Goal: Transaction & Acquisition: Purchase product/service

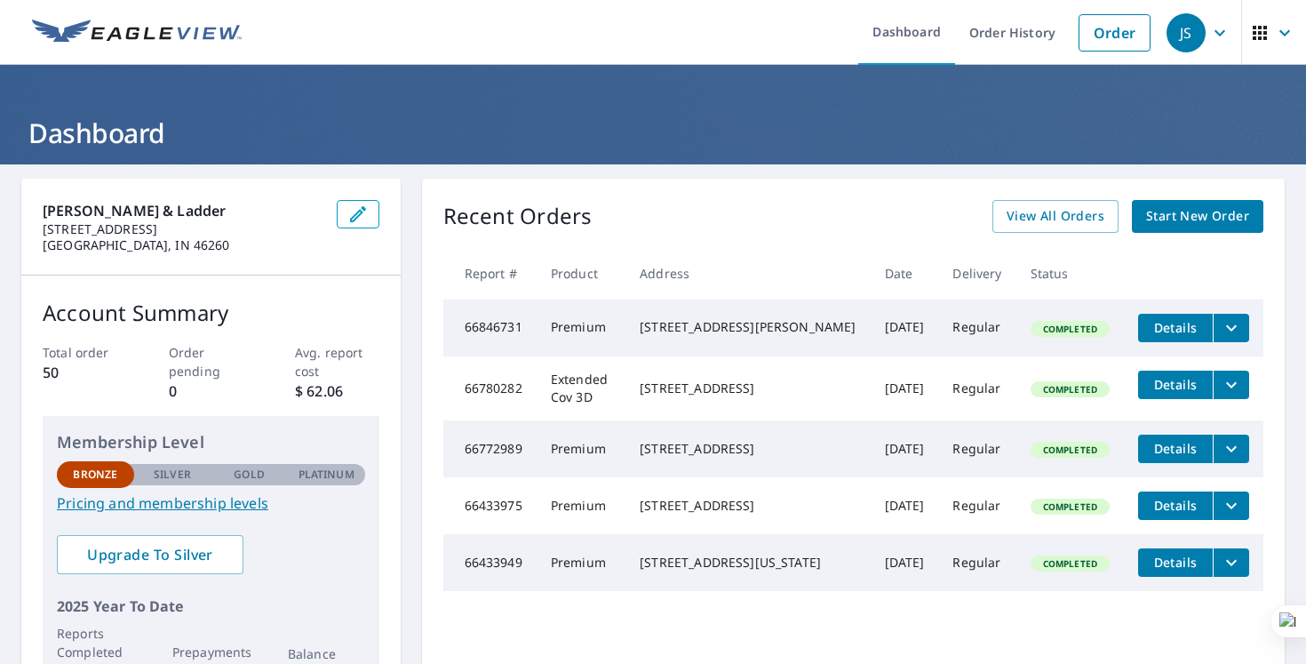
click at [134, 36] on img at bounding box center [137, 33] width 210 height 27
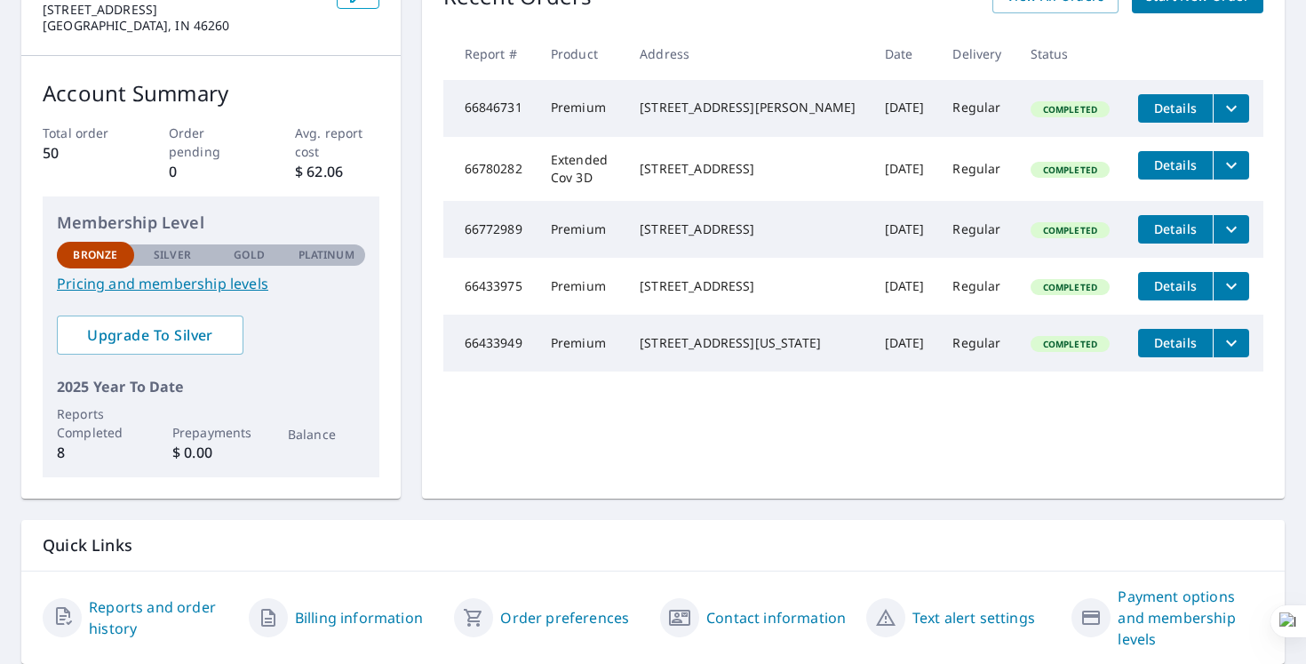
scroll to position [257, 0]
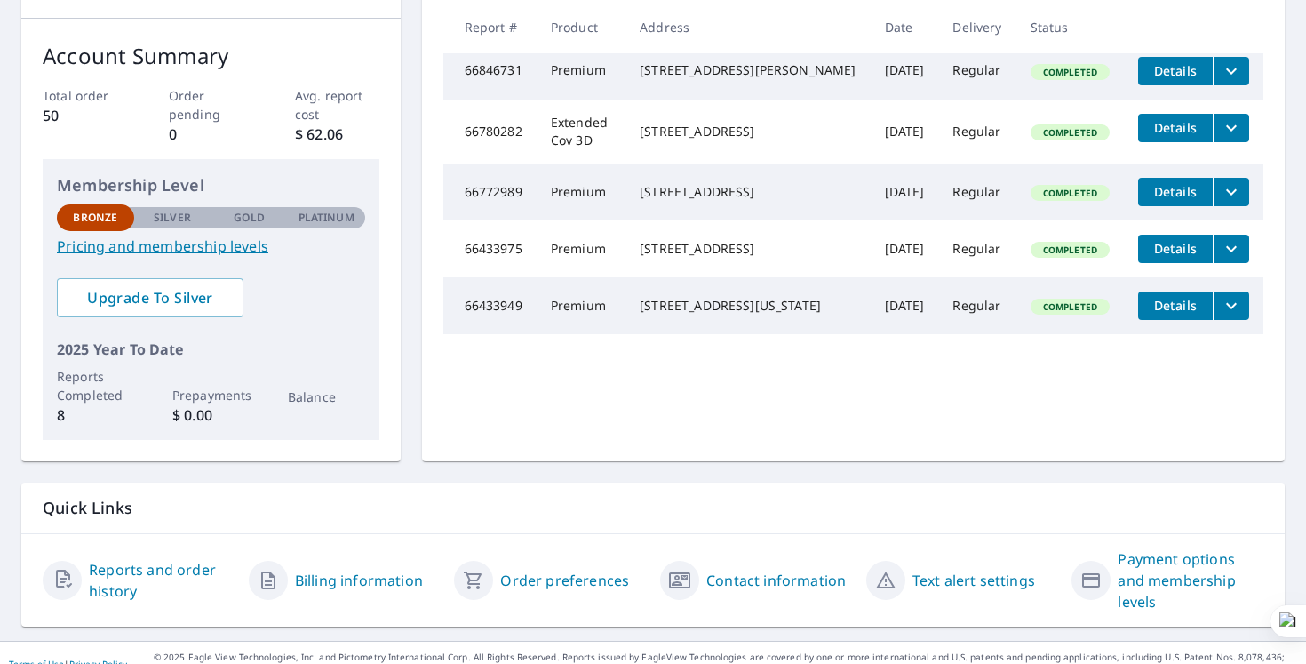
click at [132, 568] on link "Reports and order history" at bounding box center [162, 580] width 146 height 43
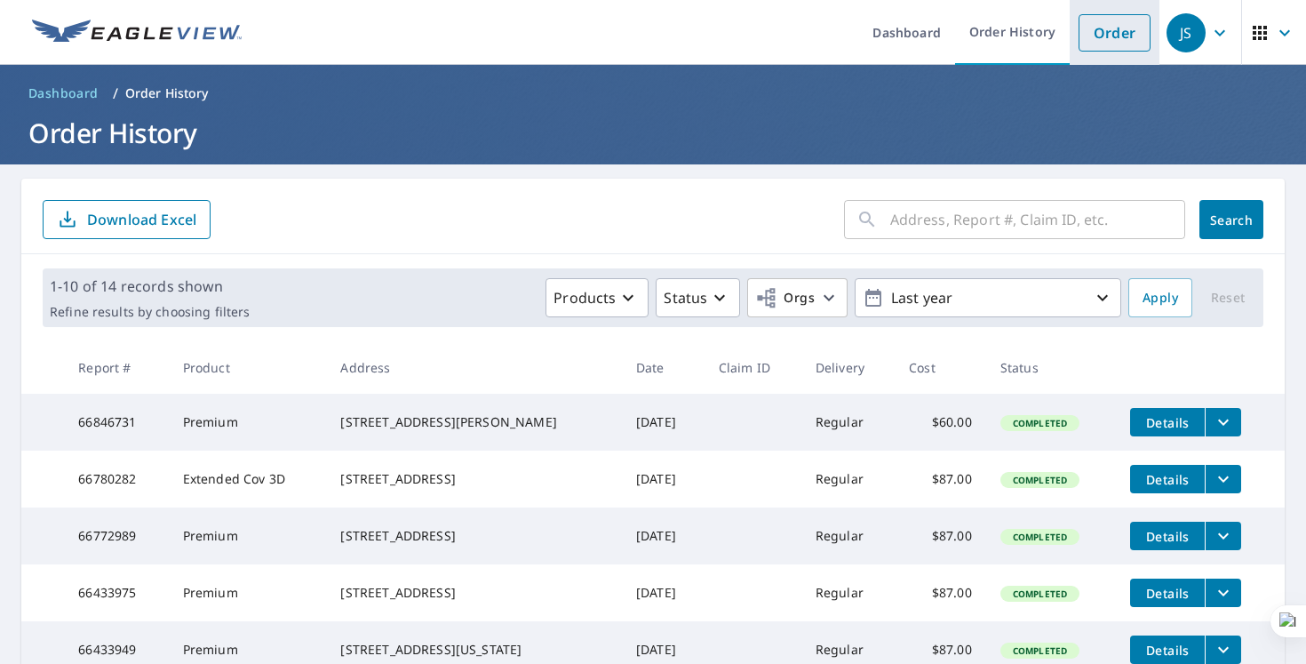
click at [1121, 30] on link "Order" at bounding box center [1115, 32] width 72 height 37
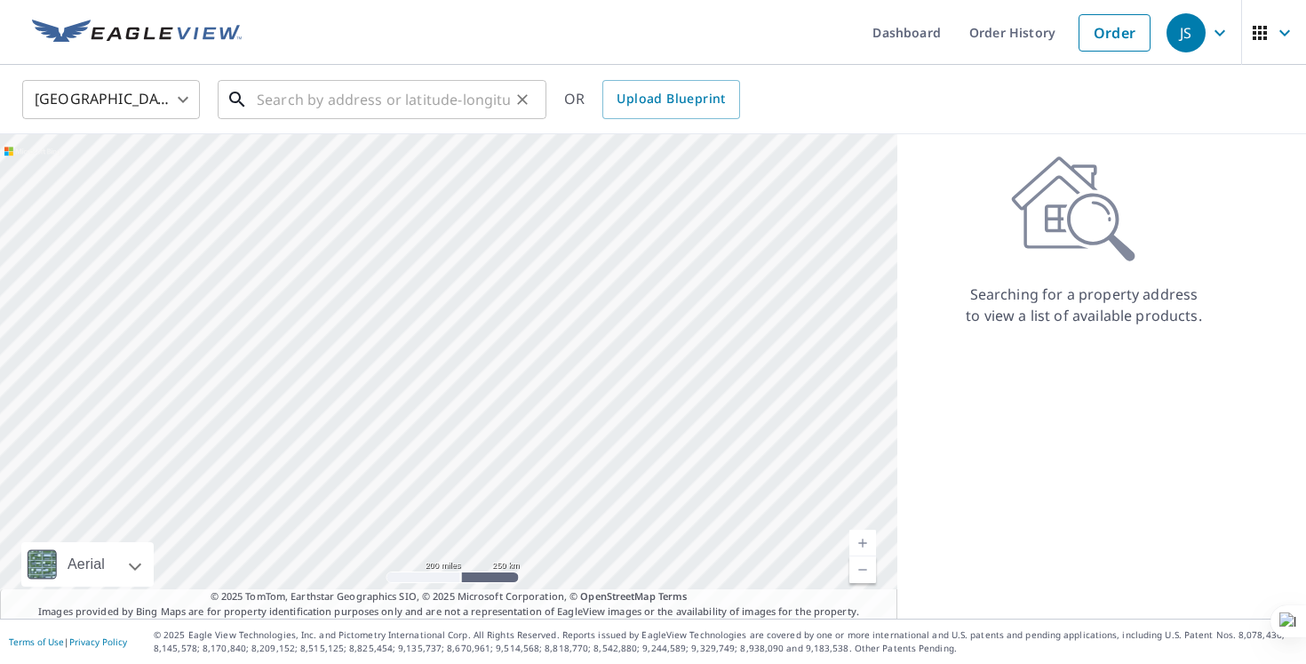
click at [322, 100] on input "text" at bounding box center [383, 100] width 253 height 50
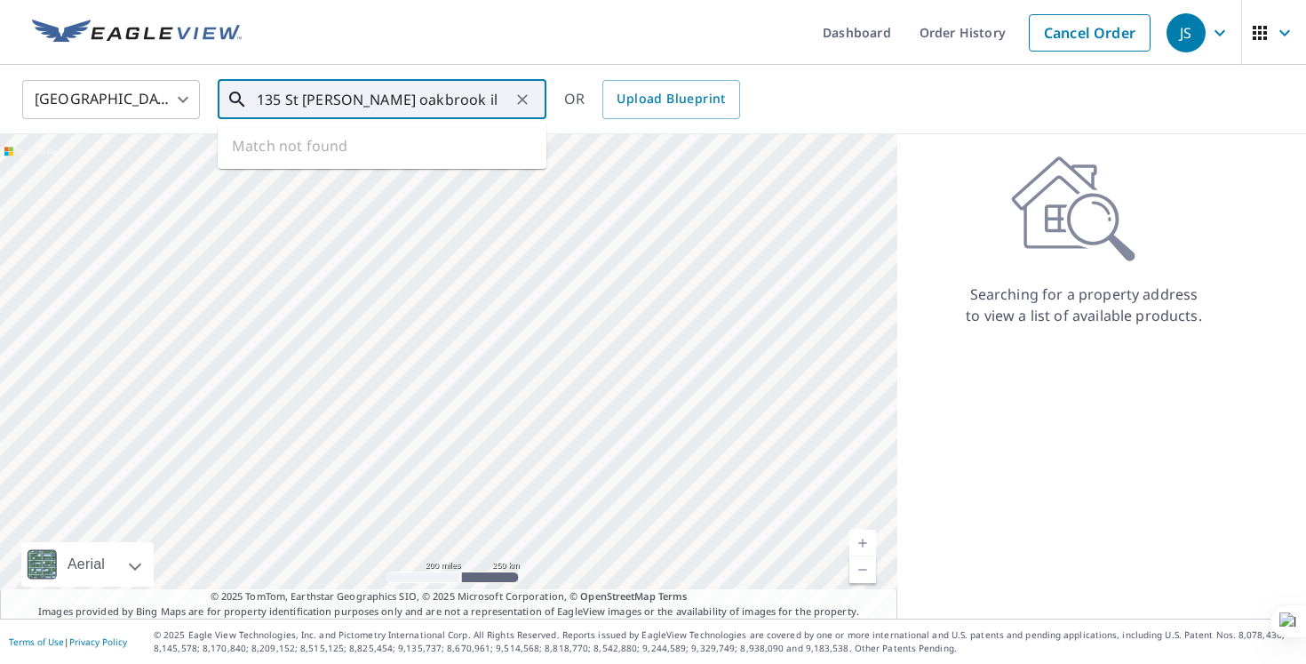
type input "135 St Francis oakbrook il"
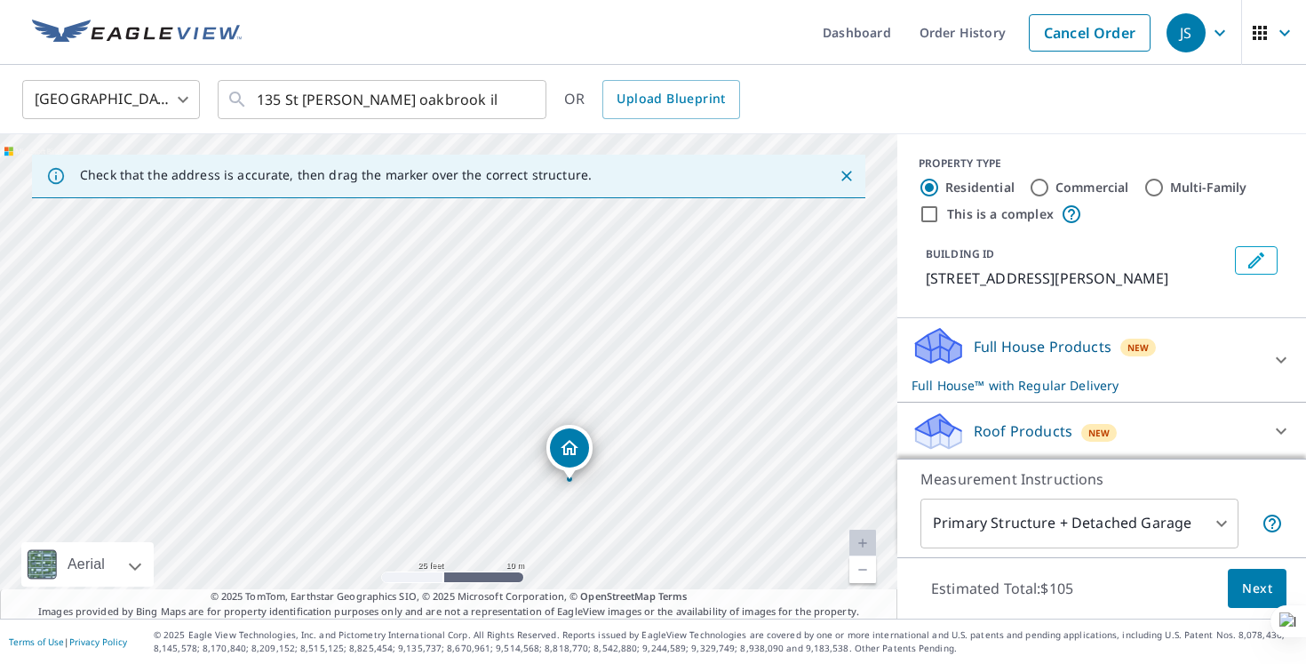
drag, startPoint x: 581, startPoint y: 464, endPoint x: 450, endPoint y: 268, distance: 235.6
click at [450, 268] on div "[STREET_ADDRESS][PERSON_NAME]" at bounding box center [449, 376] width 898 height 484
drag, startPoint x: 512, startPoint y: 360, endPoint x: 459, endPoint y: 236, distance: 135.4
click at [459, 236] on div "[STREET_ADDRESS][PERSON_NAME]" at bounding box center [449, 376] width 898 height 484
click at [1283, 357] on icon at bounding box center [1281, 359] width 21 height 21
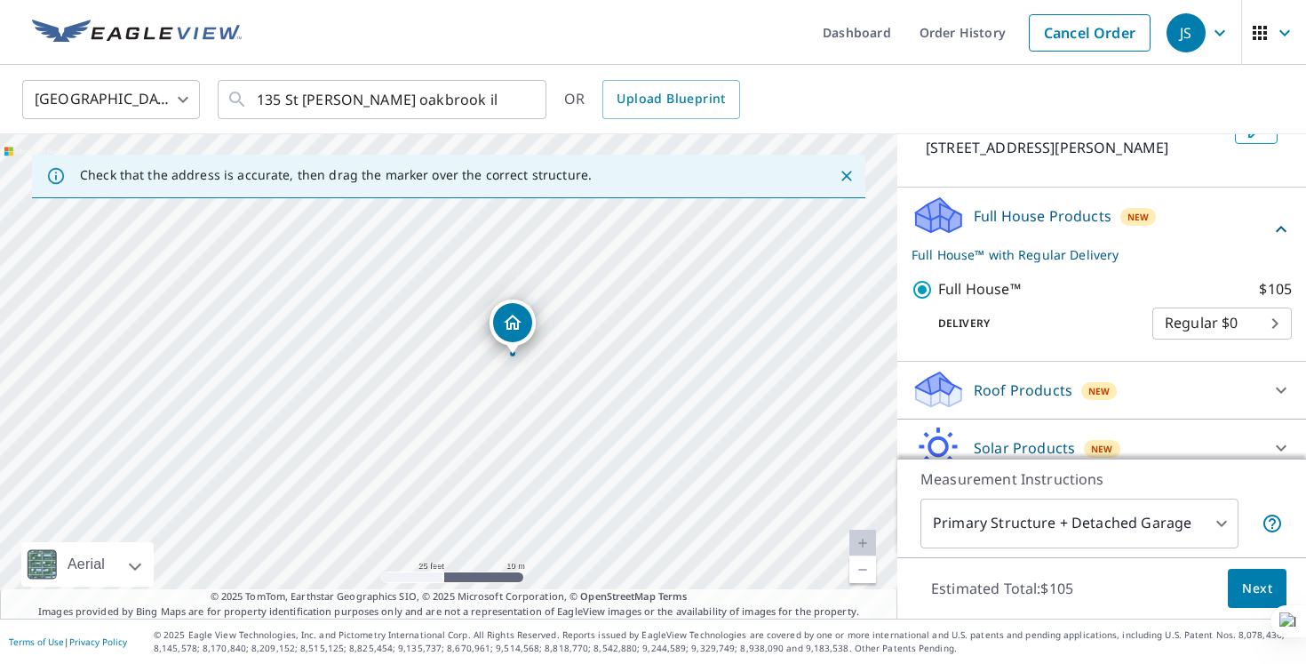
scroll to position [207, 0]
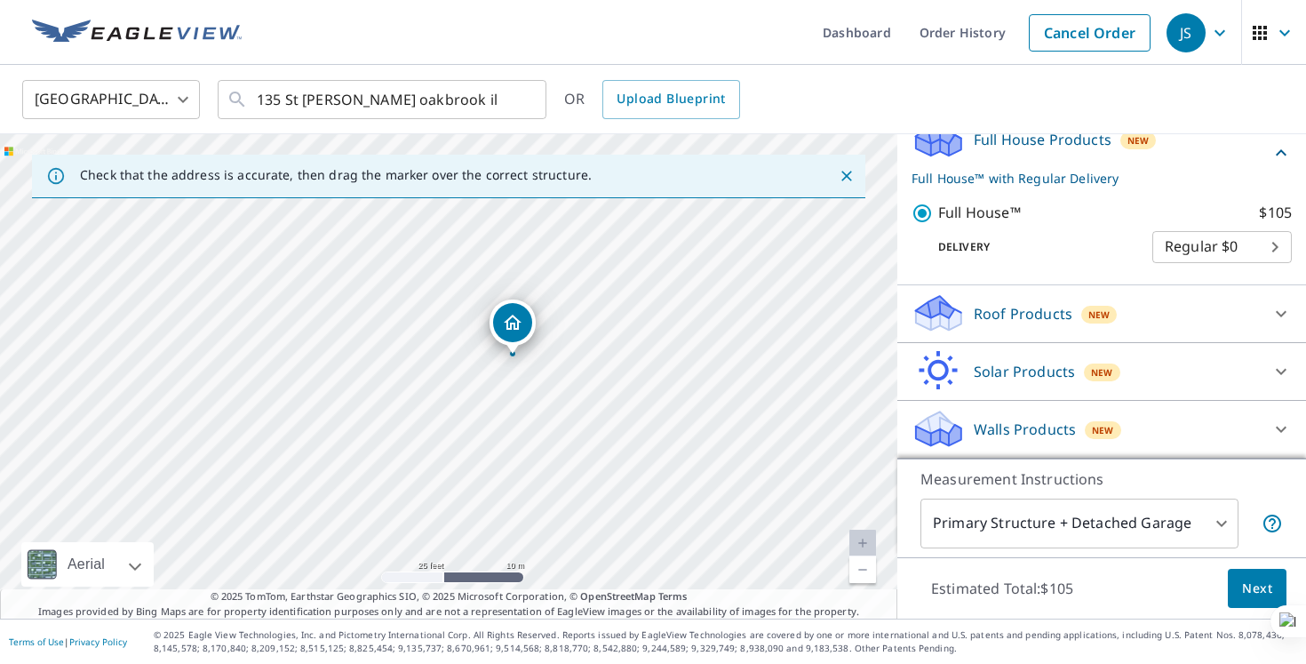
click at [1277, 427] on icon at bounding box center [1281, 429] width 11 height 6
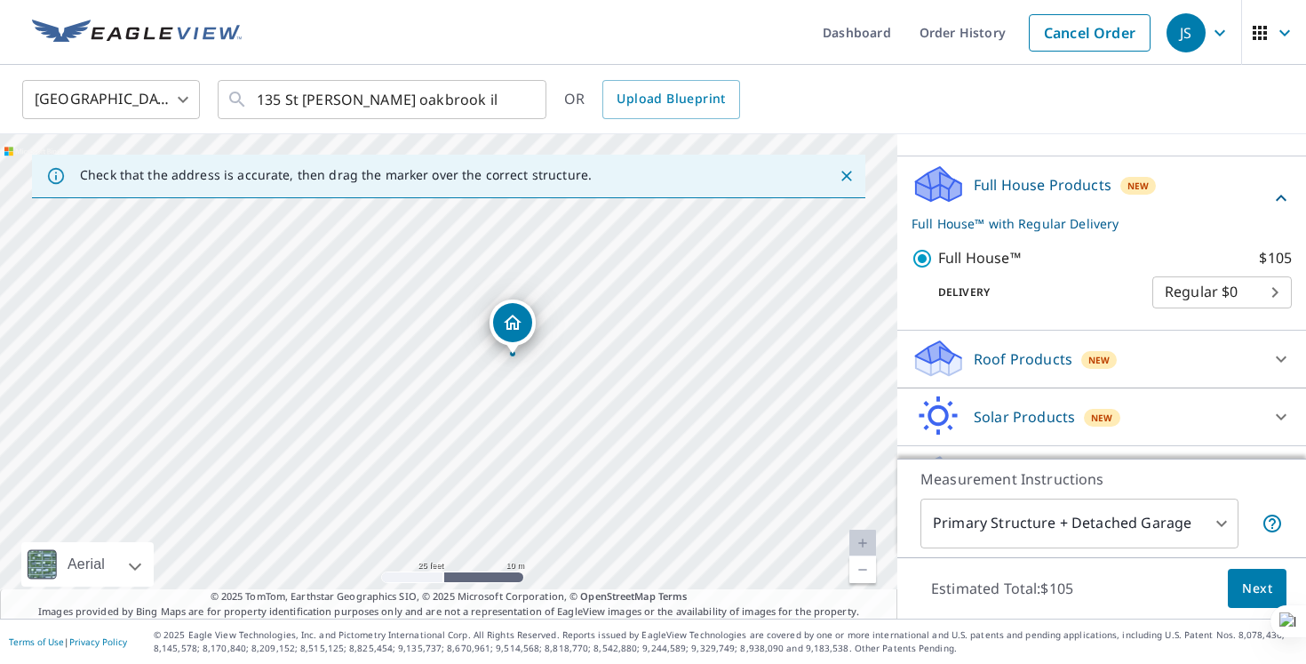
scroll to position [160, 0]
click at [1258, 308] on body "JS JS Dashboard Order History Cancel Order JS United States US ​ 135 St Francis…" at bounding box center [653, 332] width 1306 height 664
click at [1082, 291] on div at bounding box center [653, 332] width 1306 height 664
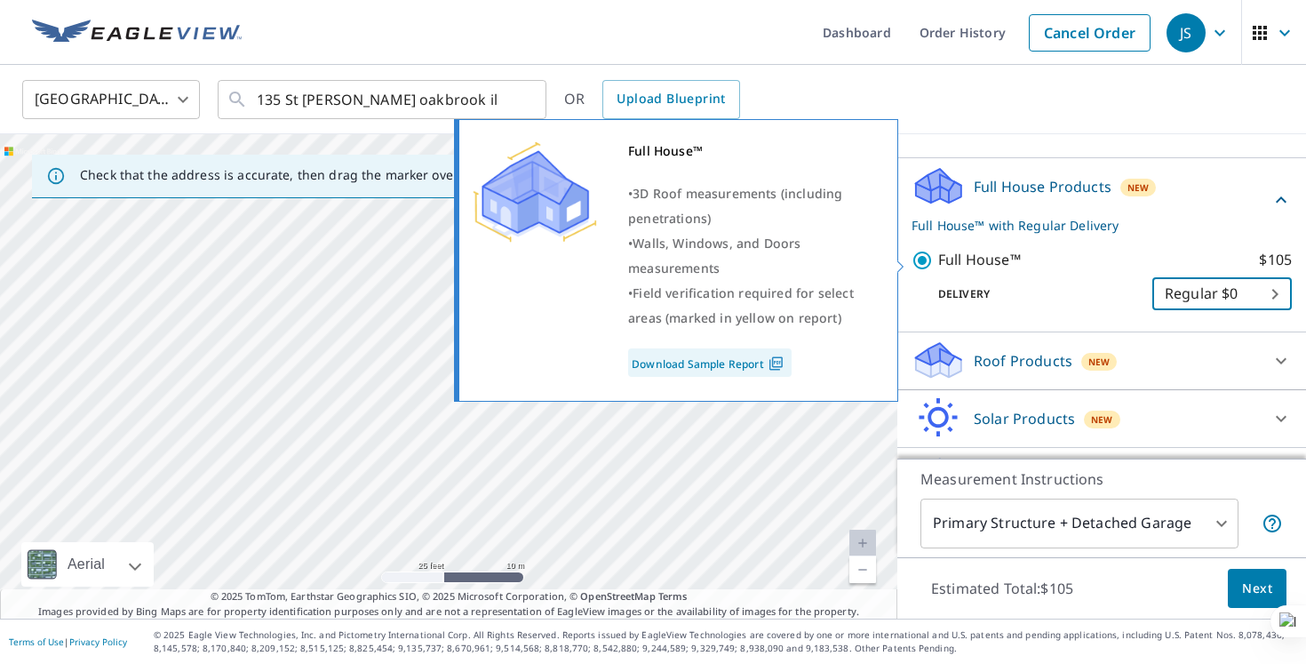
click at [744, 368] on link "Download Sample Report" at bounding box center [710, 362] width 164 height 28
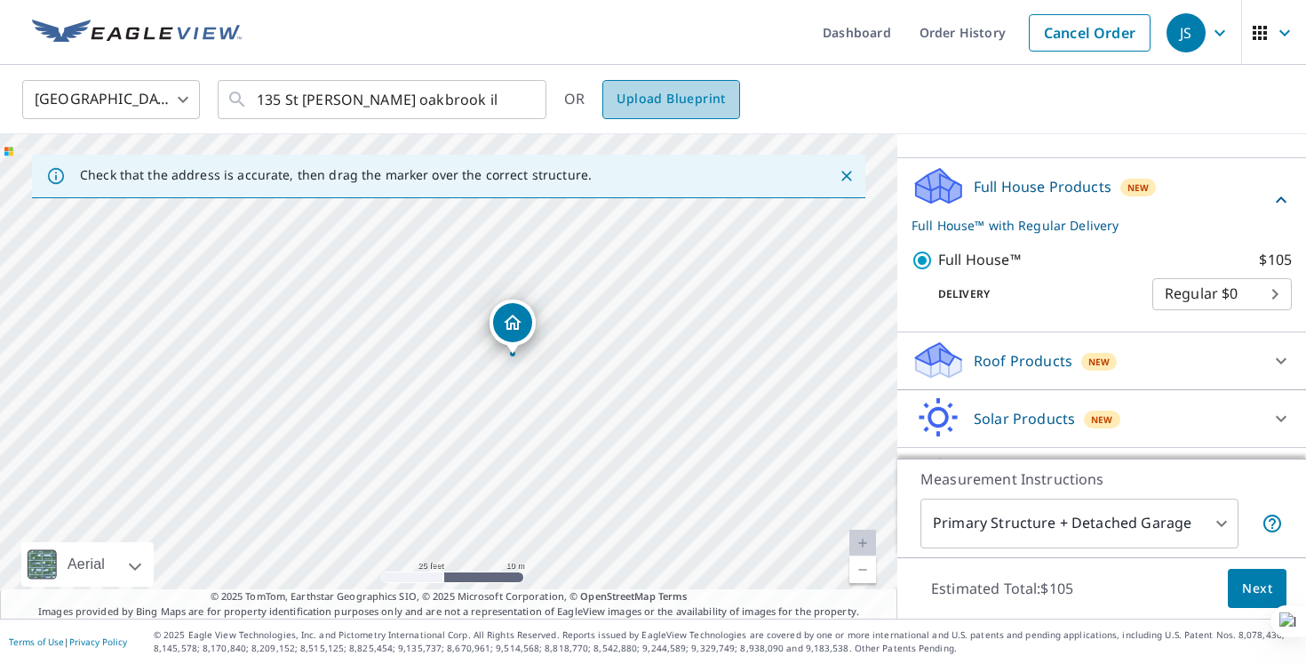
click at [704, 105] on span "Upload Blueprint" at bounding box center [671, 99] width 108 height 22
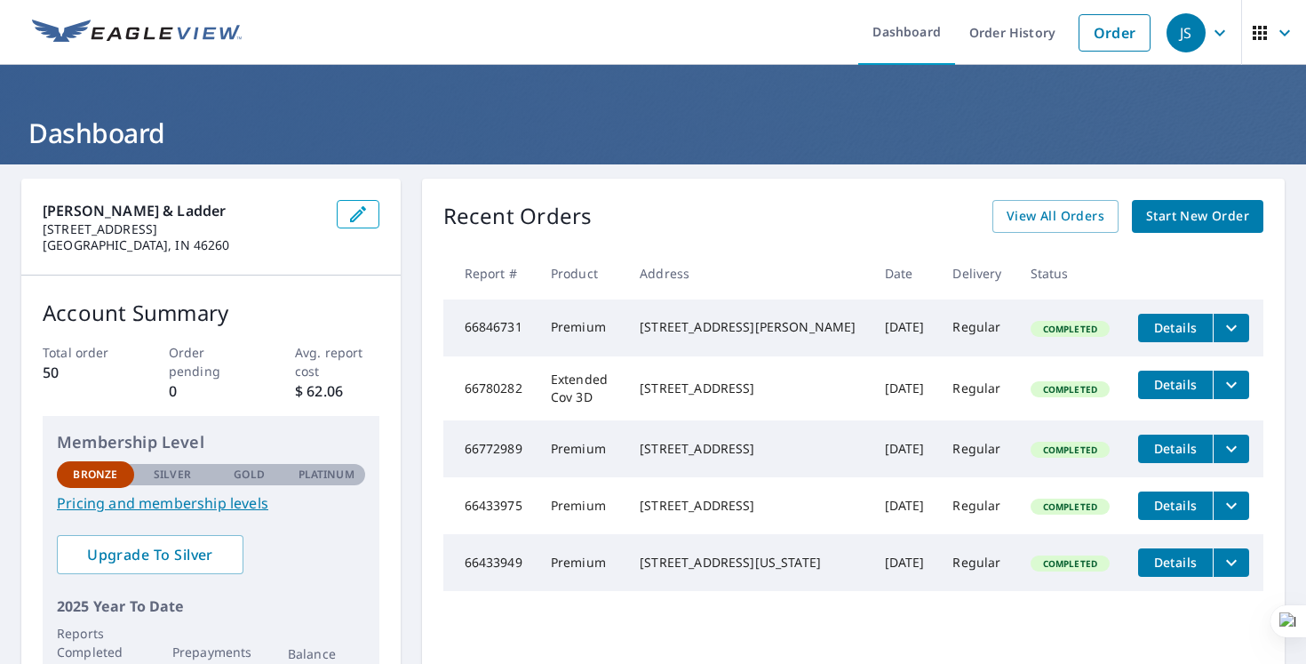
click at [164, 479] on p "Silver" at bounding box center [172, 475] width 37 height 16
click at [1116, 17] on link "Order" at bounding box center [1115, 32] width 72 height 37
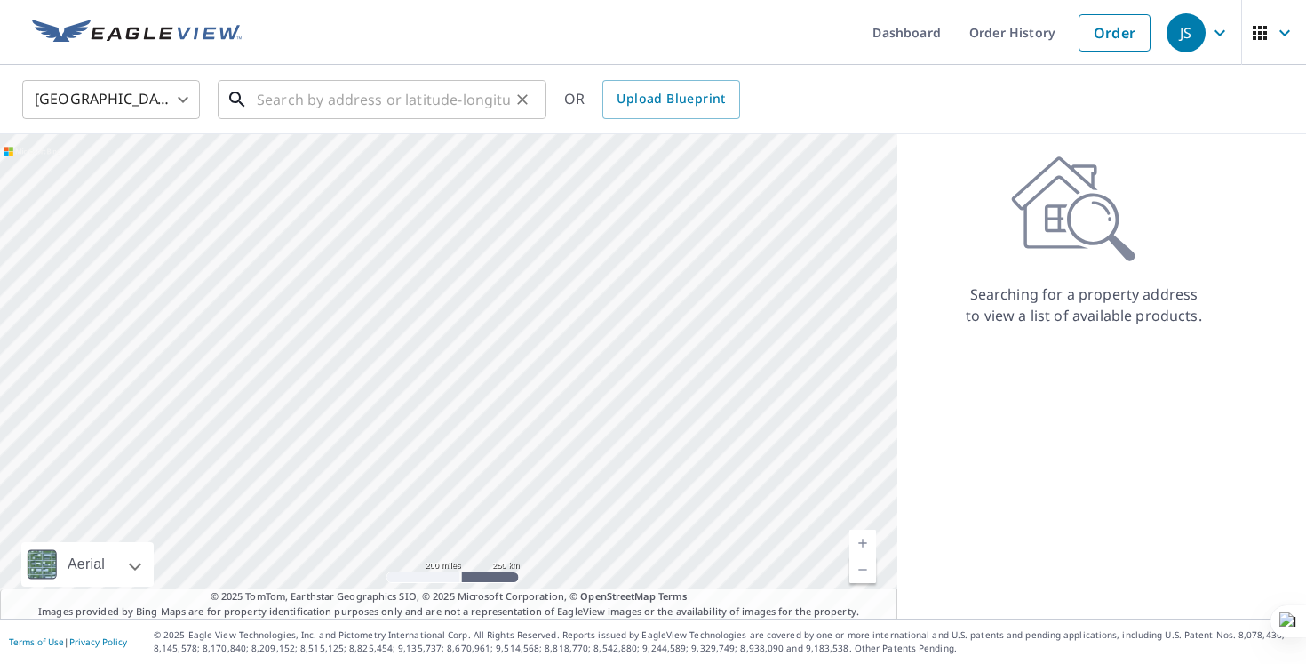
click at [446, 116] on input "text" at bounding box center [383, 100] width 253 height 50
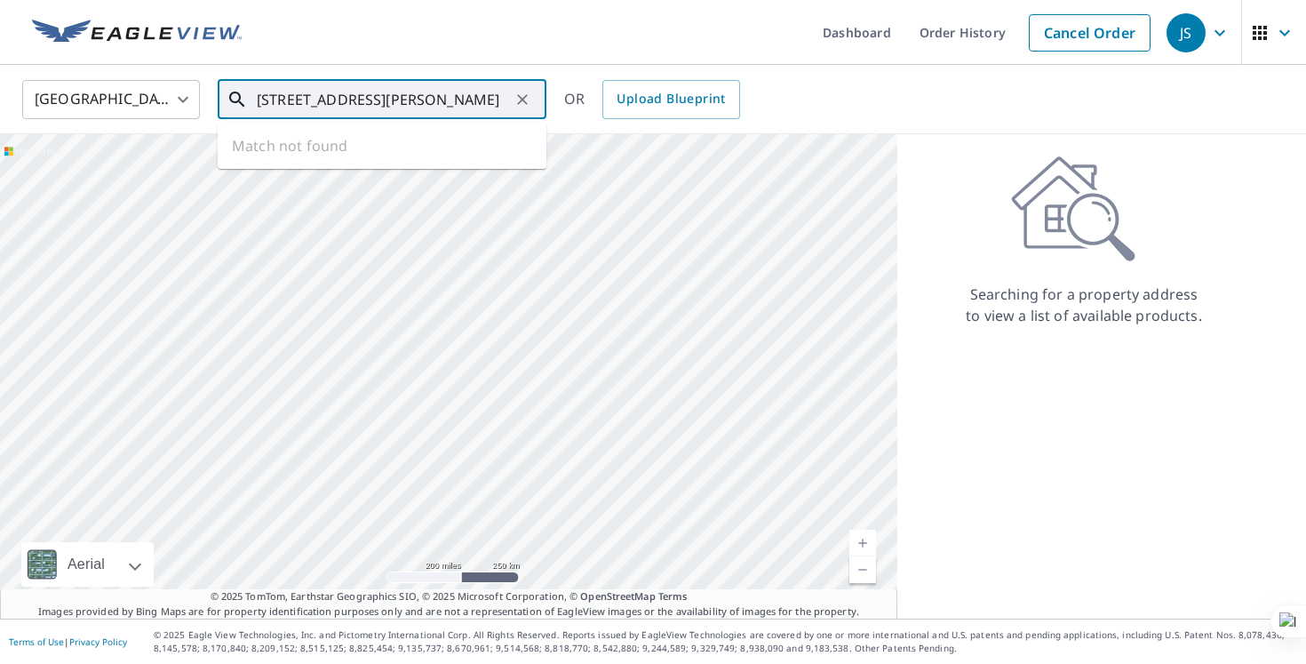
type input "[STREET_ADDRESS][PERSON_NAME]"
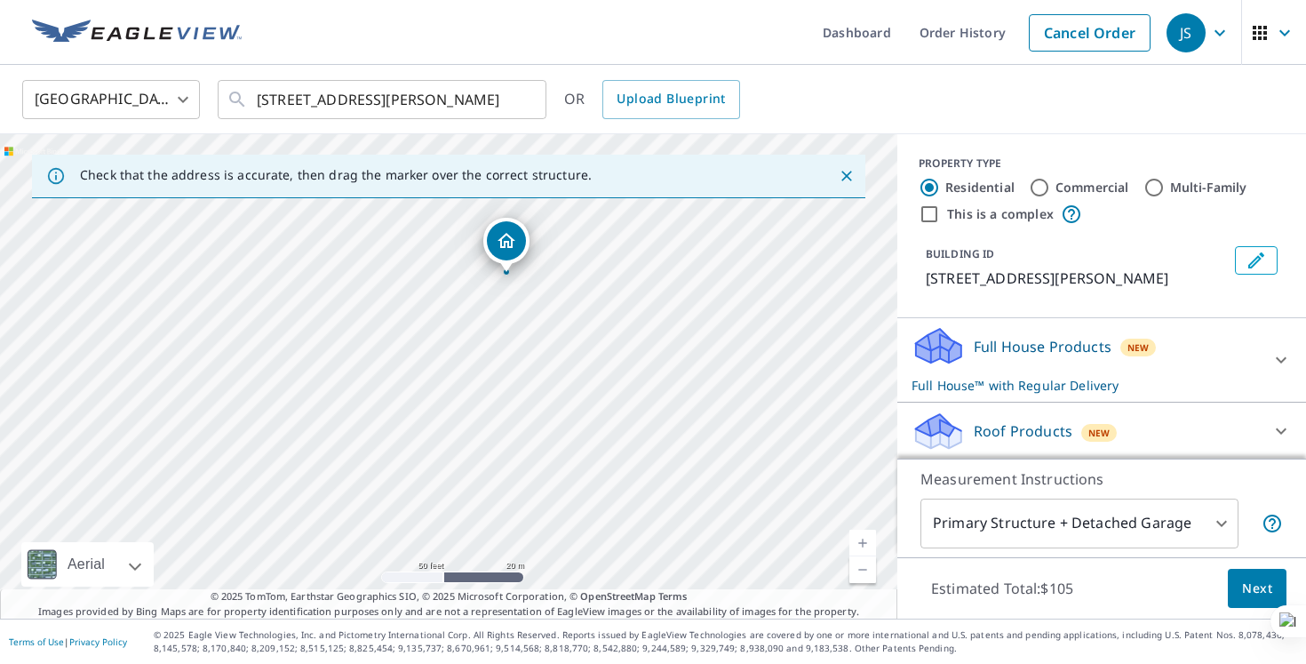
drag, startPoint x: 527, startPoint y: 237, endPoint x: 435, endPoint y: 451, distance: 233.3
click at [435, 451] on div "[STREET_ADDRESS][PERSON_NAME]" at bounding box center [449, 376] width 898 height 484
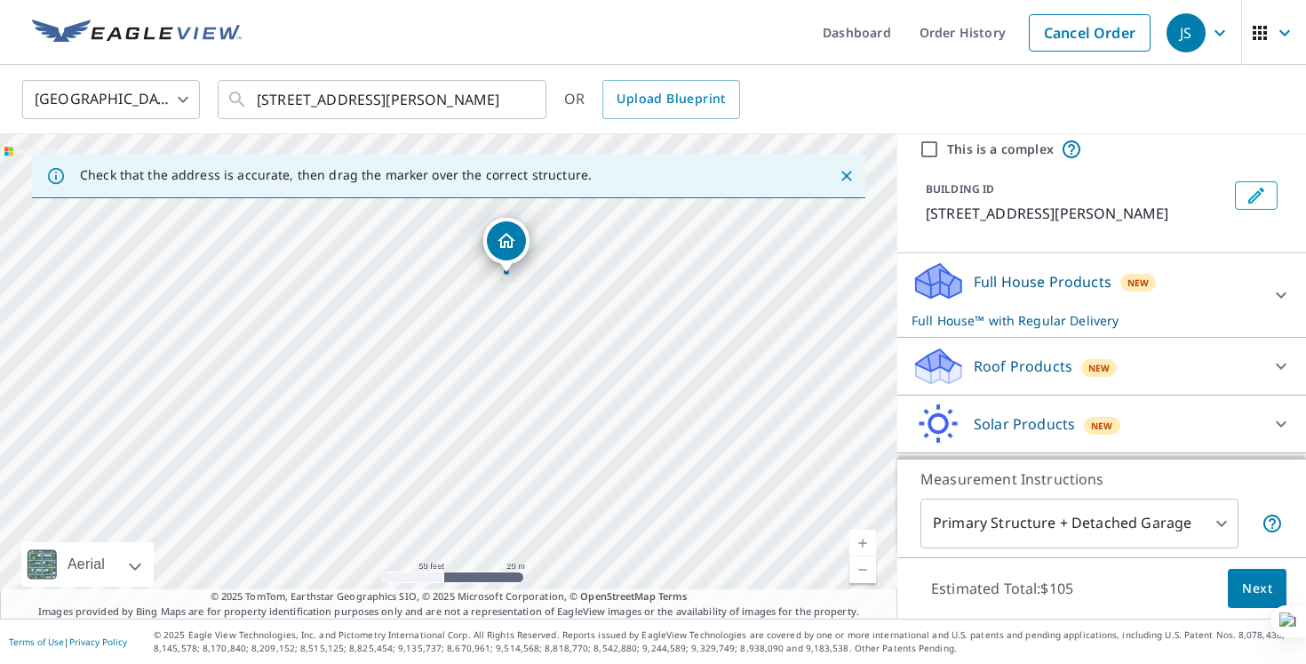
scroll to position [68, 0]
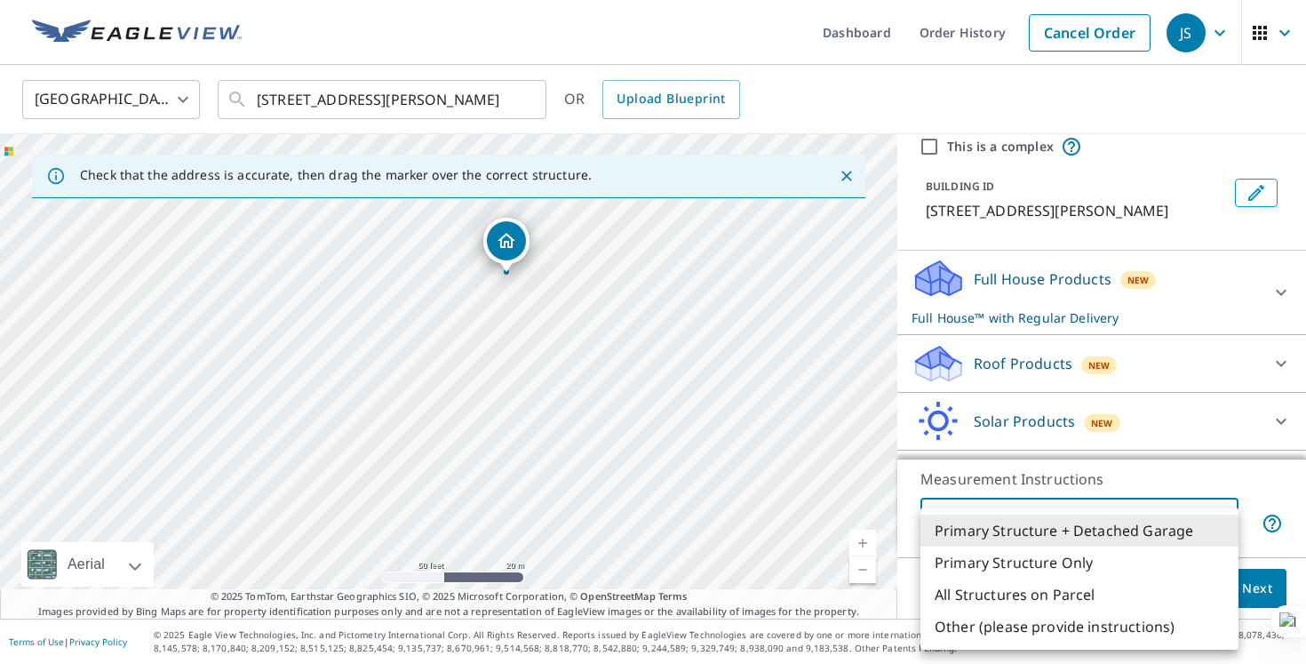
click at [1174, 512] on body "JS JS Dashboard Order History Cancel Order JS [GEOGRAPHIC_DATA] [GEOGRAPHIC_DAT…" at bounding box center [653, 332] width 1306 height 664
click at [1280, 362] on div at bounding box center [653, 332] width 1306 height 664
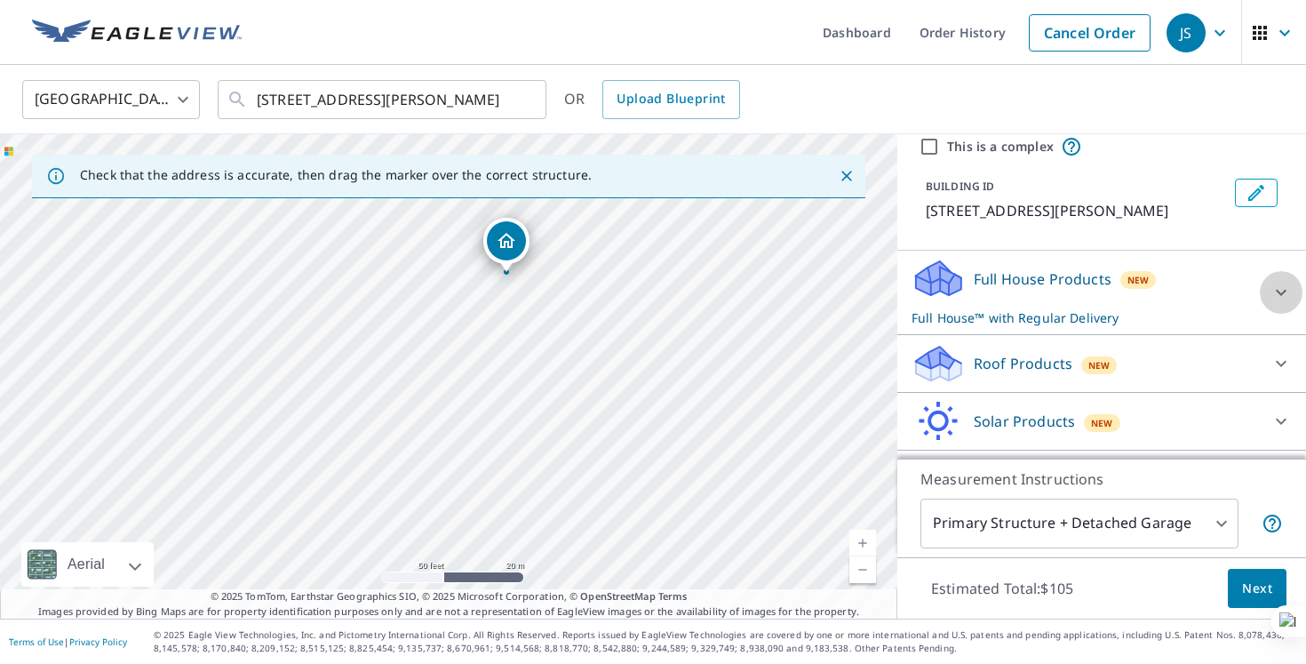
click at [1282, 300] on icon at bounding box center [1281, 292] width 21 height 21
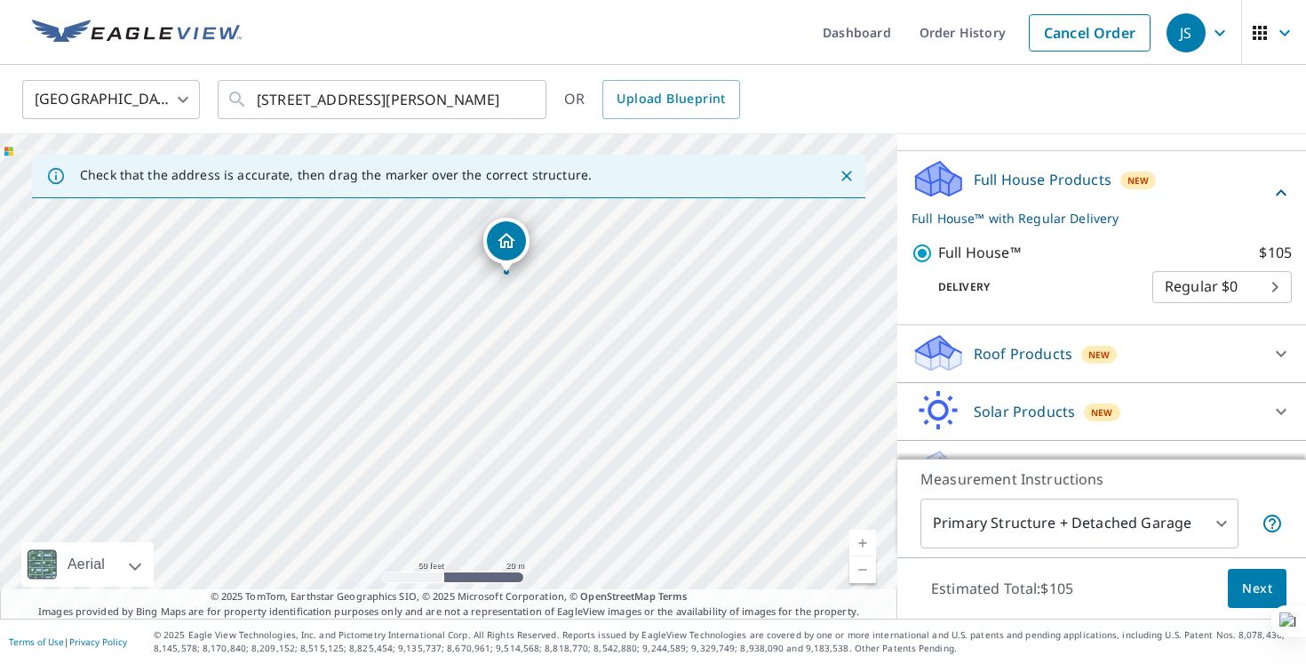
scroll to position [168, 0]
click at [1241, 579] on button "Next" at bounding box center [1257, 589] width 59 height 40
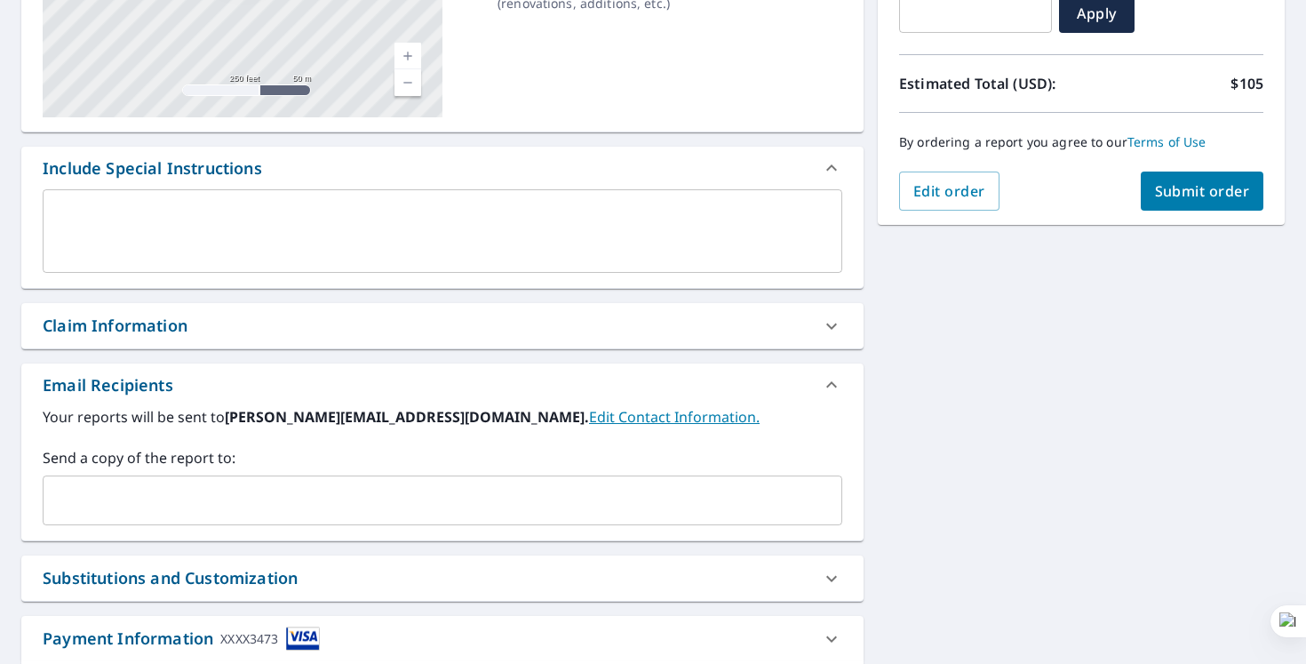
scroll to position [345, 0]
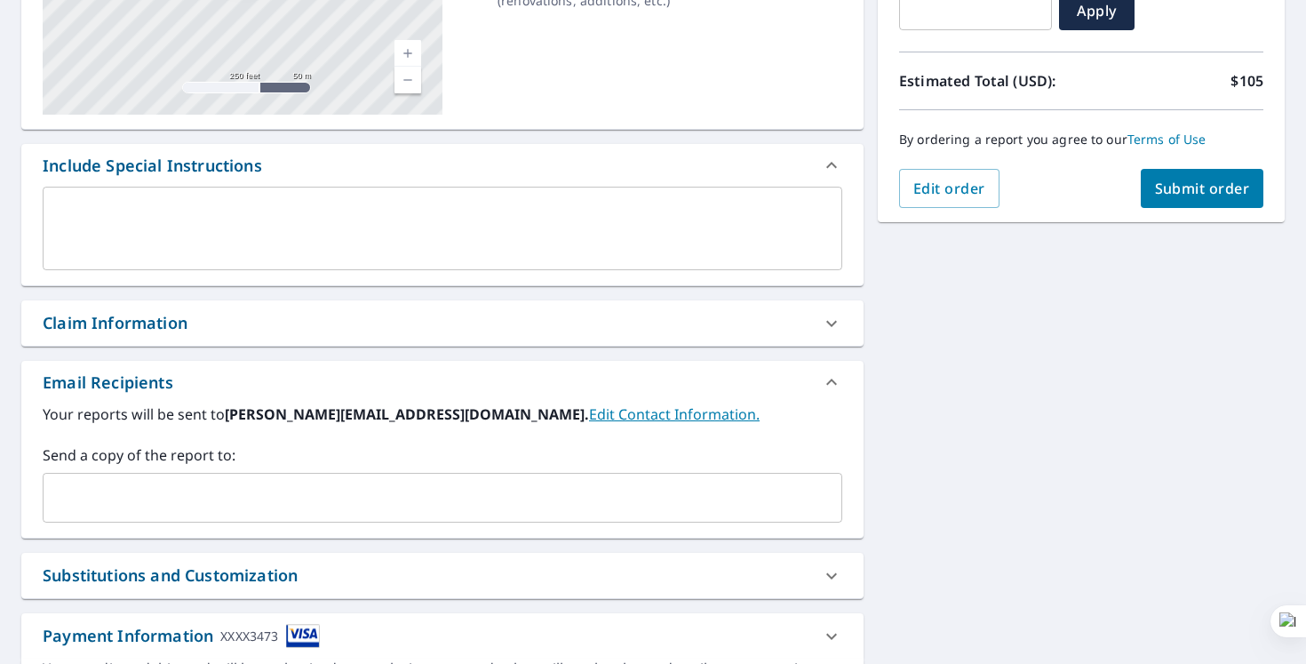
click at [290, 509] on input "text" at bounding box center [429, 498] width 757 height 34
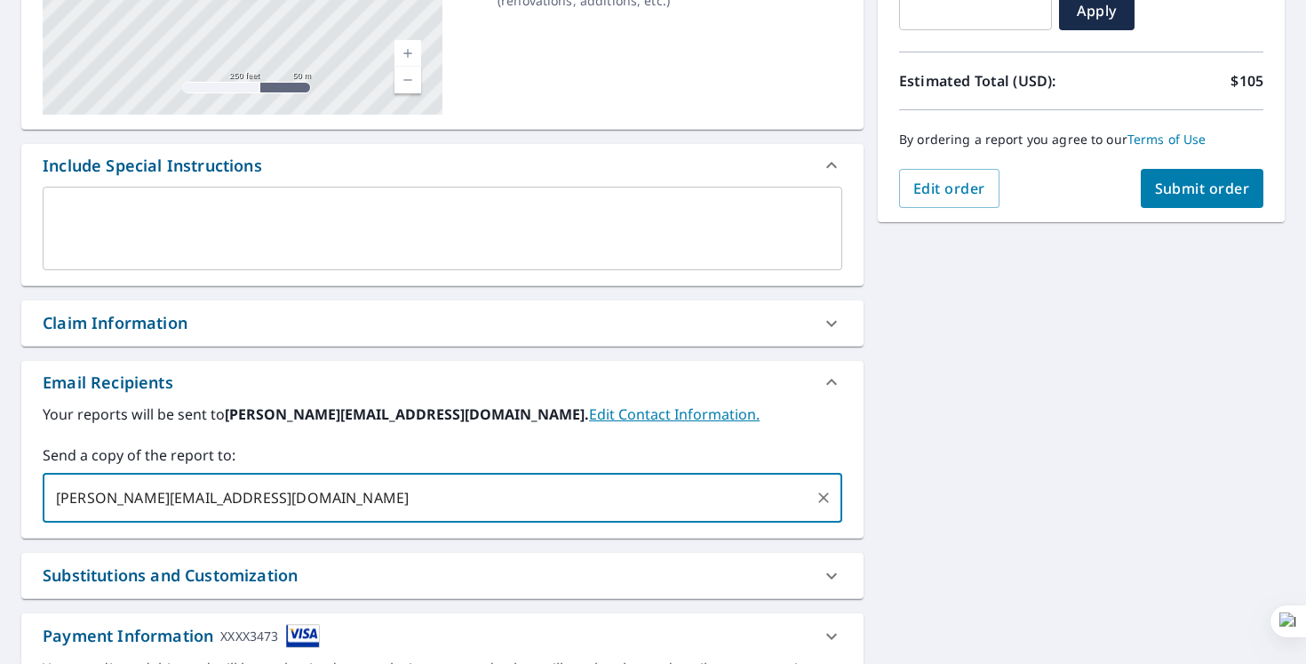
scroll to position [455, 0]
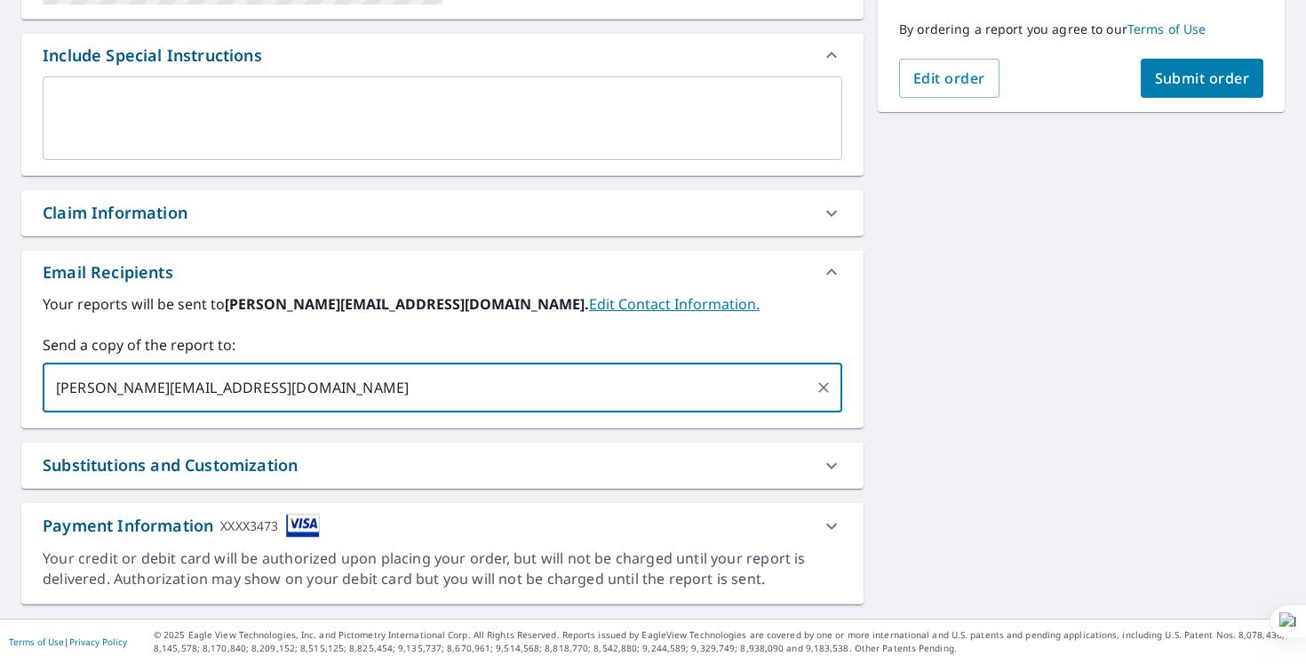
type input "[PERSON_NAME][EMAIL_ADDRESS][DOMAIN_NAME]"
click at [831, 531] on icon at bounding box center [831, 525] width 21 height 21
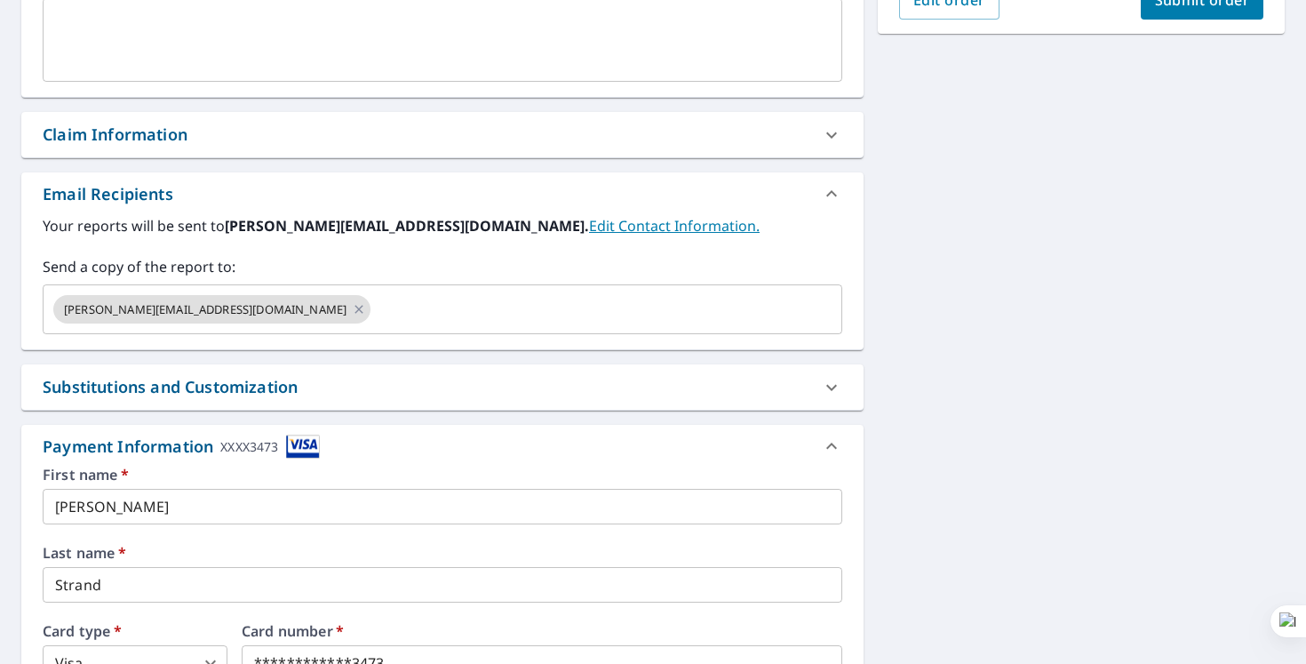
scroll to position [531, 0]
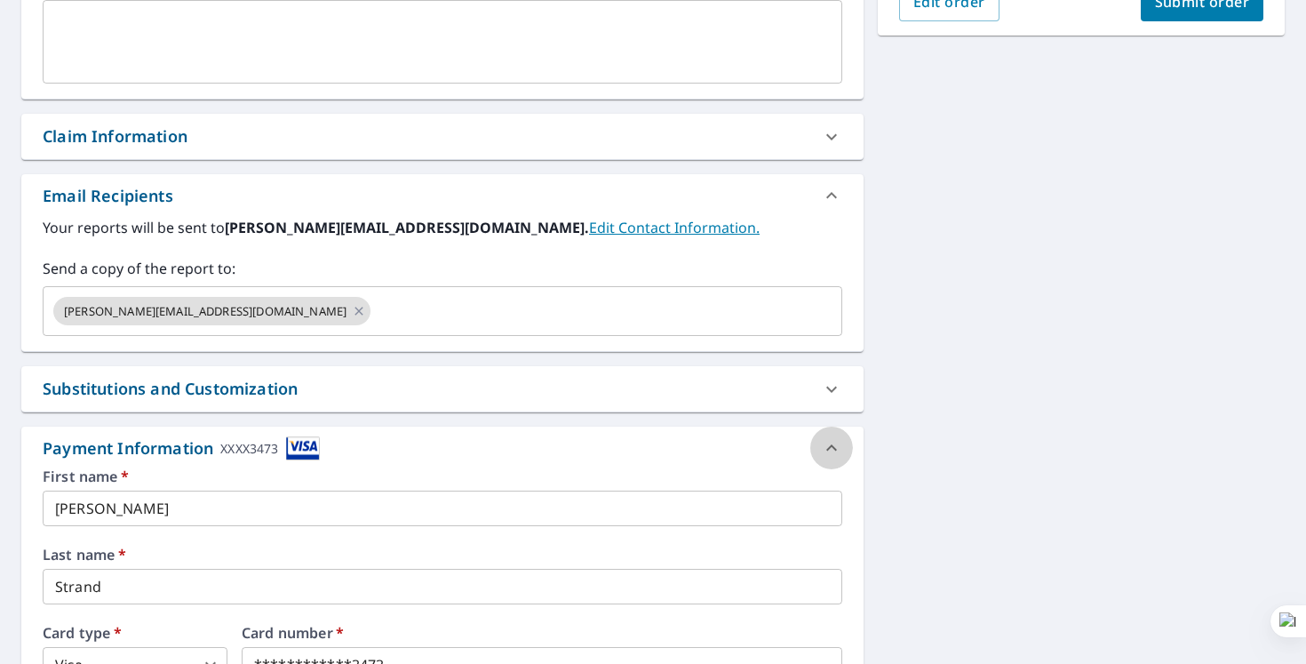
click at [832, 453] on icon at bounding box center [831, 447] width 21 height 21
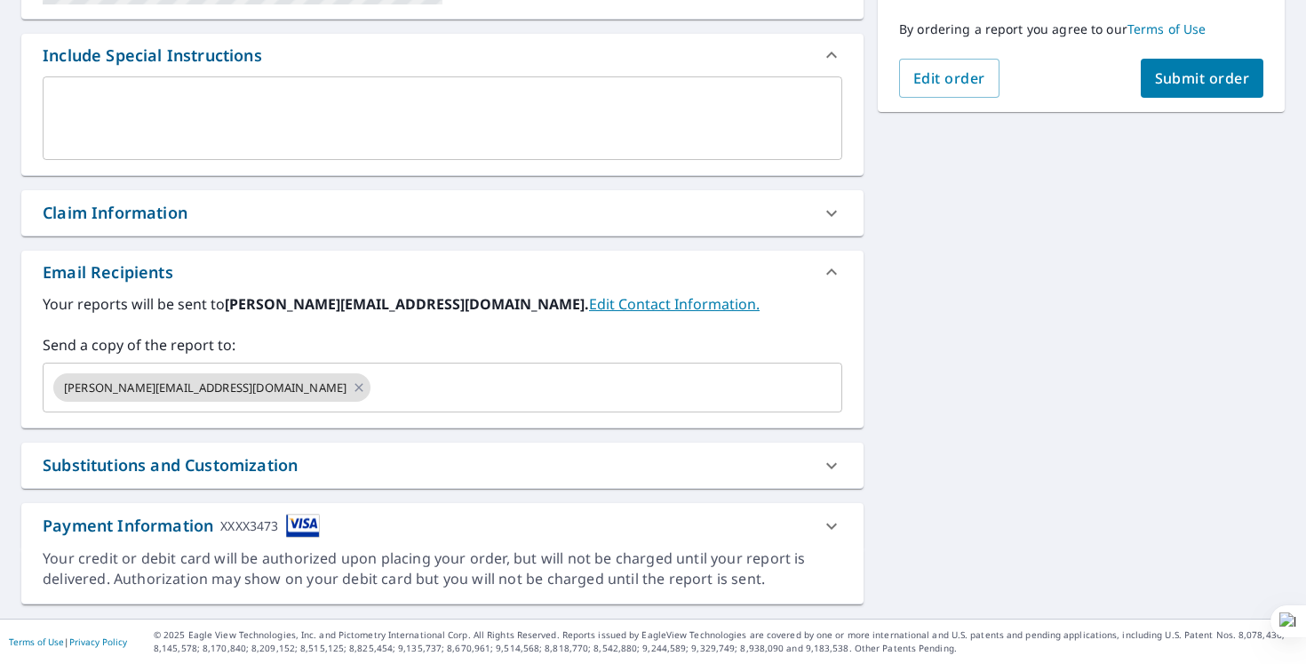
scroll to position [455, 0]
click at [832, 459] on icon at bounding box center [831, 465] width 21 height 21
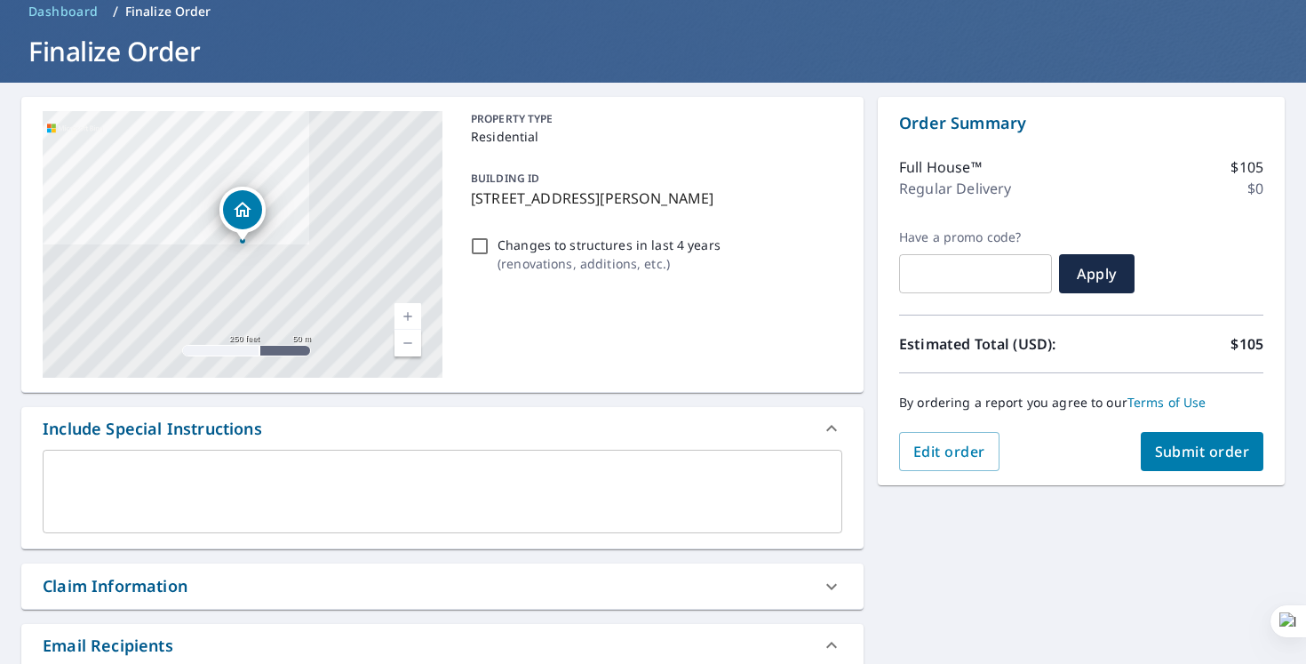
scroll to position [60, 0]
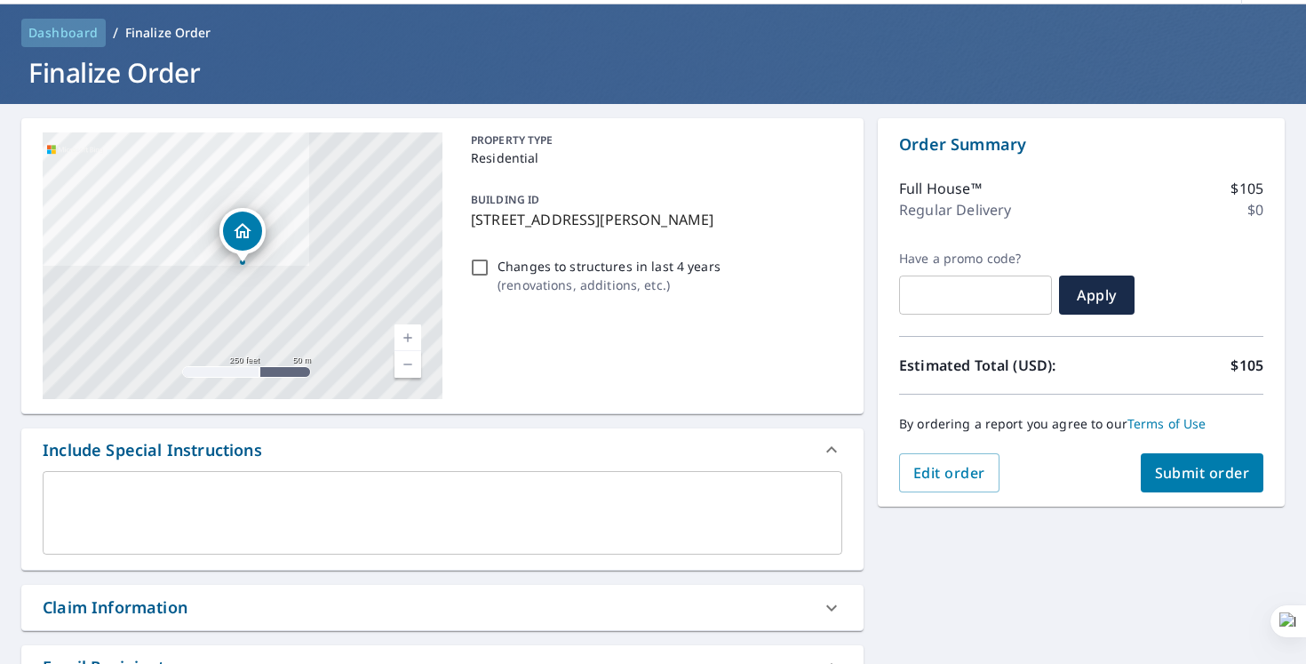
click at [62, 39] on span "Dashboard" at bounding box center [63, 33] width 70 height 18
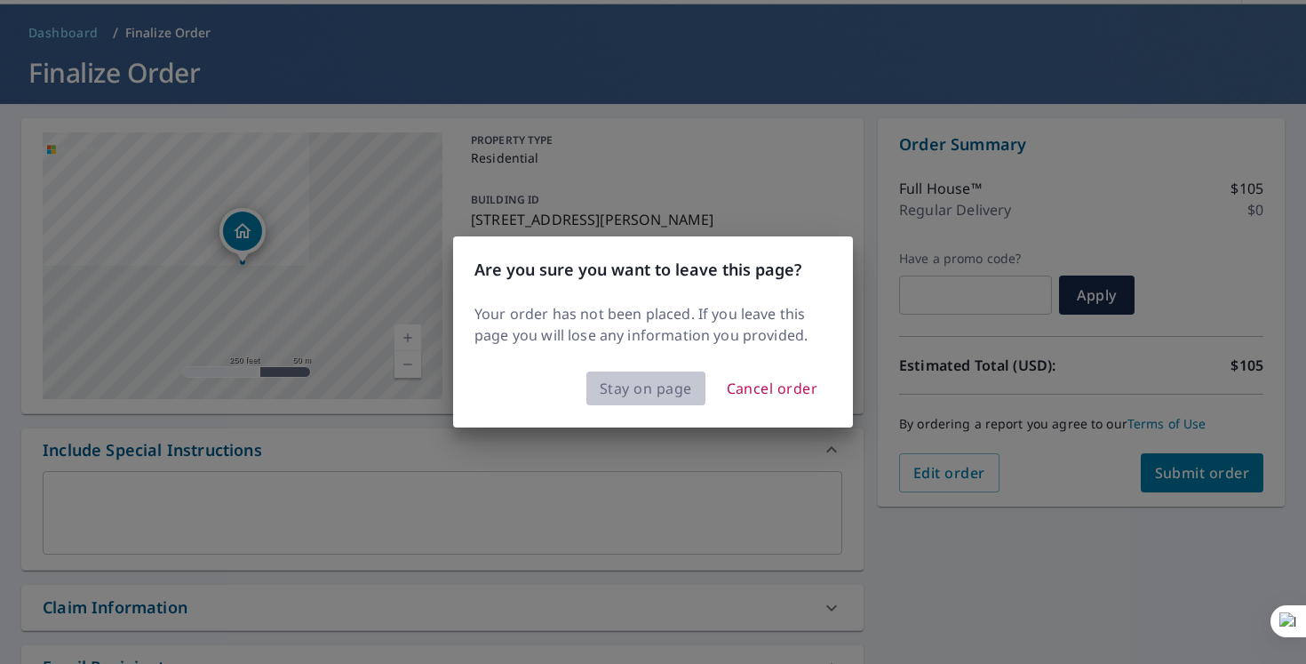
click at [673, 387] on span "Stay on page" at bounding box center [646, 388] width 92 height 25
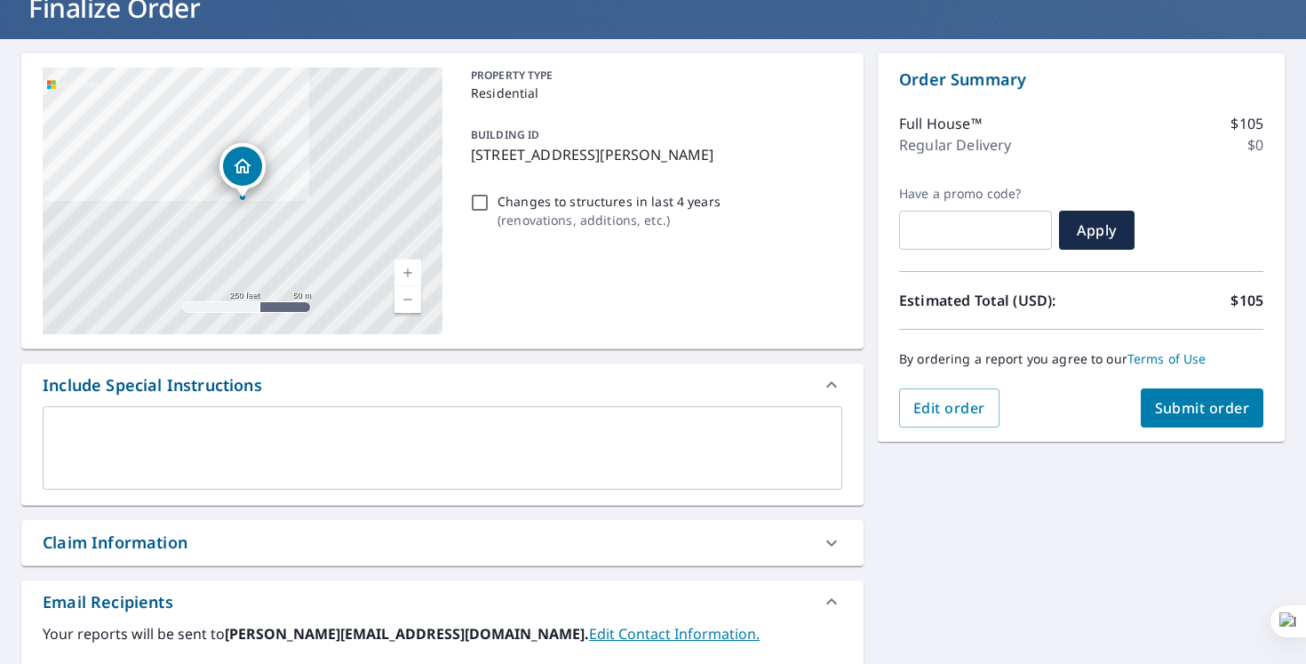
scroll to position [149, 0]
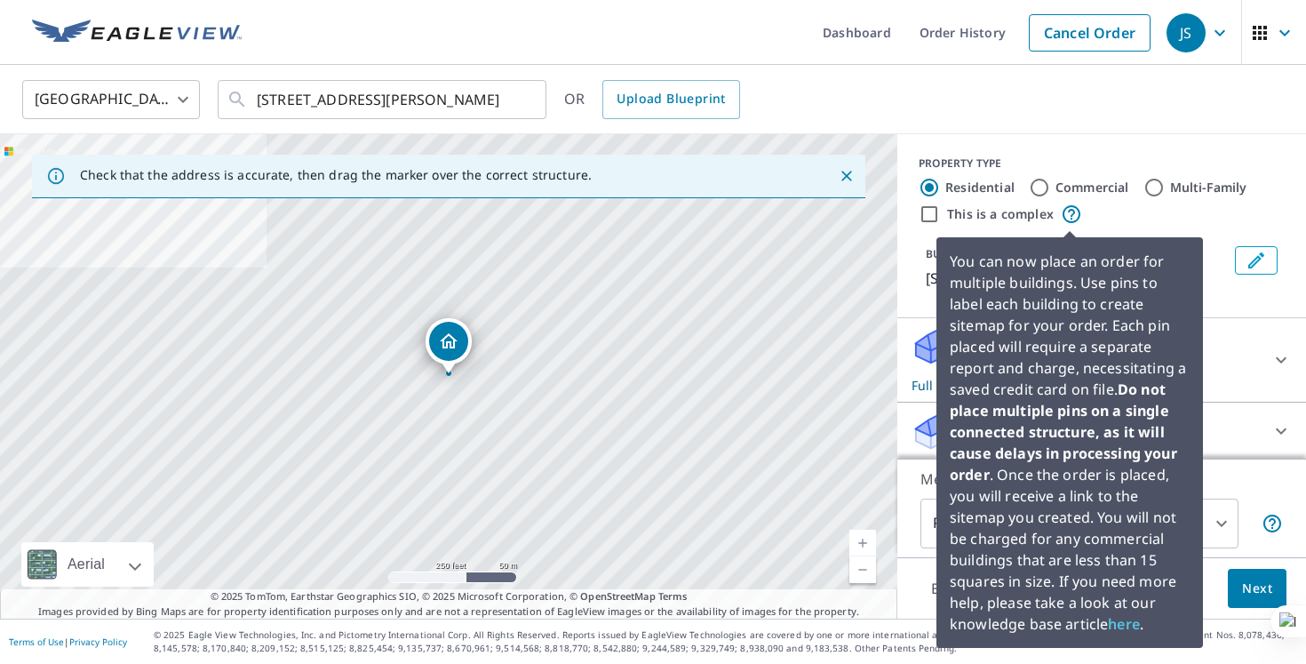
click at [1068, 218] on icon at bounding box center [1071, 214] width 21 height 21
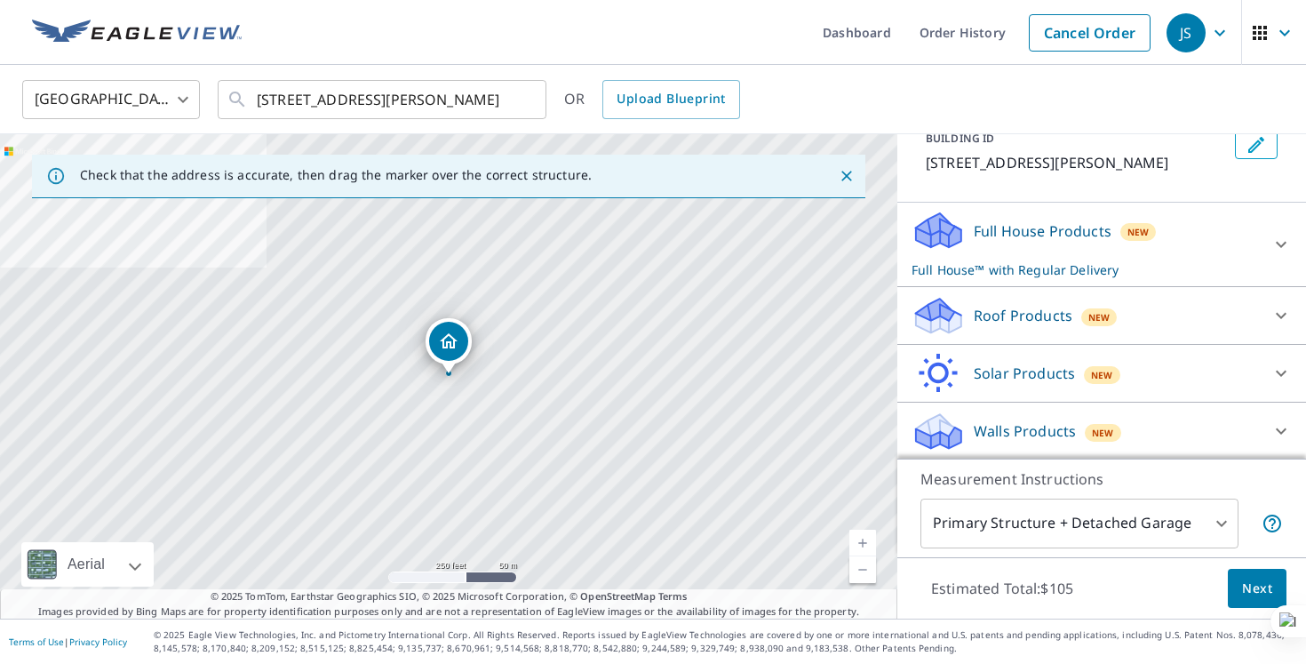
scroll to position [117, 0]
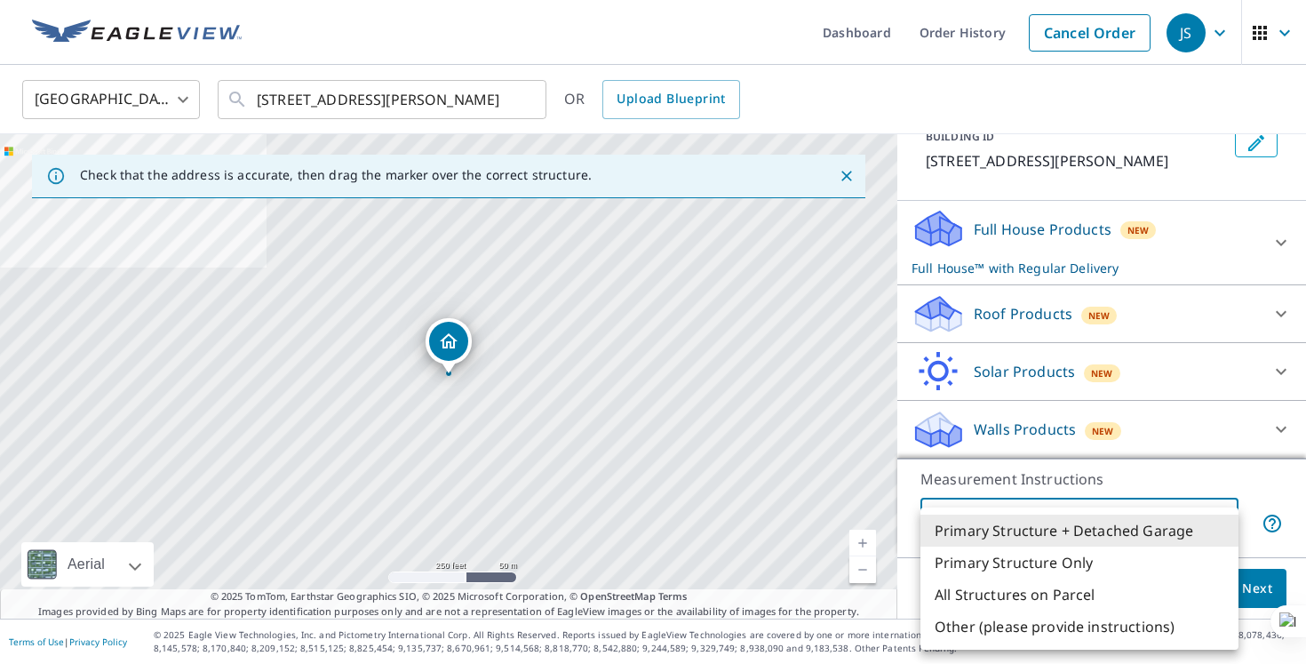
click at [1226, 535] on body "JS JS Dashboard Order History Cancel Order JS [GEOGRAPHIC_DATA] [GEOGRAPHIC_DAT…" at bounding box center [653, 332] width 1306 height 664
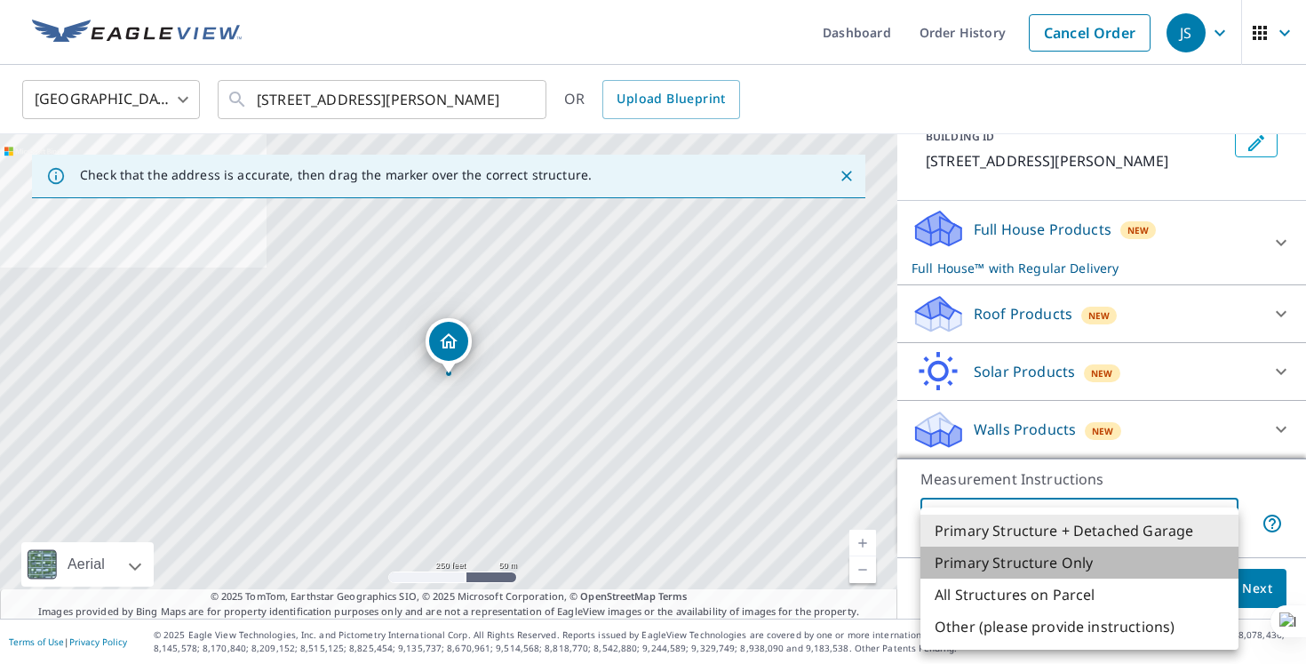
click at [1182, 559] on li "Primary Structure Only" at bounding box center [1080, 563] width 318 height 32
type input "2"
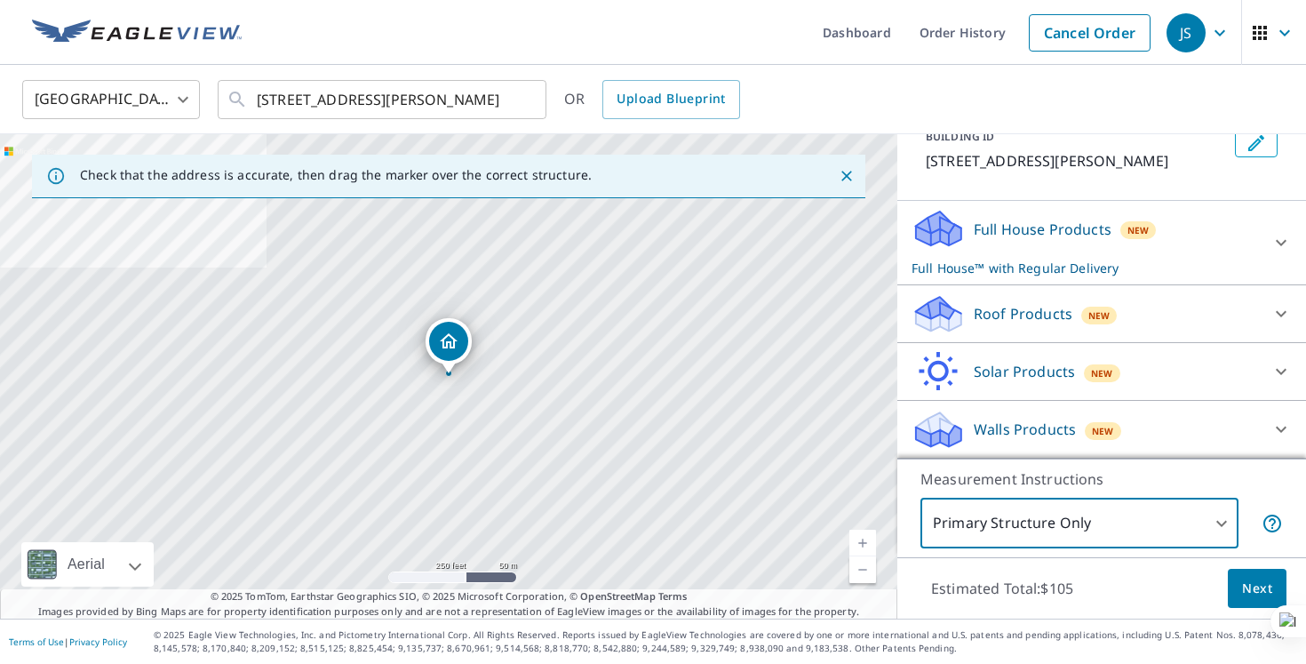
click at [1279, 431] on icon at bounding box center [1281, 429] width 21 height 21
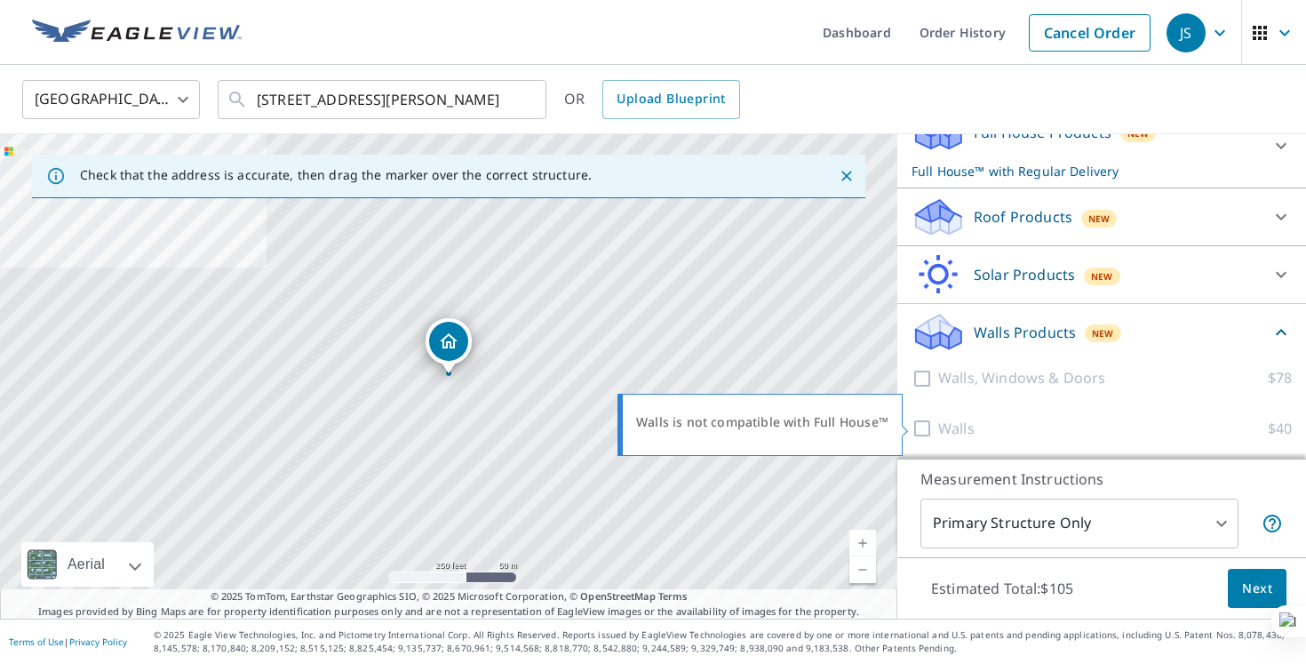
scroll to position [219, 0]
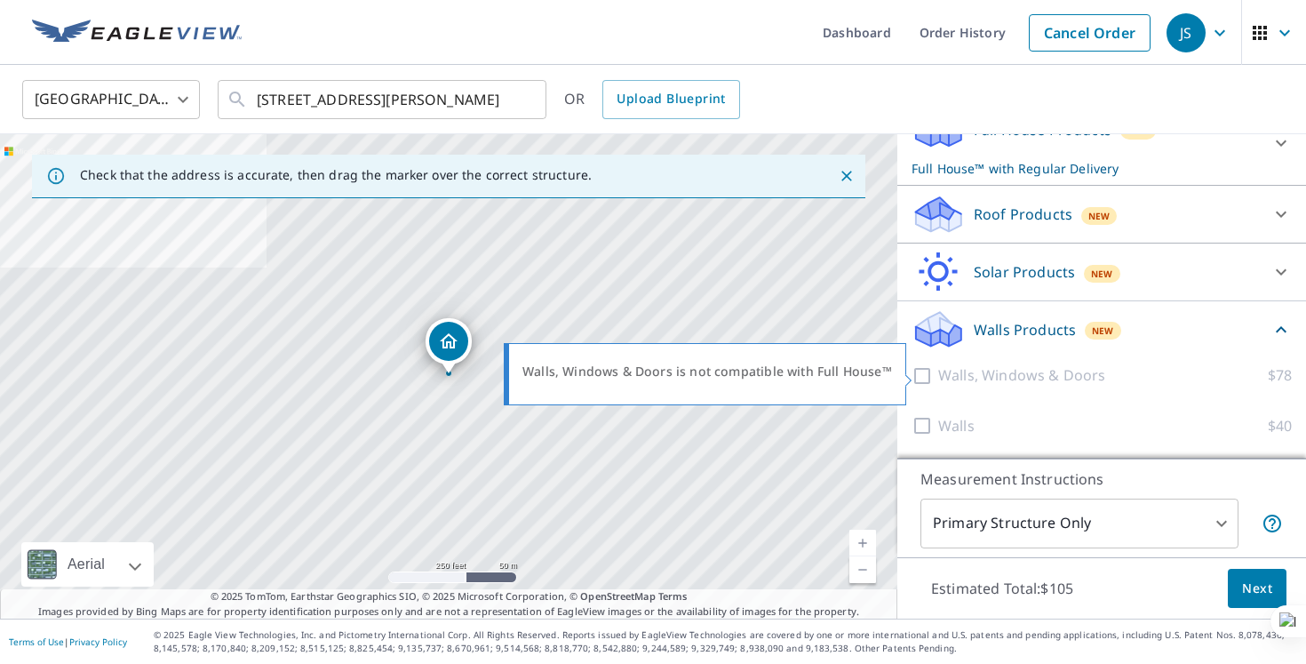
click at [929, 381] on div at bounding box center [925, 375] width 27 height 22
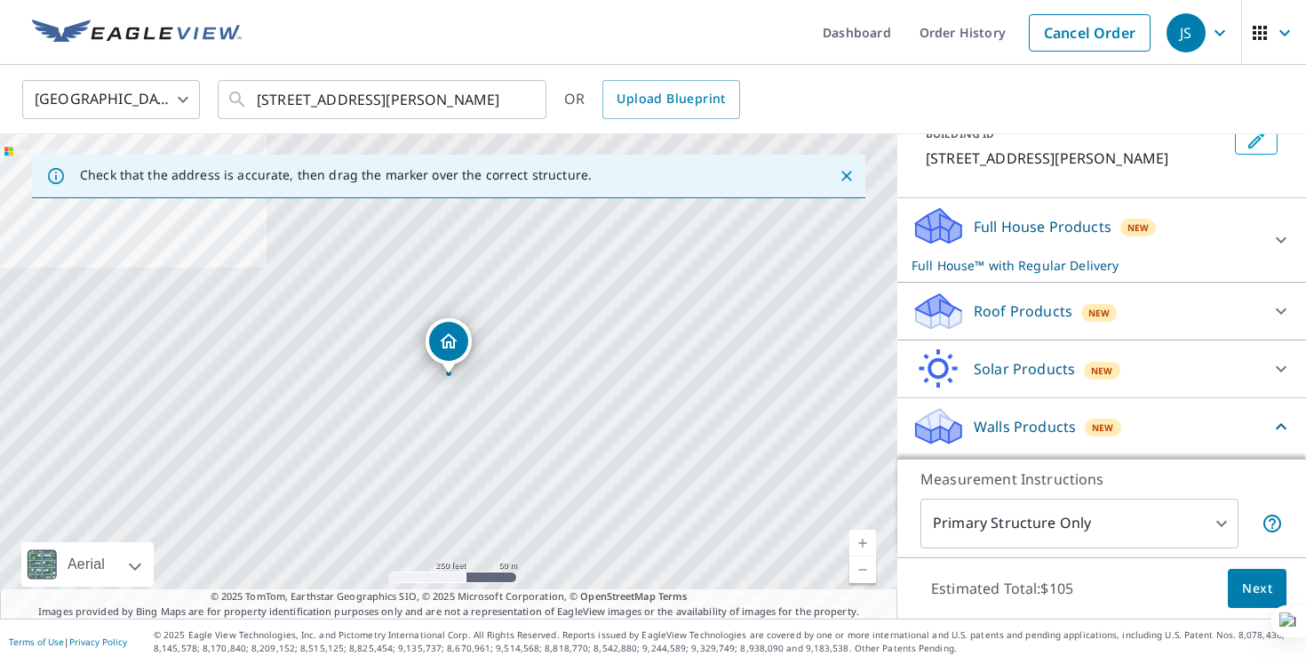
scroll to position [118, 0]
click at [1278, 233] on icon at bounding box center [1281, 241] width 21 height 21
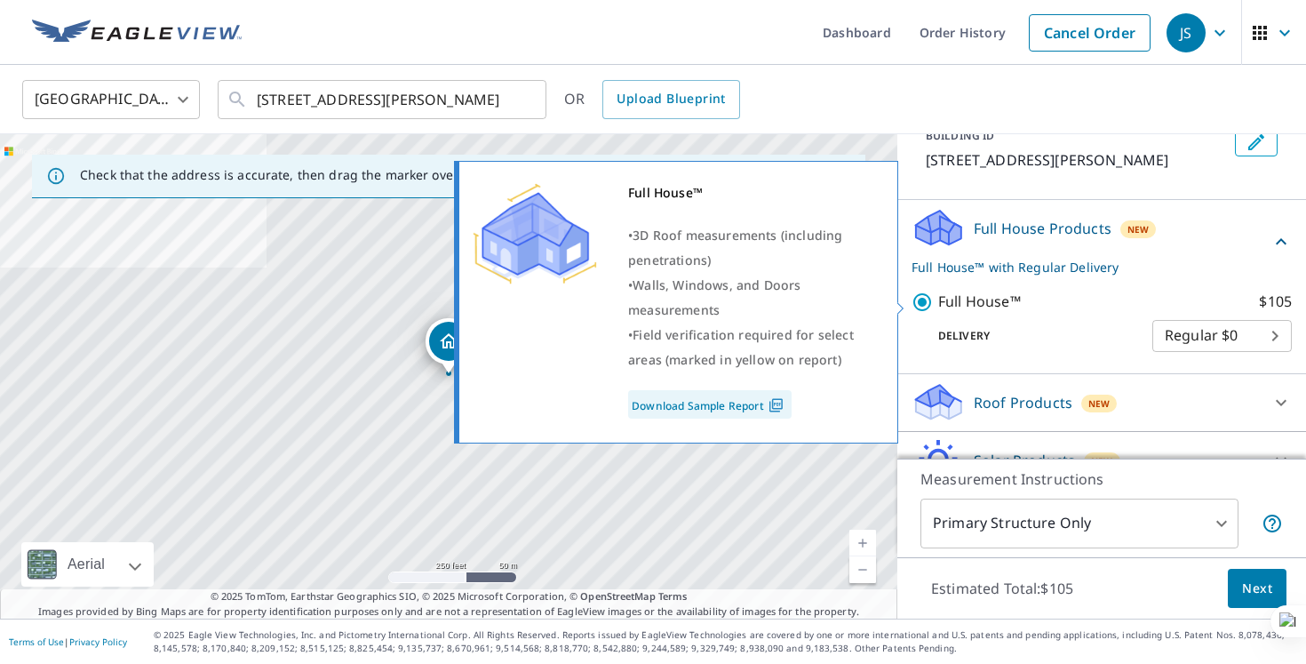
click at [922, 304] on input "Full House™ $105" at bounding box center [925, 302] width 27 height 21
checkbox input "false"
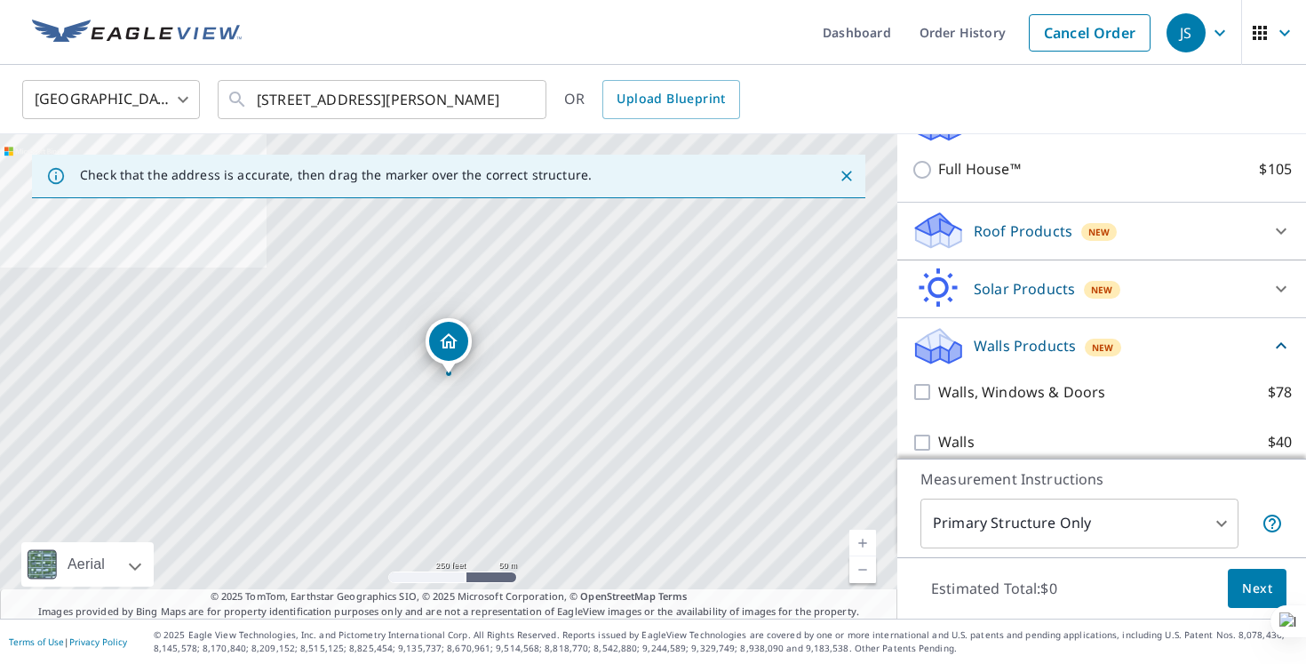
scroll to position [242, 0]
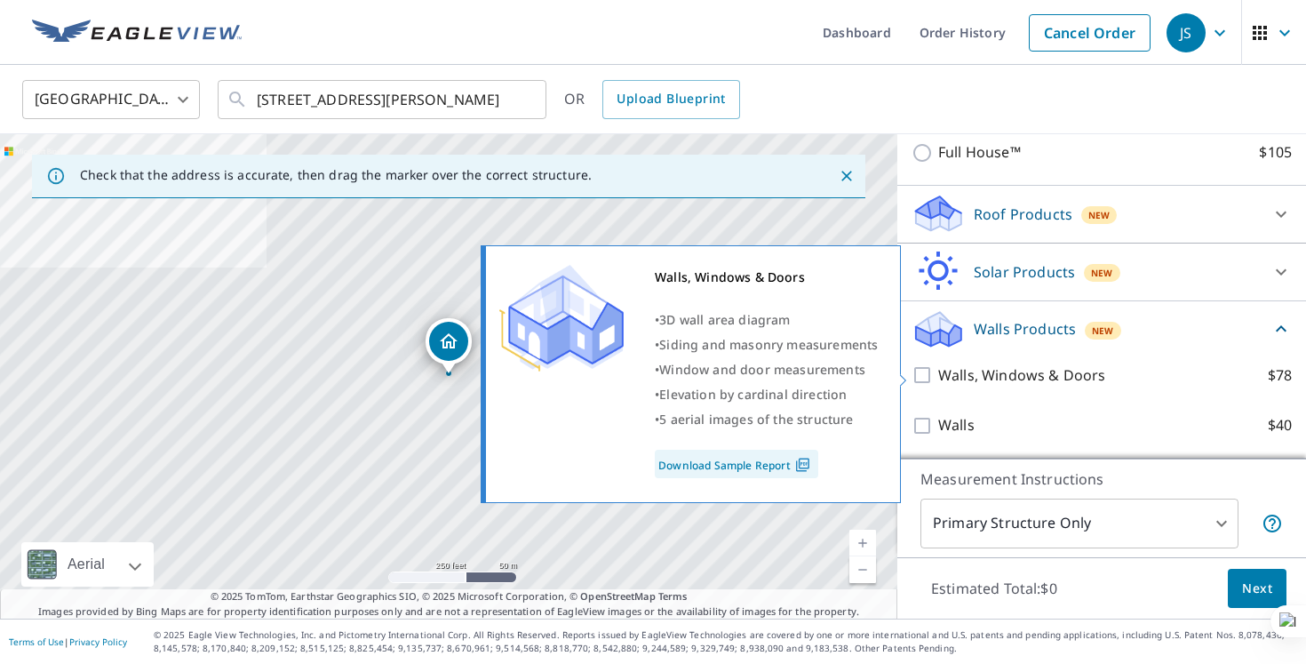
click at [922, 377] on input "Walls, Windows & Doors $78" at bounding box center [925, 374] width 27 height 21
checkbox input "true"
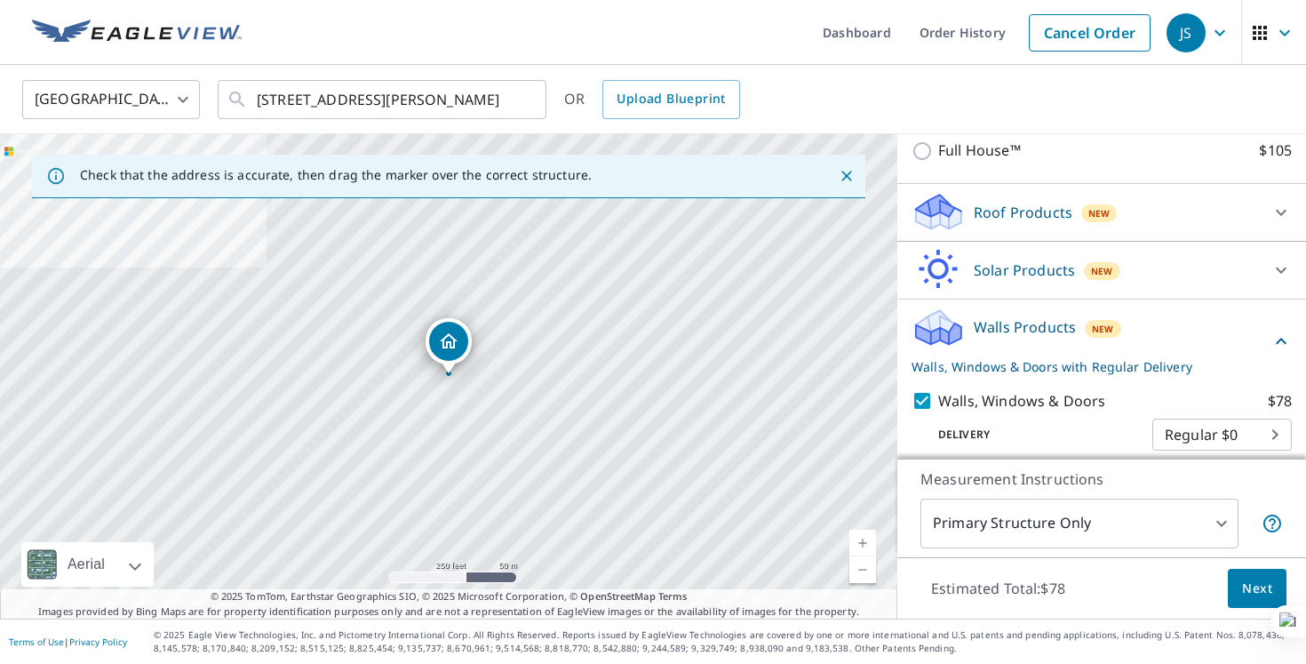
scroll to position [308, 0]
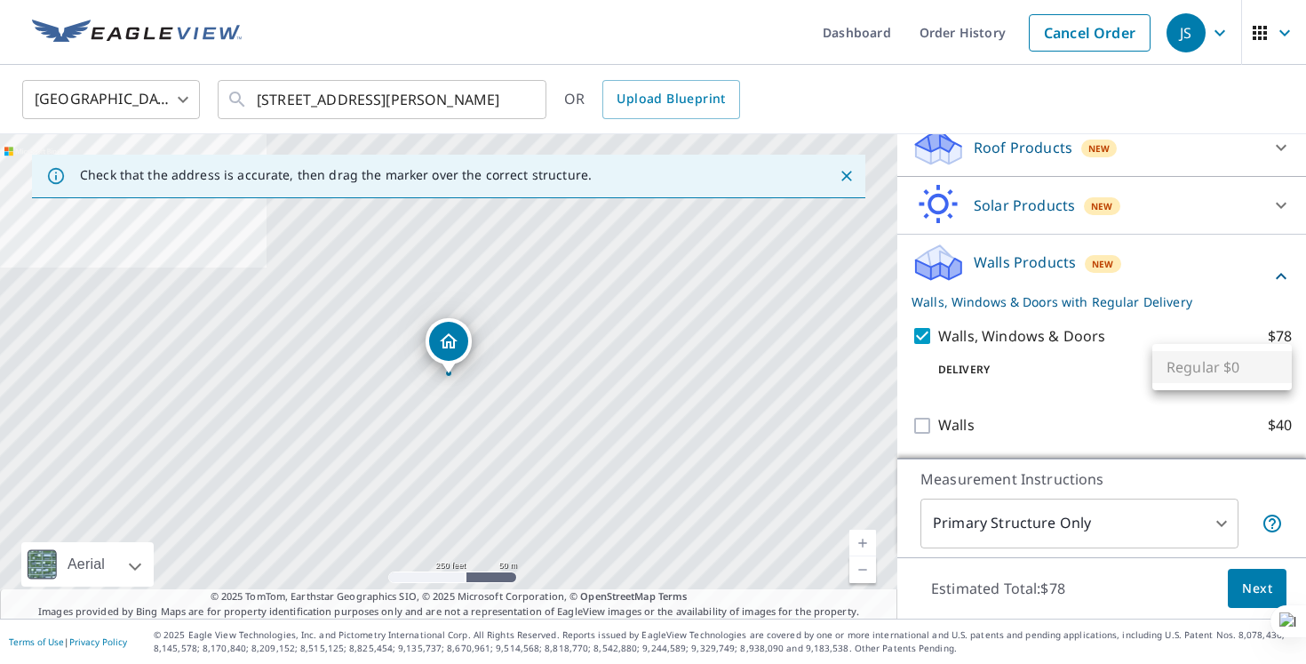
click at [1242, 359] on body "JS JS Dashboard Order History Cancel Order JS [GEOGRAPHIC_DATA] [GEOGRAPHIC_DAT…" at bounding box center [653, 332] width 1306 height 664
drag, startPoint x: 1222, startPoint y: 357, endPoint x: 1123, endPoint y: 371, distance: 99.5
click at [1123, 371] on div "Regular $0" at bounding box center [653, 332] width 1306 height 664
click at [1123, 371] on div at bounding box center [653, 332] width 1306 height 664
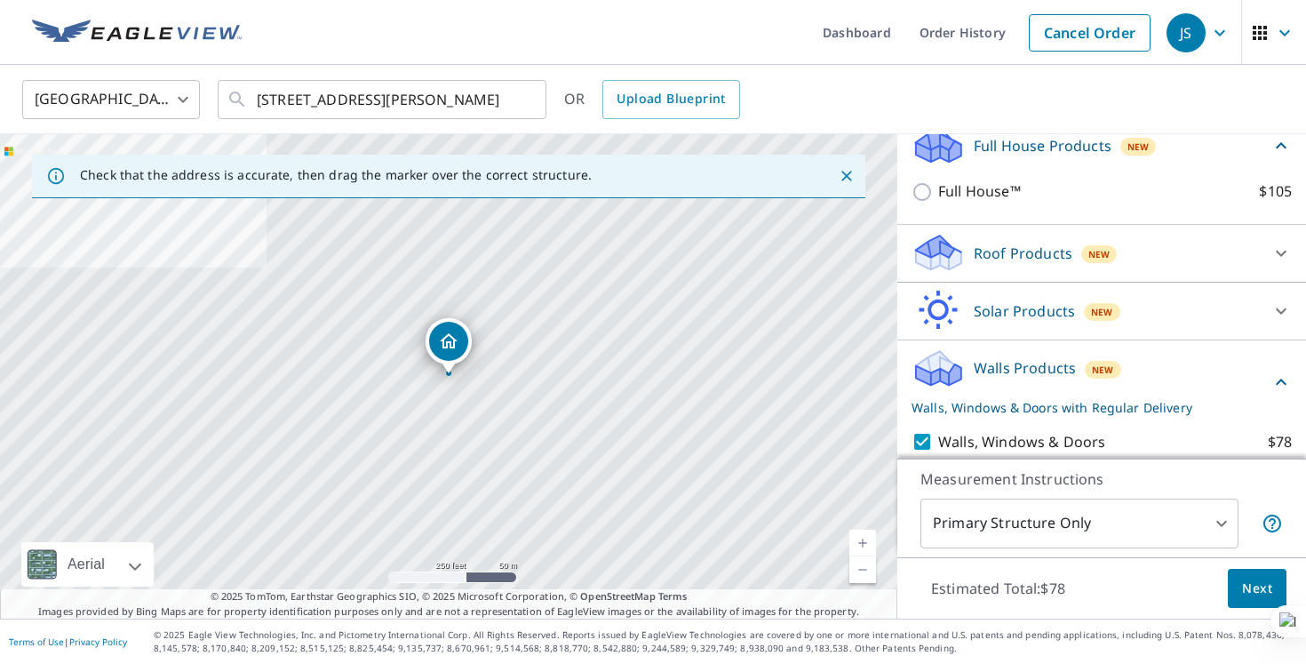
scroll to position [156, 0]
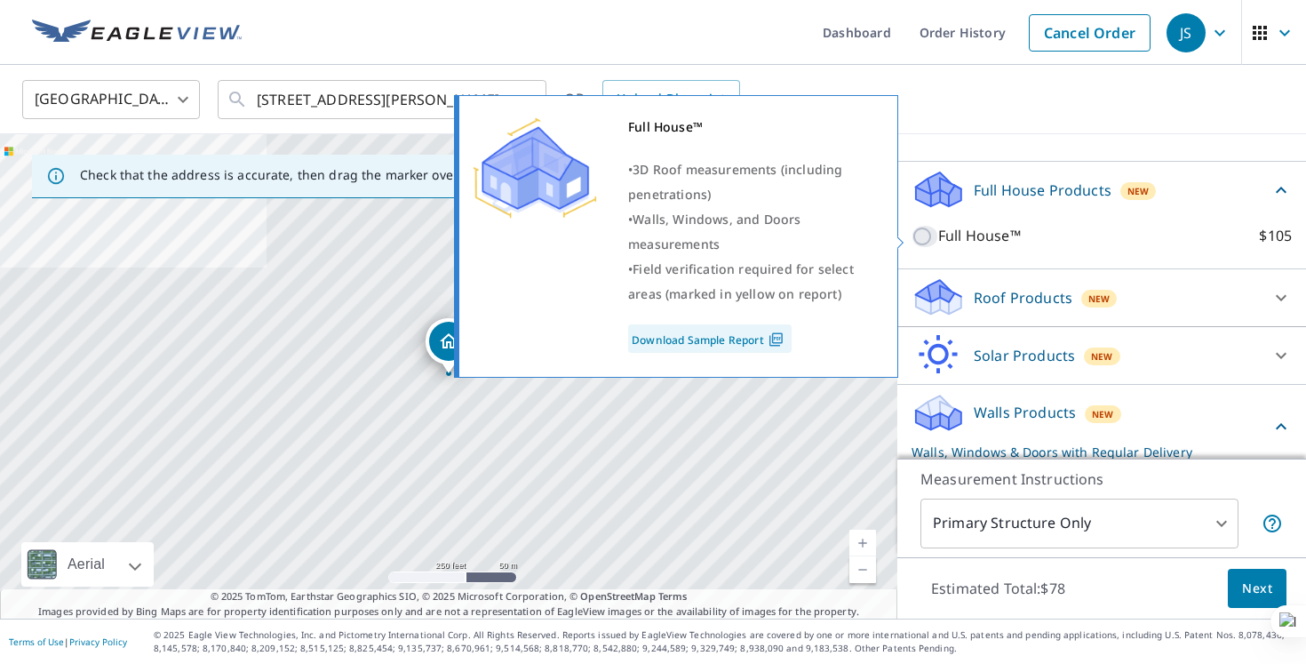
click at [922, 236] on input "Full House™ $105" at bounding box center [925, 236] width 27 height 21
checkbox input "true"
checkbox input "false"
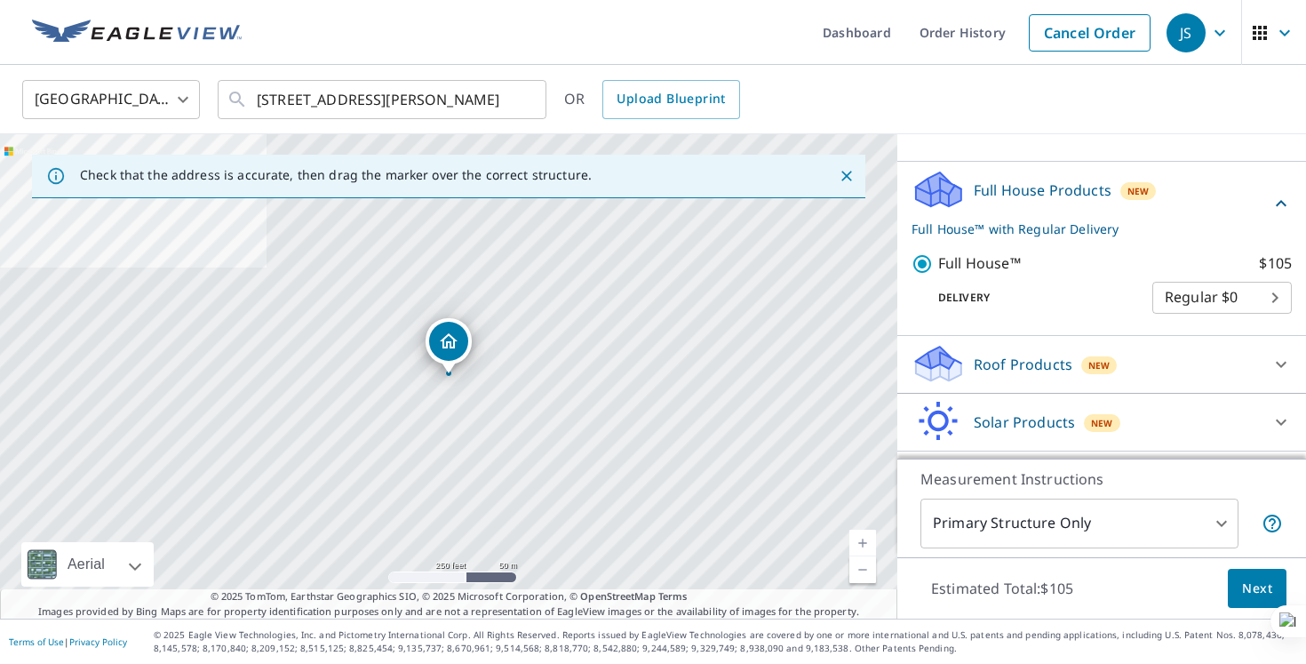
scroll to position [308, 0]
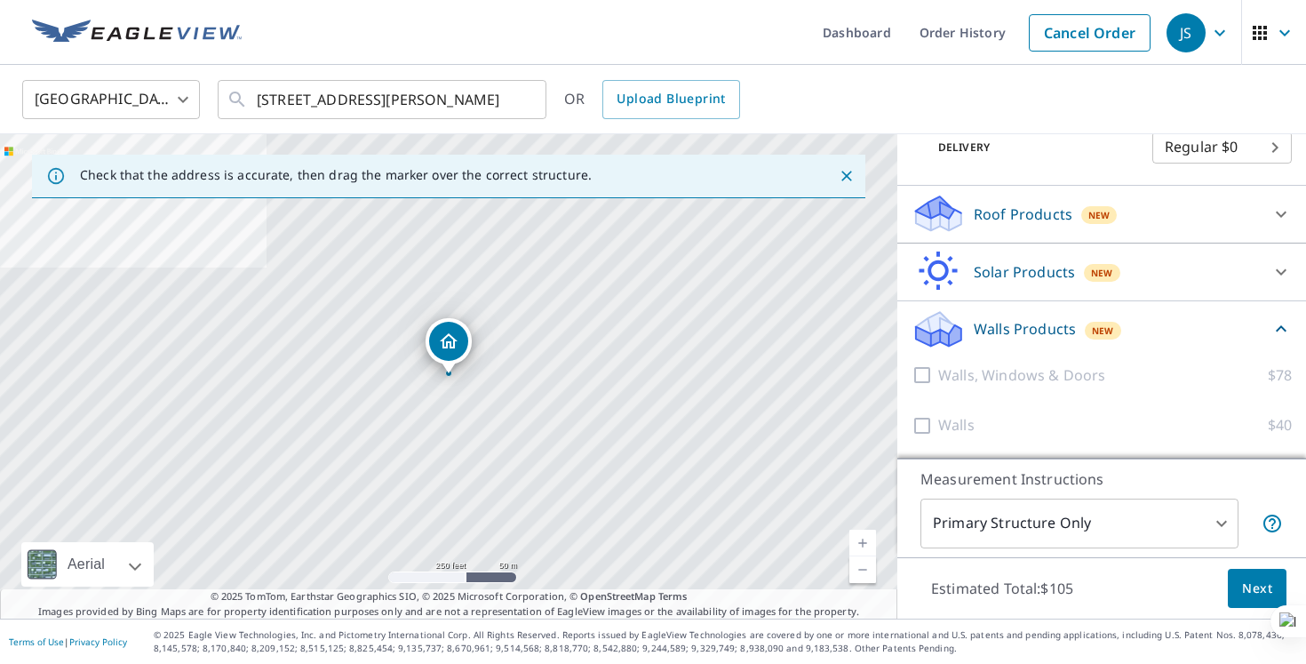
click at [1219, 37] on icon "button" at bounding box center [1220, 32] width 21 height 21
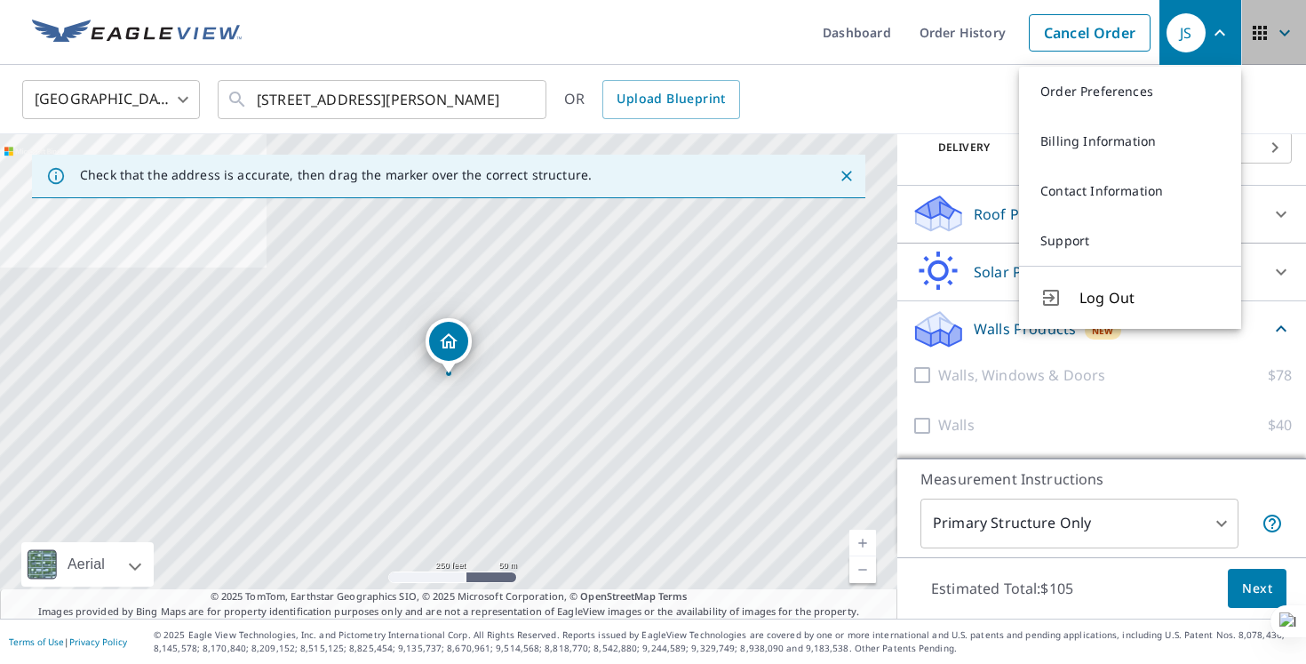
click at [1272, 28] on span "button" at bounding box center [1275, 33] width 50 height 43
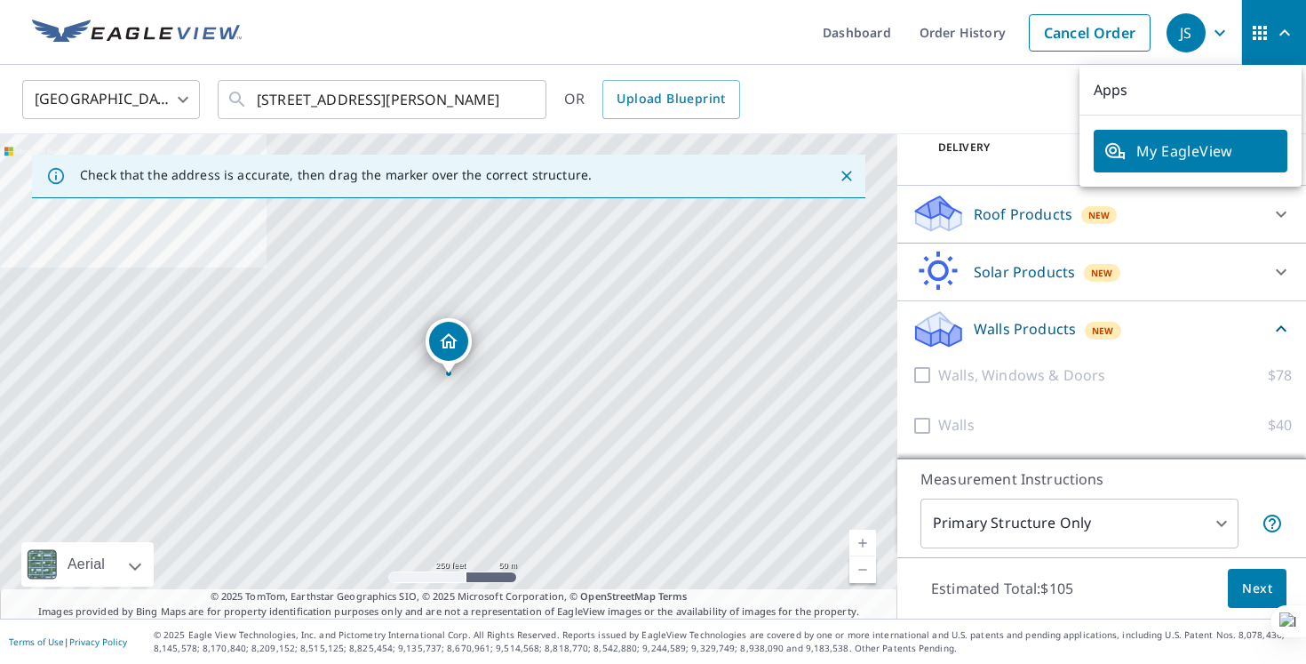
click at [1213, 34] on icon "button" at bounding box center [1220, 32] width 21 height 21
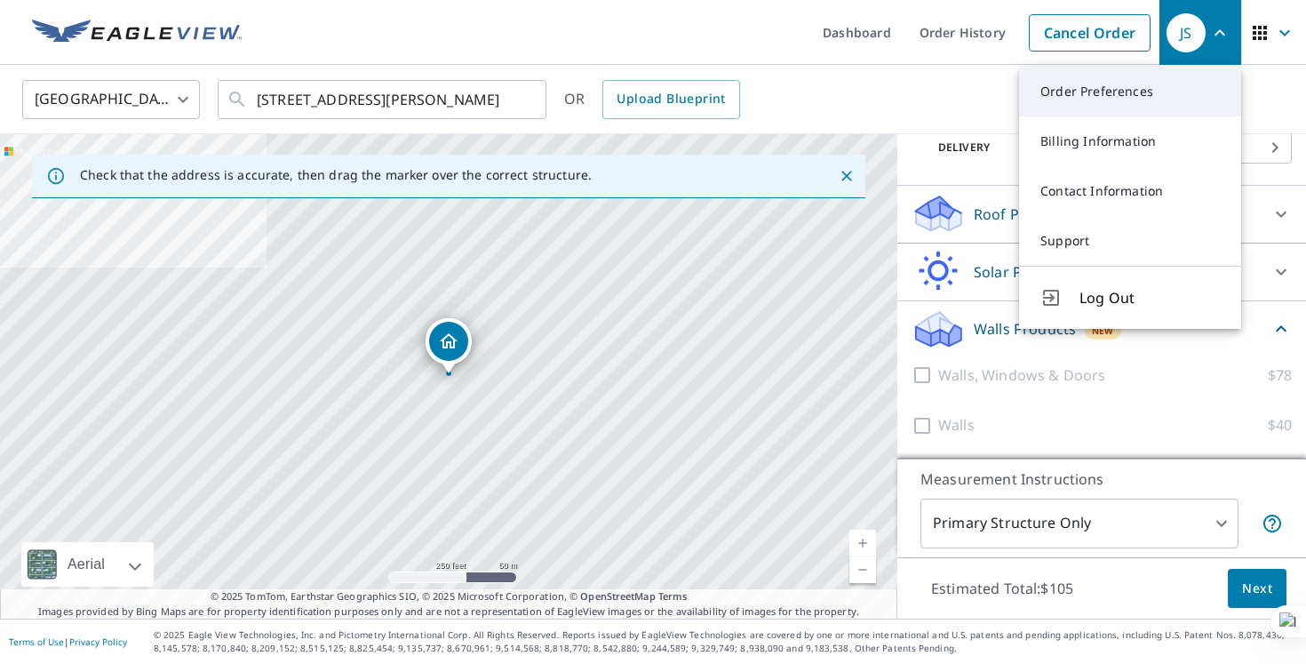
click at [1130, 85] on link "Order Preferences" at bounding box center [1130, 92] width 222 height 50
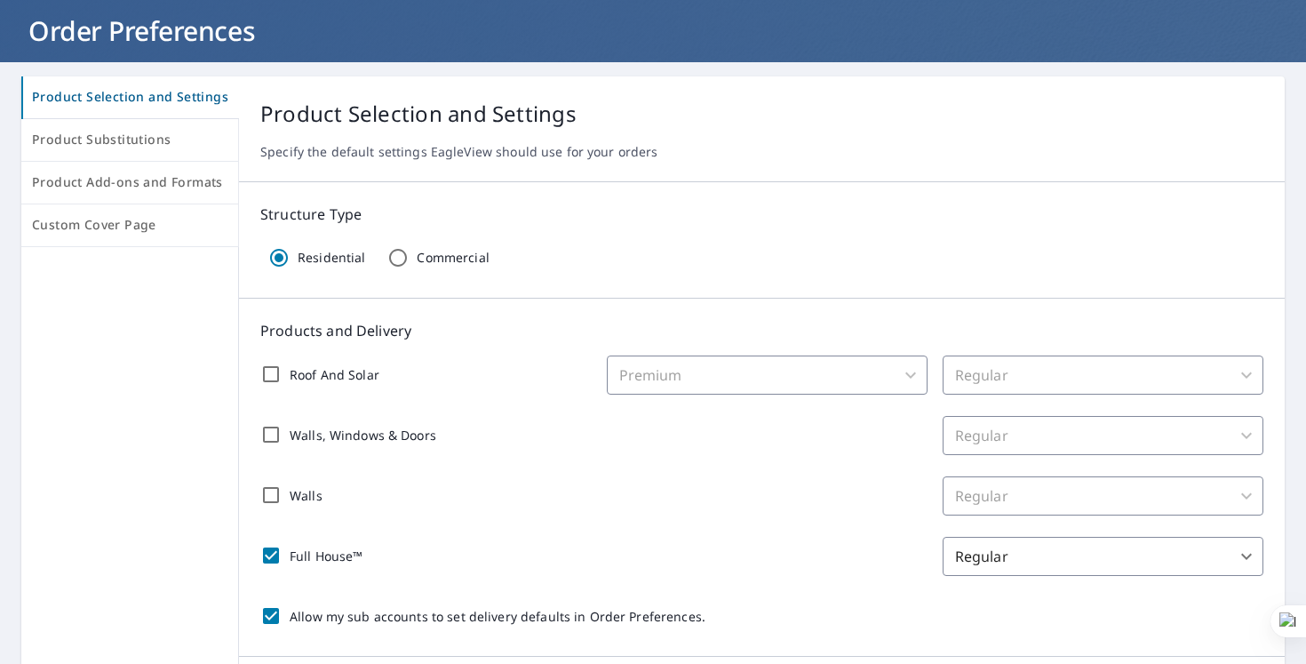
scroll to position [99, 0]
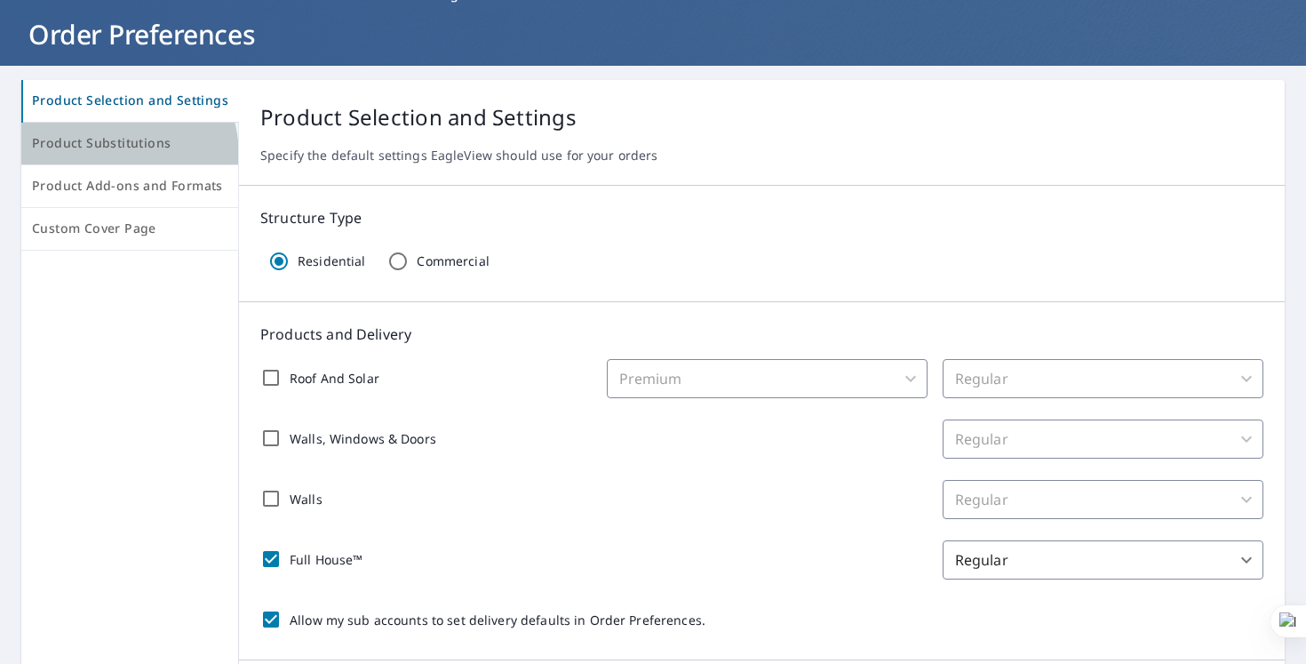
click at [98, 156] on button "Product Substitutions" at bounding box center [130, 144] width 218 height 43
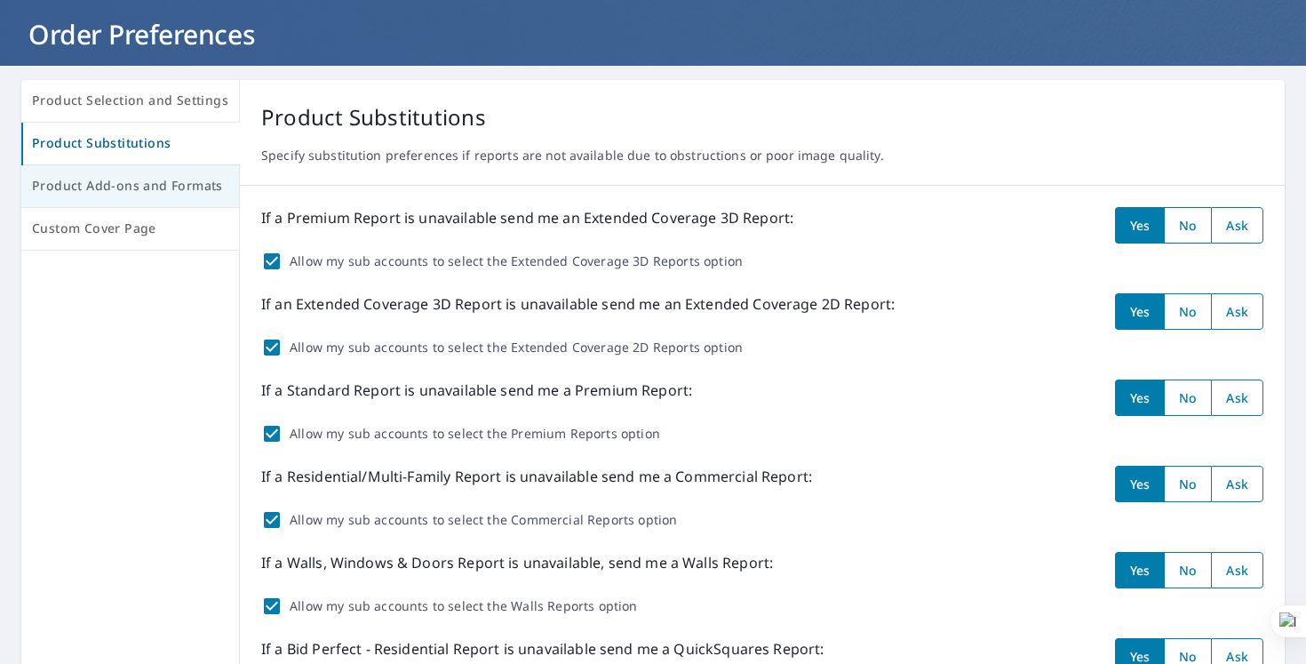
click at [97, 188] on span "Product Add-ons and Formats" at bounding box center [130, 186] width 196 height 22
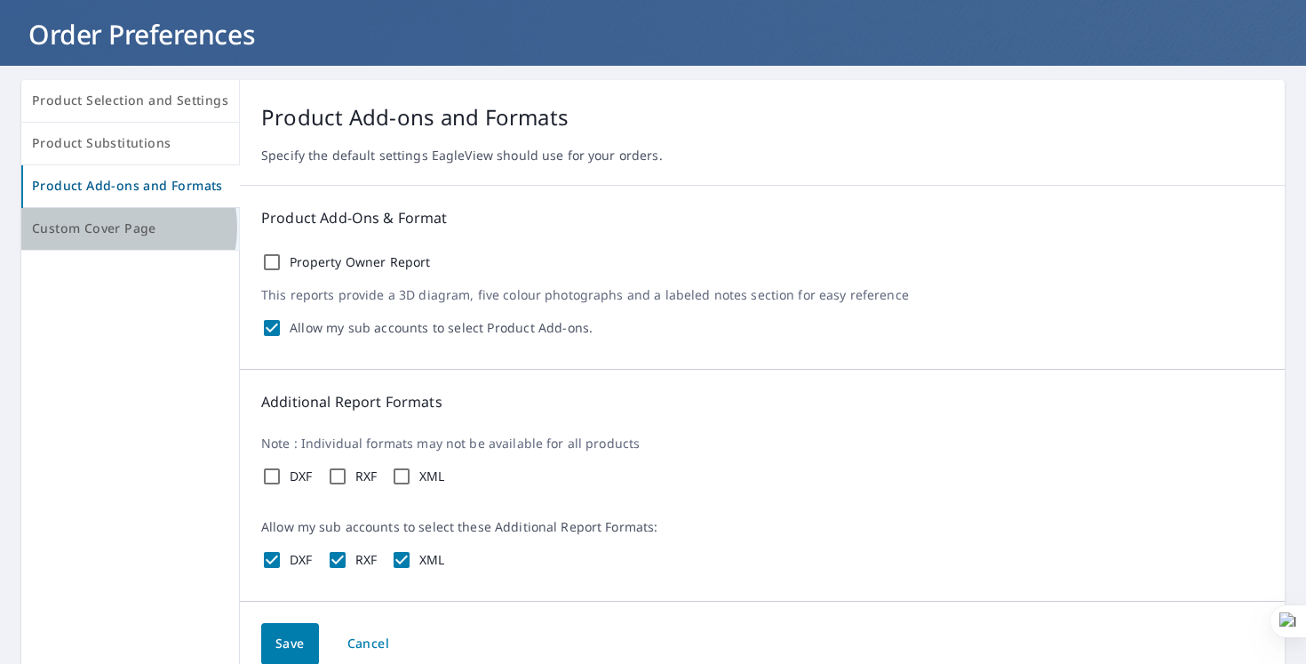
click at [110, 227] on span "Custom Cover Page" at bounding box center [130, 229] width 196 height 22
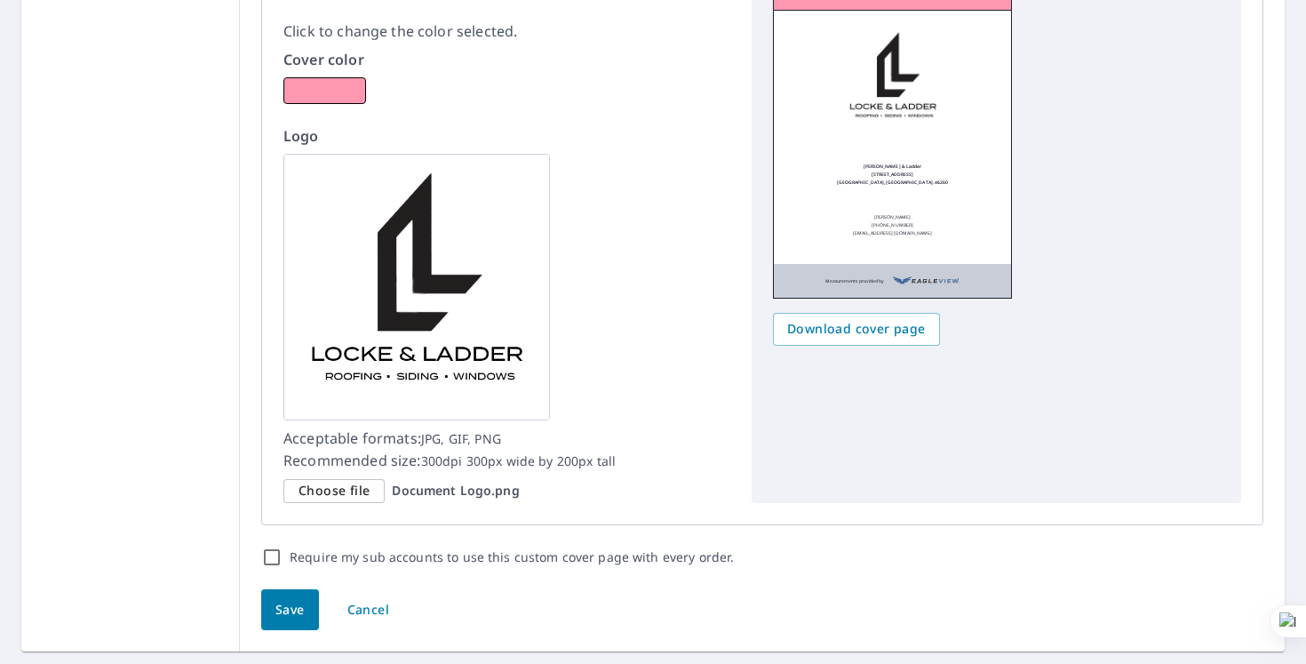
scroll to position [1245, 0]
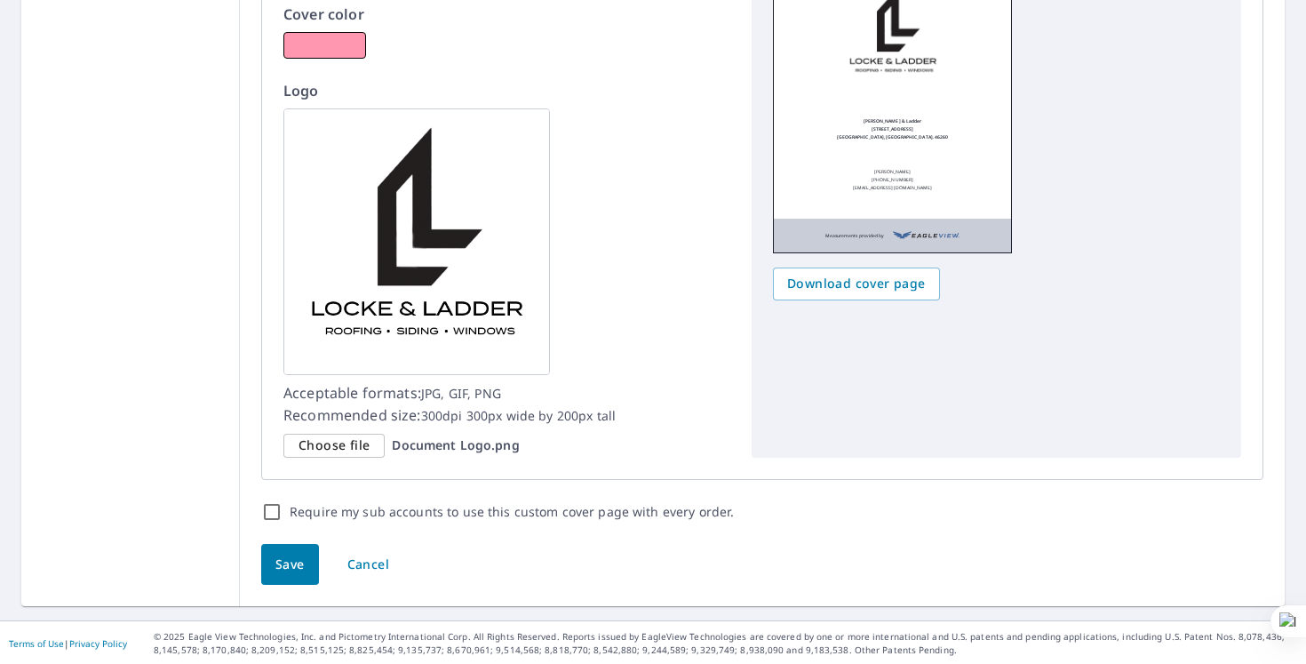
click at [268, 555] on button "Save" at bounding box center [290, 565] width 58 height 42
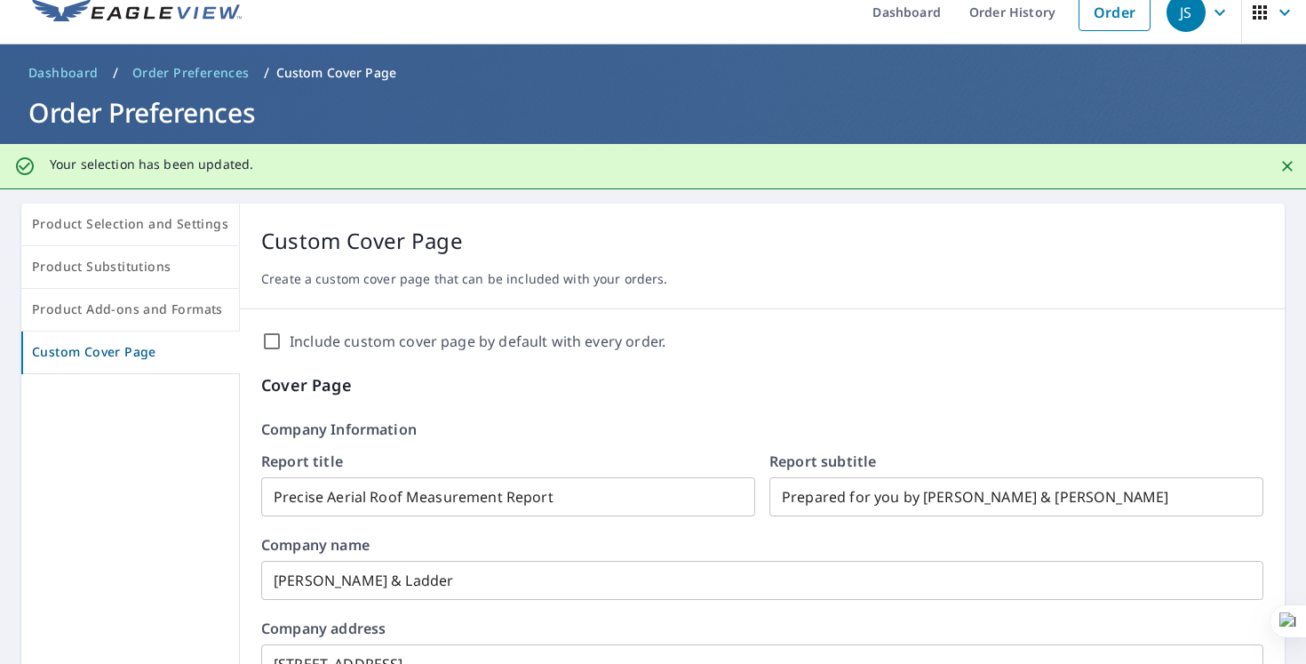
scroll to position [0, 0]
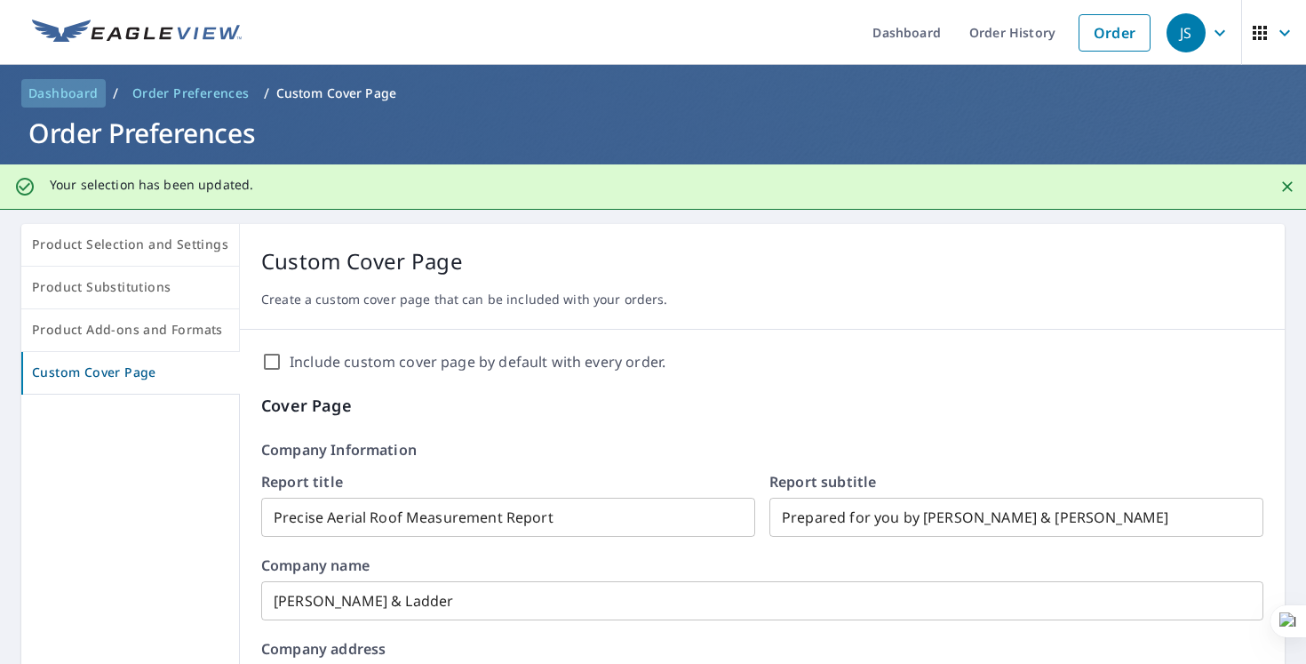
click at [60, 94] on span "Dashboard" at bounding box center [63, 93] width 70 height 18
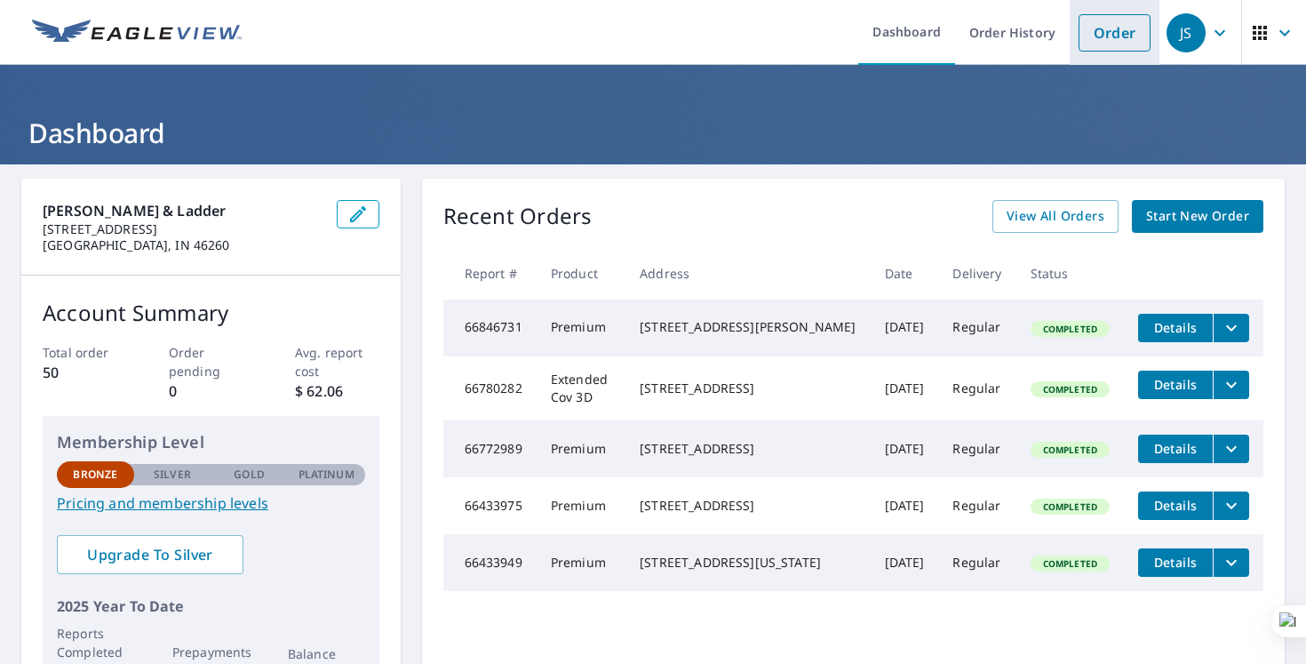
click at [1103, 34] on link "Order" at bounding box center [1115, 32] width 72 height 37
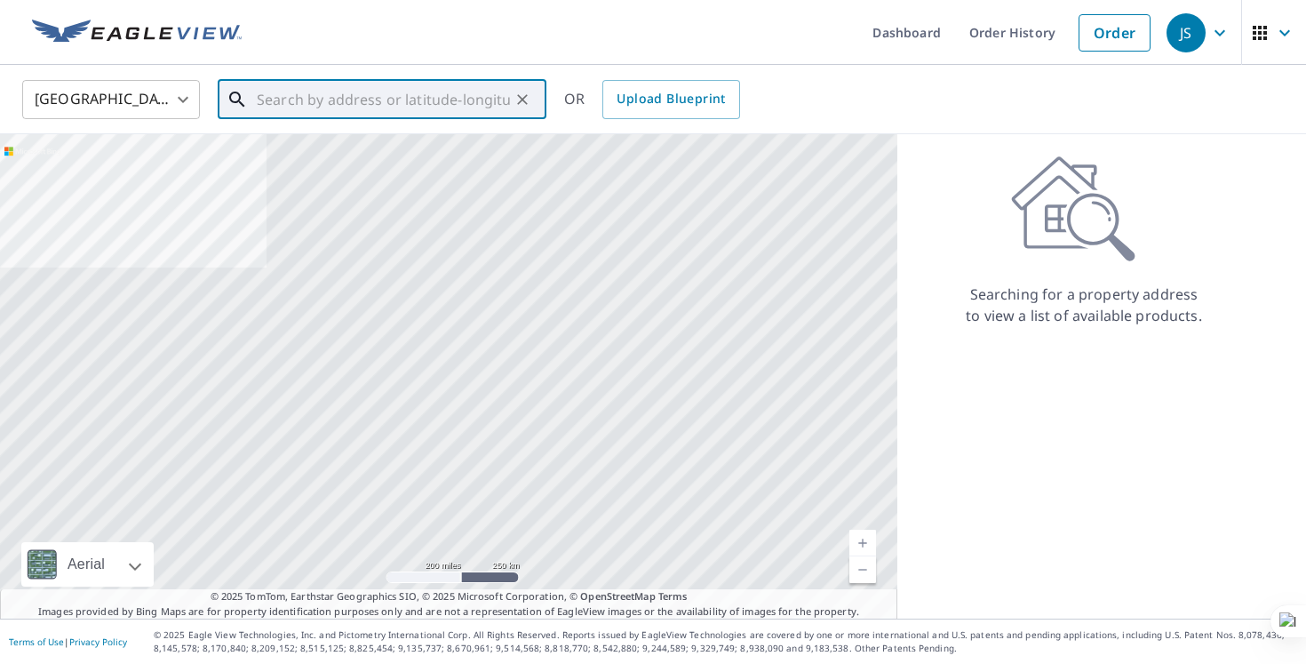
click at [480, 79] on input "text" at bounding box center [383, 100] width 253 height 50
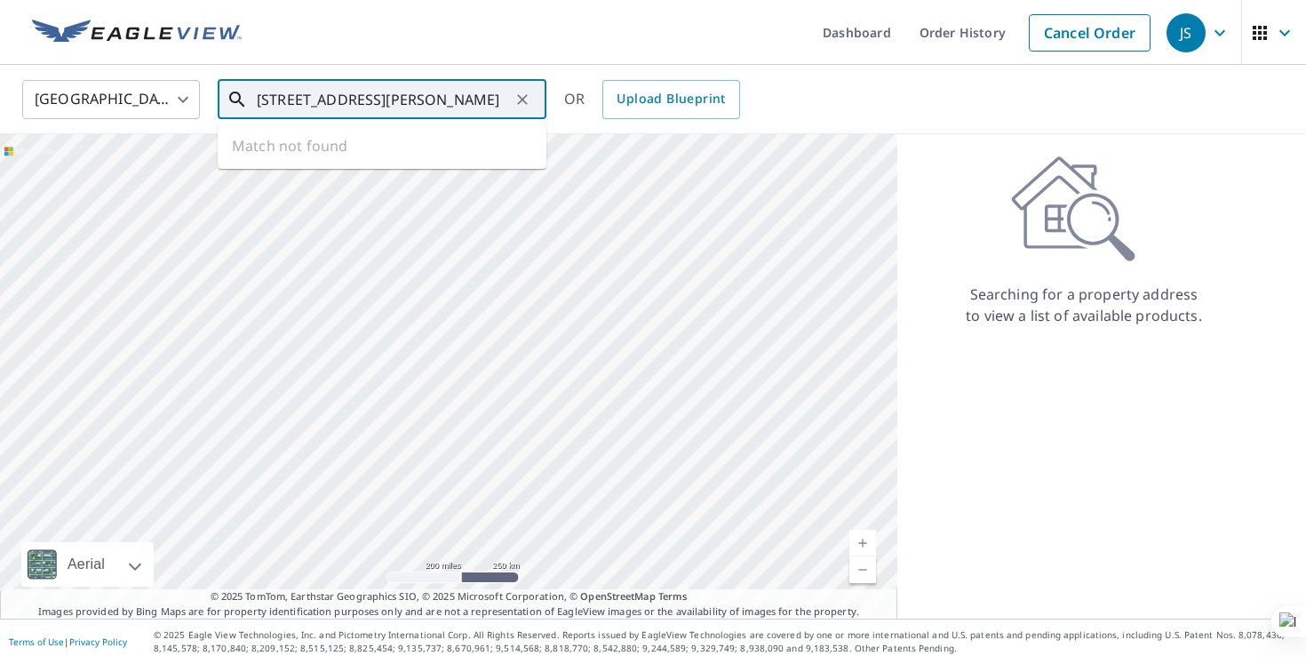
type input "[STREET_ADDRESS][PERSON_NAME]"
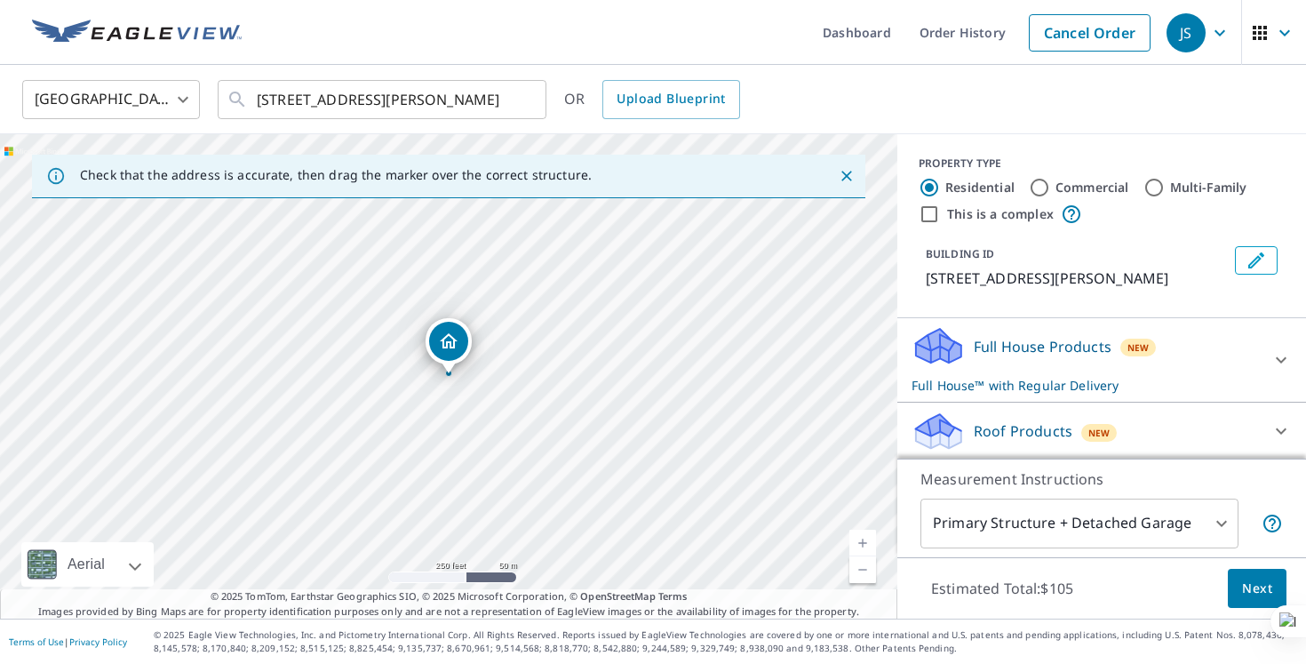
click at [1279, 371] on div at bounding box center [1281, 360] width 43 height 43
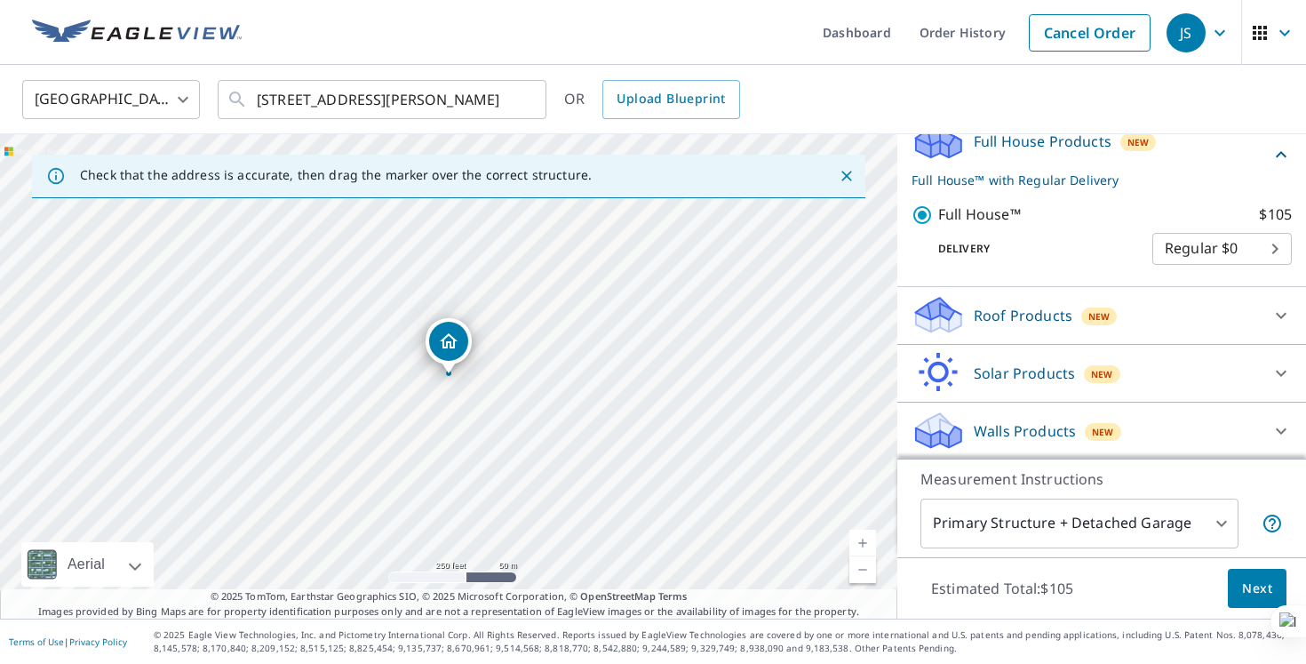
scroll to position [207, 0]
click at [1246, 595] on span "Next" at bounding box center [1257, 589] width 30 height 22
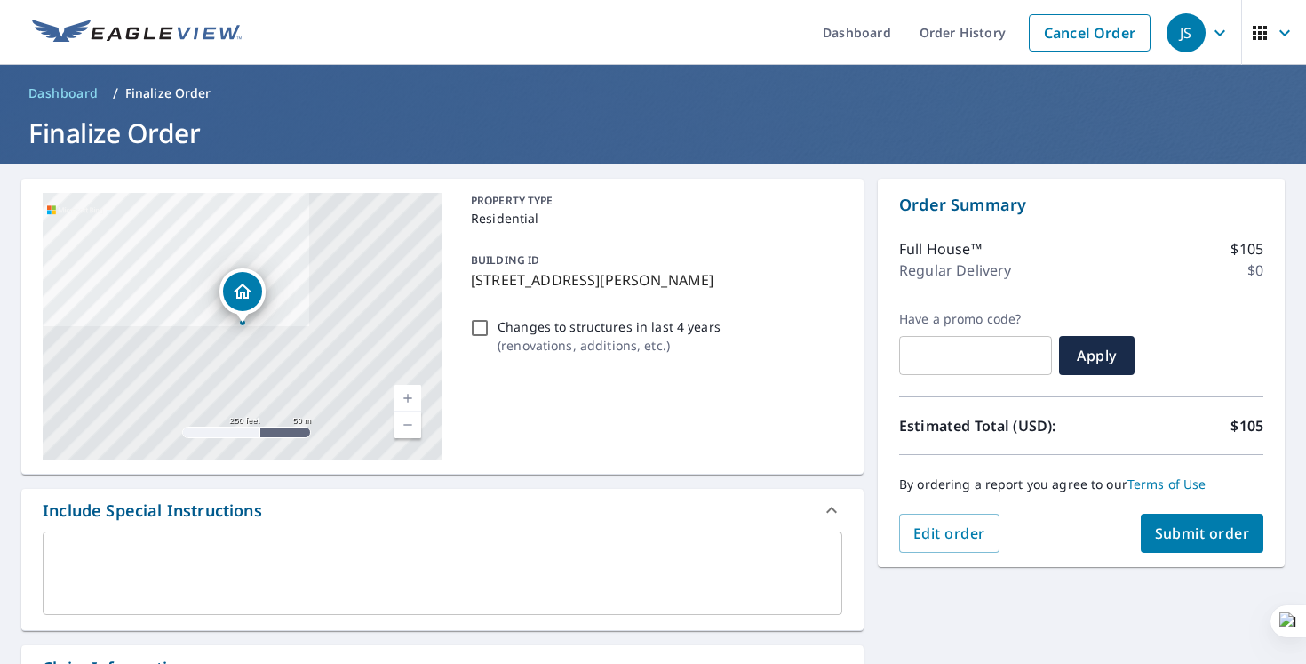
scroll to position [75, 0]
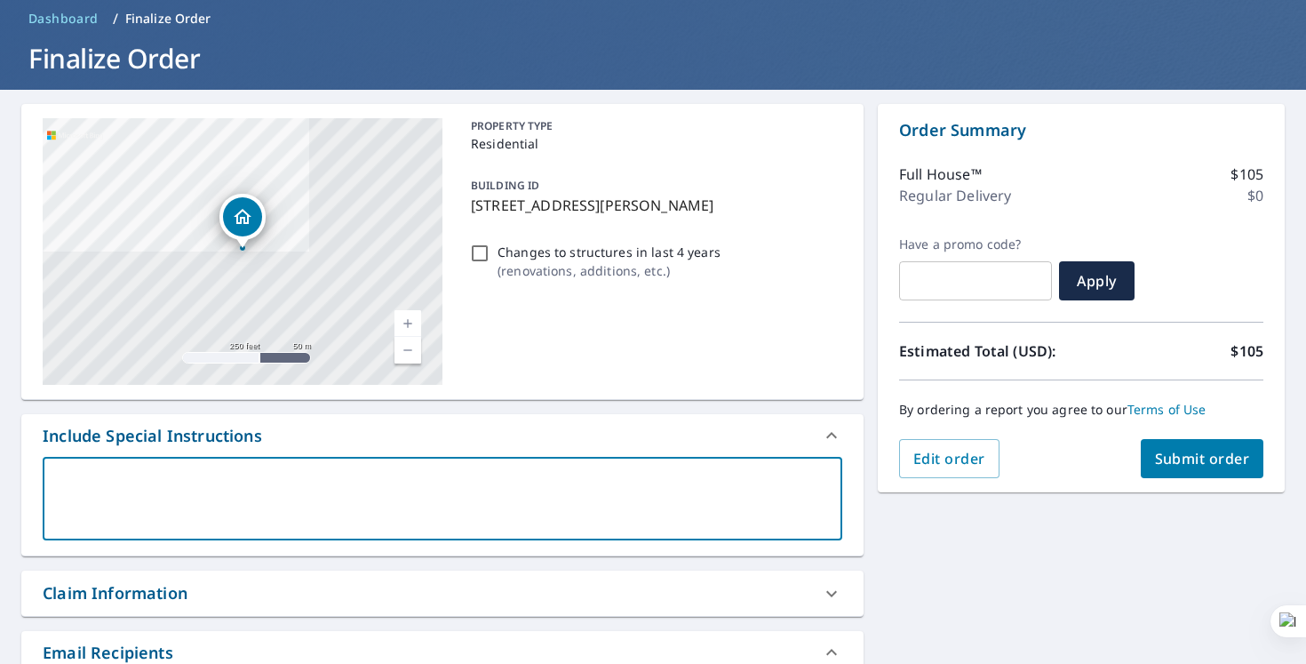
click at [709, 498] on textarea at bounding box center [442, 499] width 775 height 51
type textarea "c"
type textarea "x"
type textarea "ca"
type textarea "x"
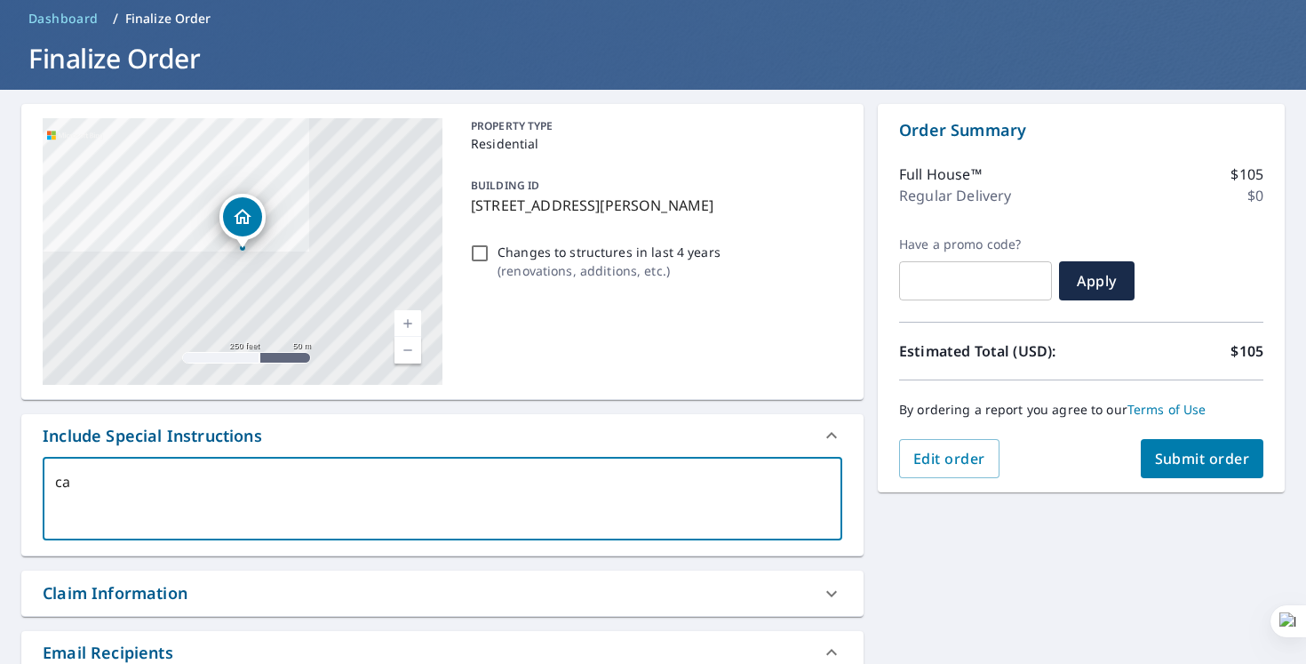
type textarea "can"
type textarea "x"
type textarea "can"
type textarea "x"
type textarea "can w"
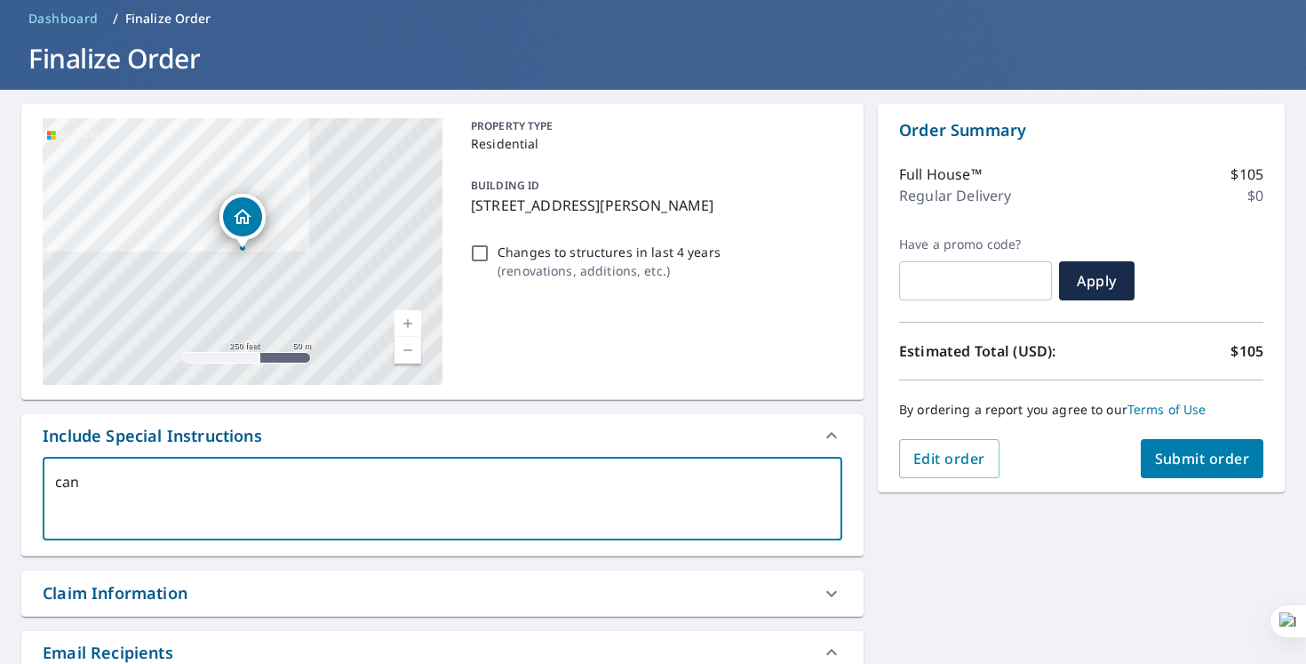
type textarea "x"
type textarea "can we"
type textarea "x"
type textarea "can we"
type textarea "x"
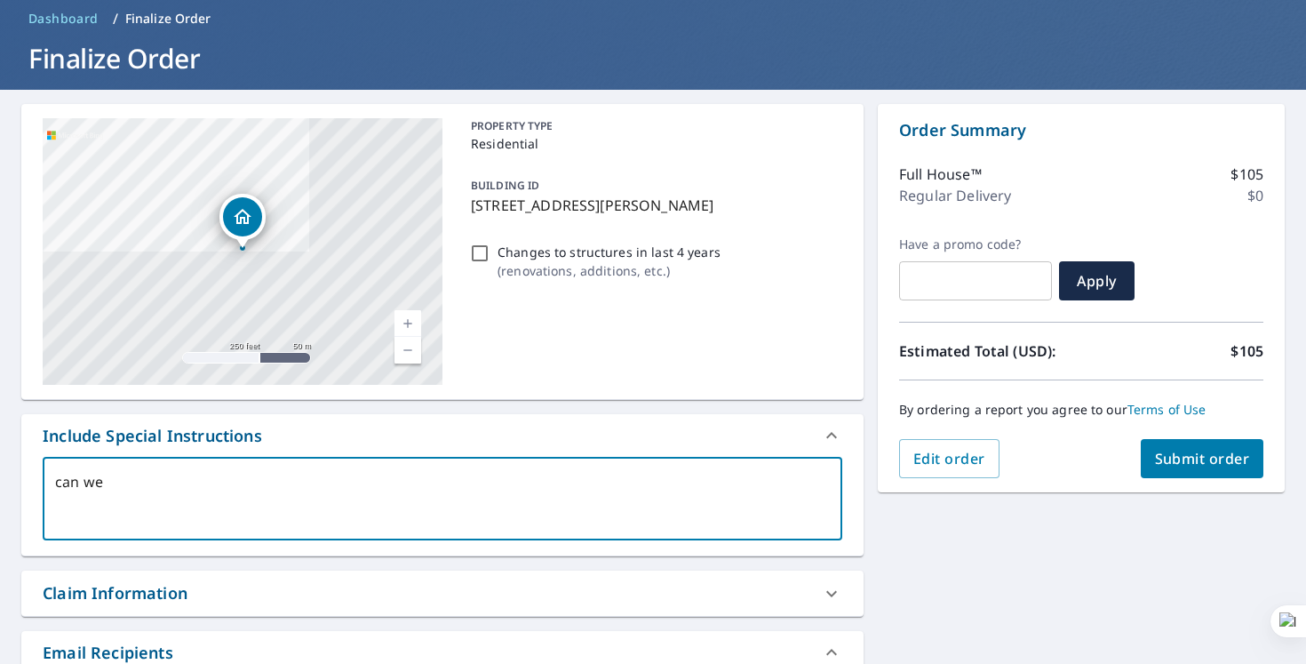
type textarea "can we p"
type textarea "x"
type textarea "can we pl"
type textarea "x"
type textarea "can we ple"
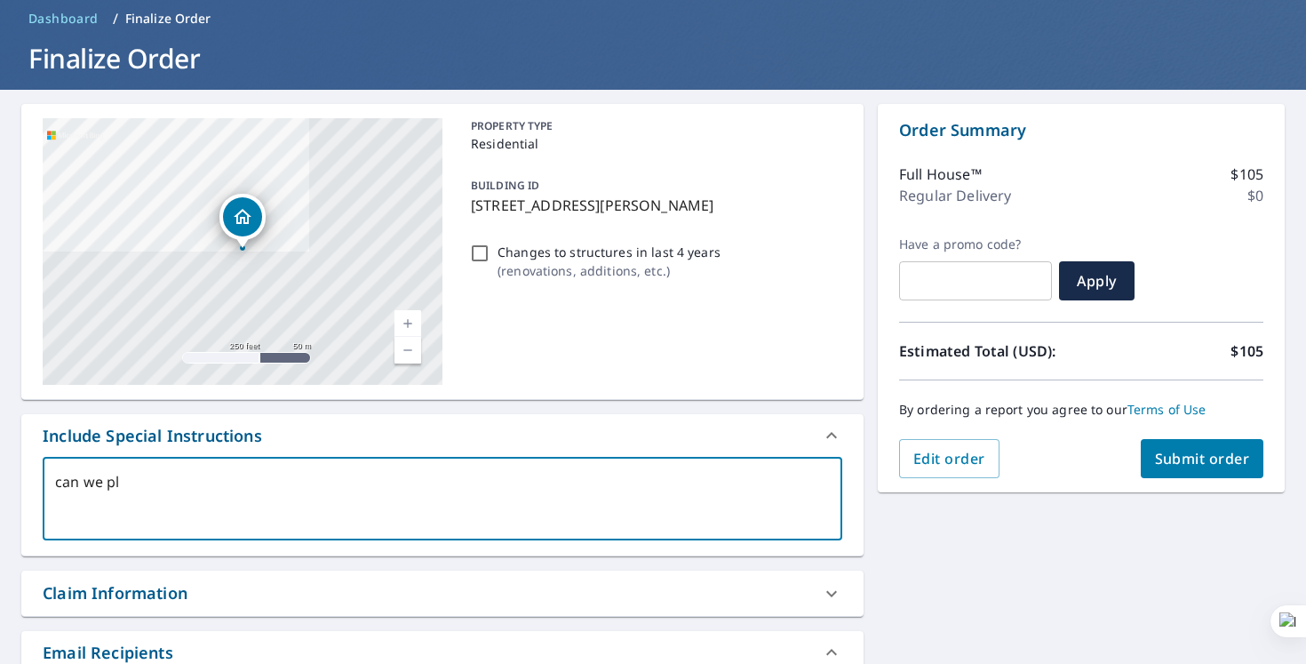
type textarea "x"
type textarea "can we plea"
type textarea "x"
type textarea "can we pleas"
type textarea "x"
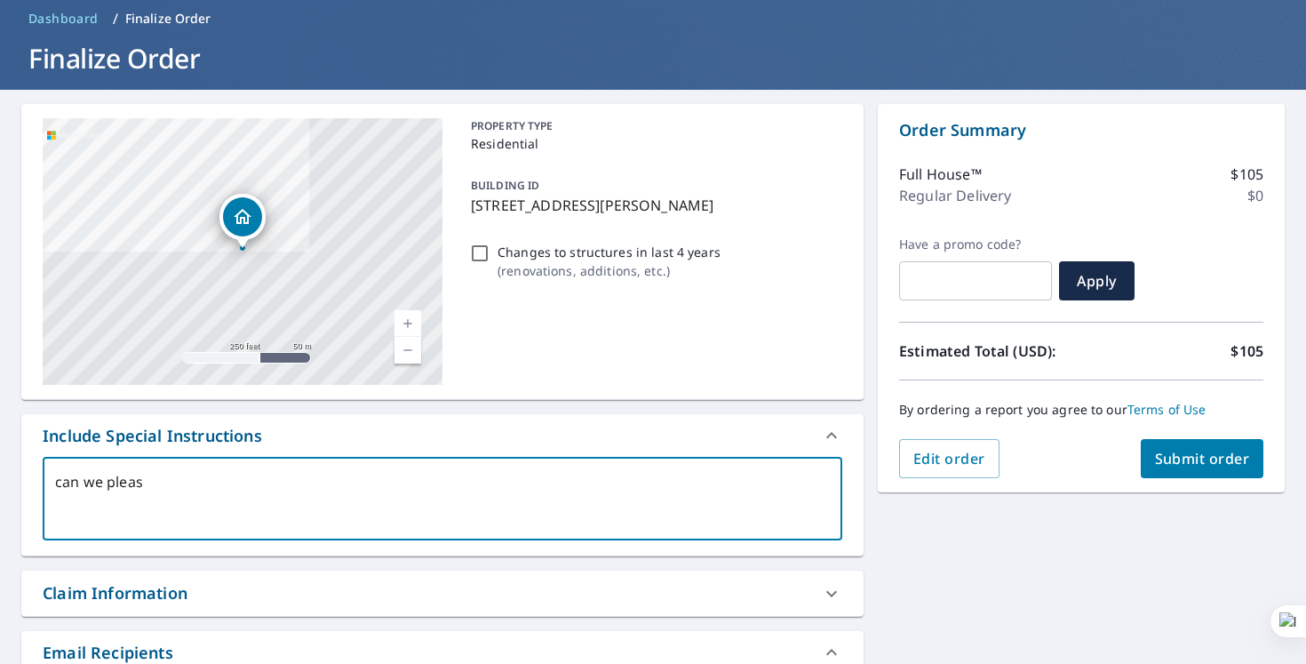
type textarea "can we please"
type textarea "x"
type textarea "can we please"
type textarea "x"
type textarea "can we please p"
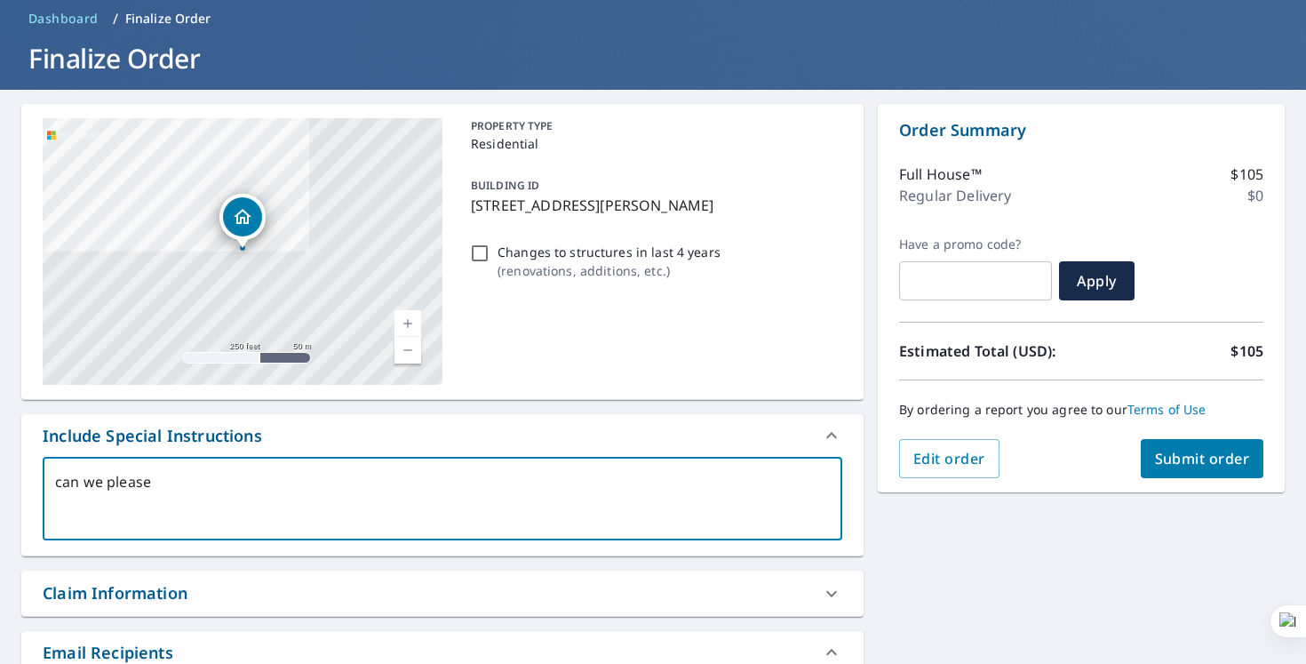
type textarea "x"
type textarea "can we please pu"
type textarea "x"
type textarea "can we please put"
type textarea "x"
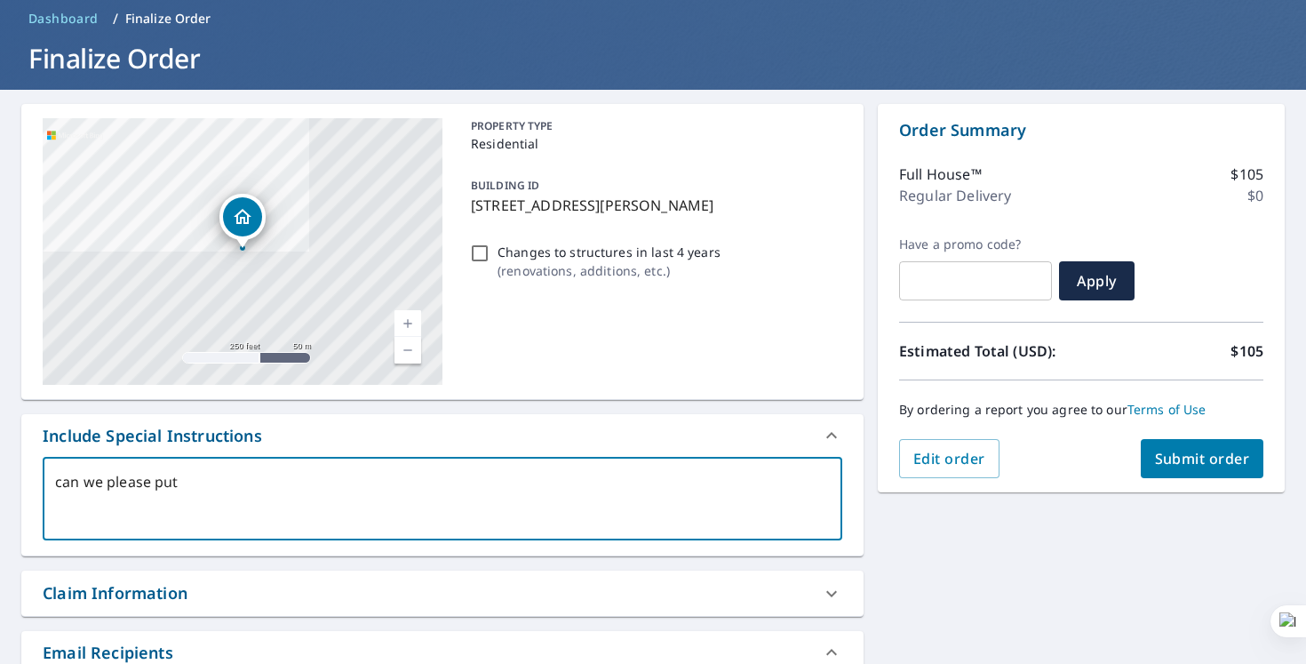
type textarea "can we please put"
type textarea "x"
type textarea "can we please put a"
type textarea "x"
type textarea "can we please put a"
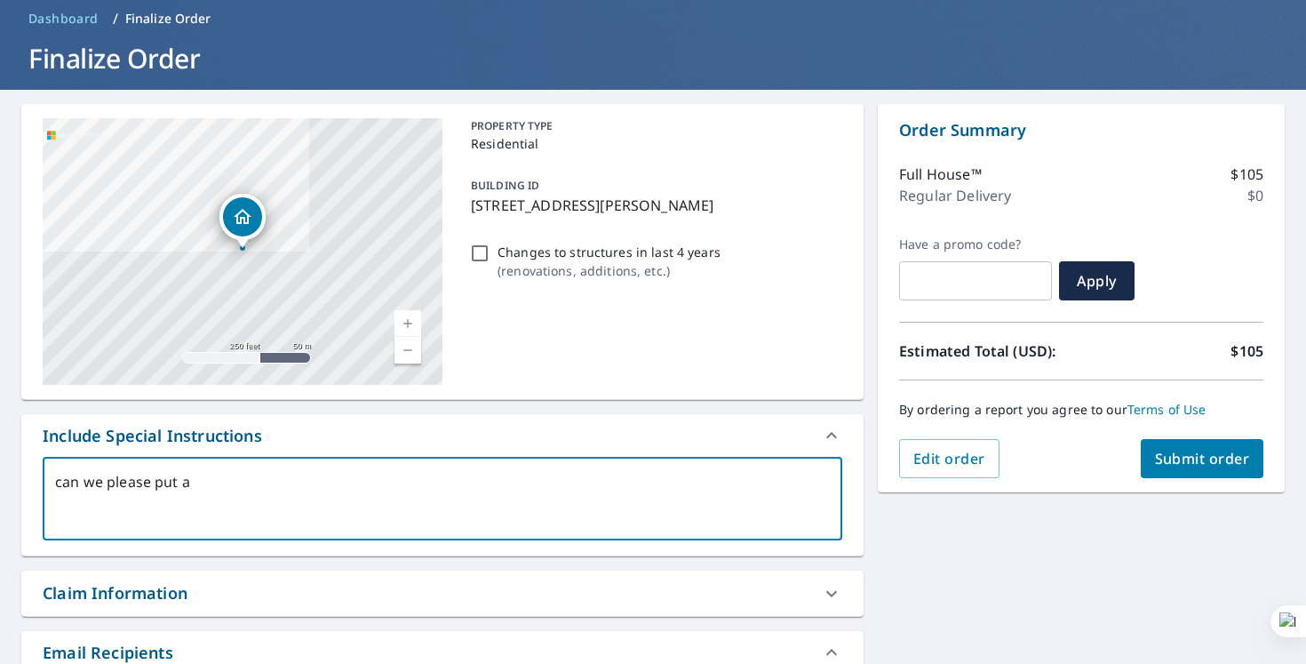
type textarea "x"
type textarea "can we please put a r"
type textarea "x"
type textarea "can we please put a ru"
type textarea "x"
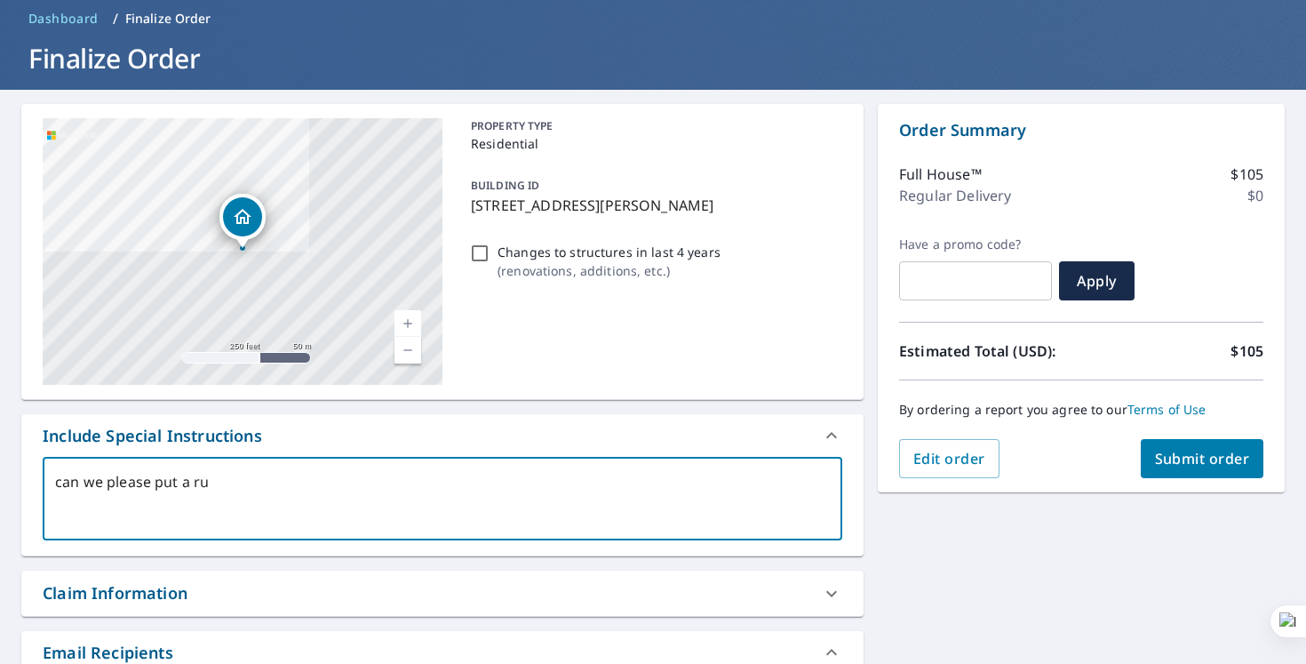
type textarea "can we please put a rus"
type textarea "x"
type textarea "can we please put a rush"
type textarea "x"
type textarea "can we please put a rush"
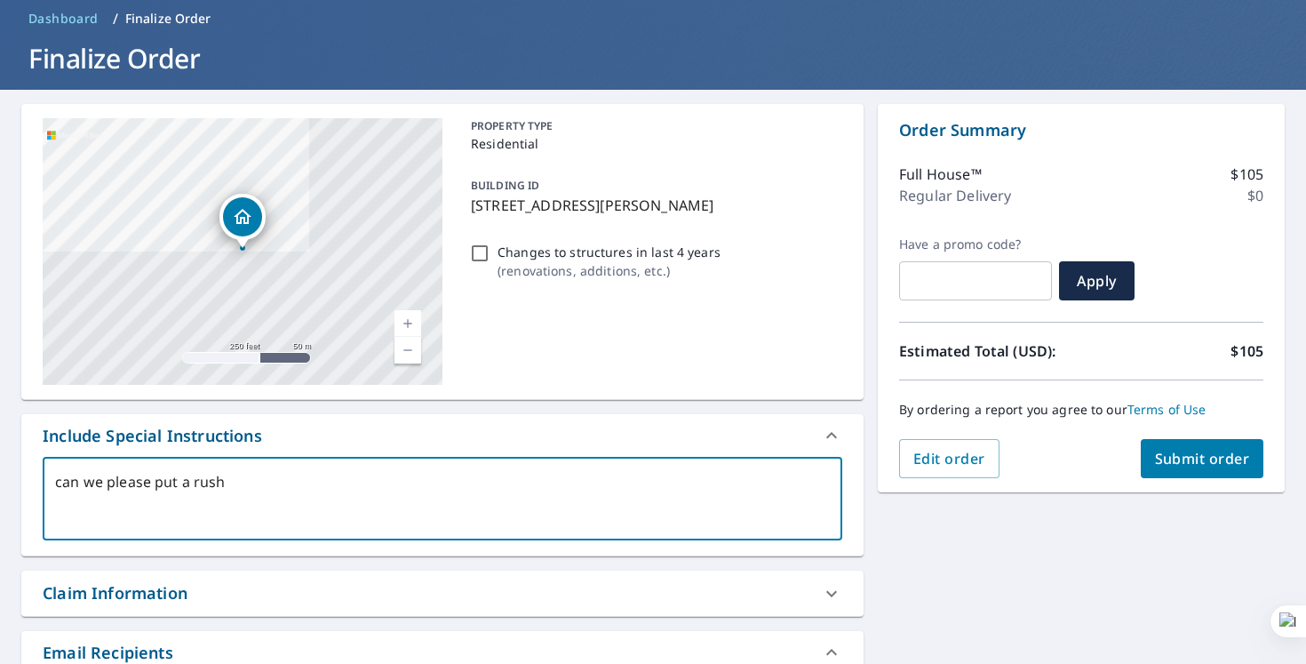
type textarea "x"
type textarea "can we please put a rush o"
type textarea "x"
type textarea "can we please put a rush ov"
type textarea "x"
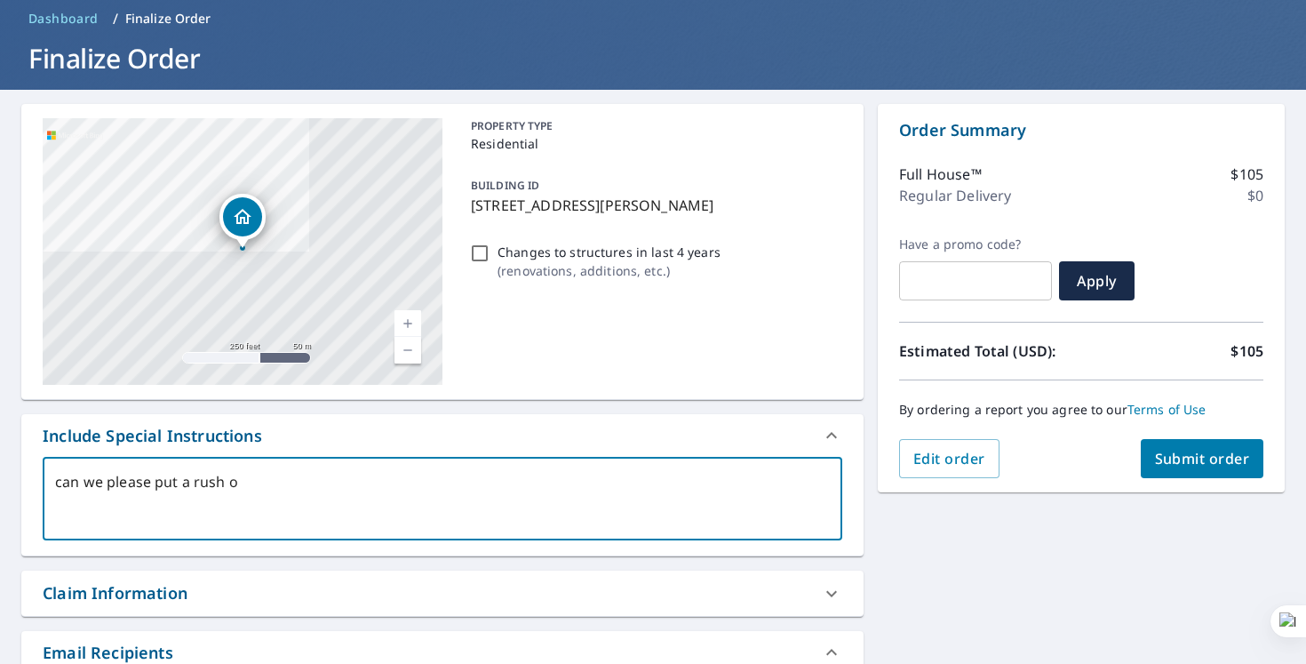
type textarea "can we please put a rush or"
type textarea "x"
type textarea "can we please put a rush ord"
type textarea "x"
type textarea "can we please put a rush orde"
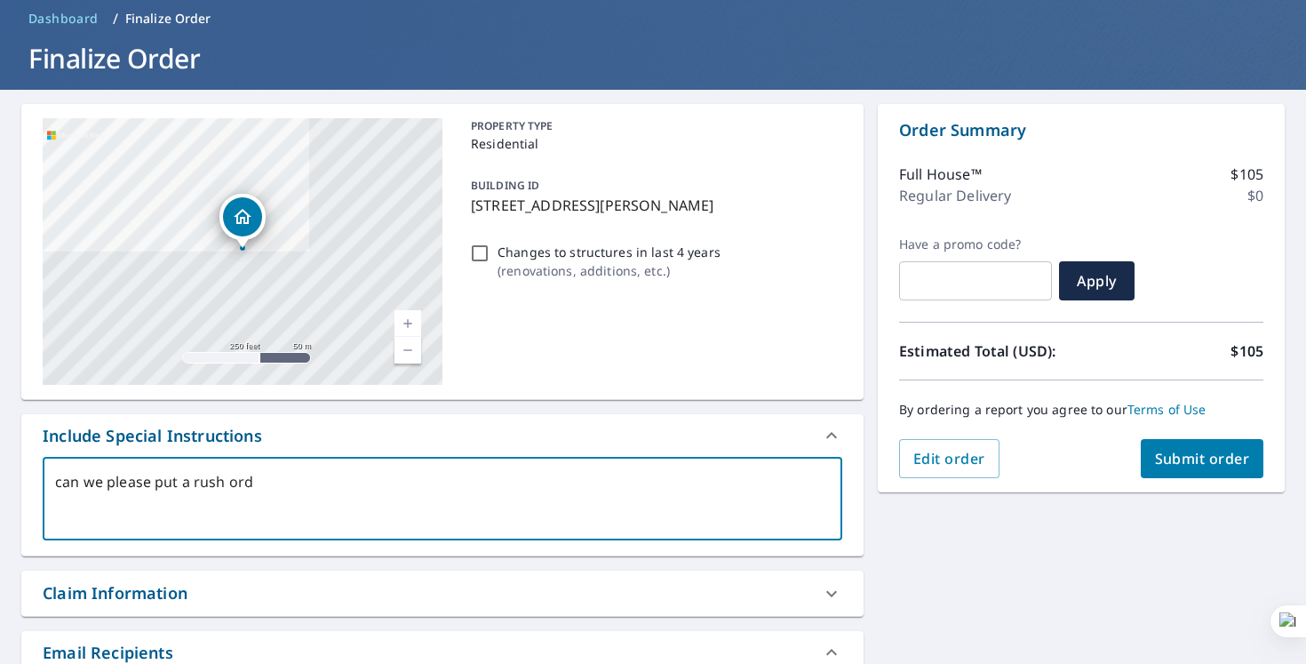
type textarea "x"
type textarea "can we please put a rush order"
type textarea "x"
type textarea "can we please put a rush order"
type textarea "x"
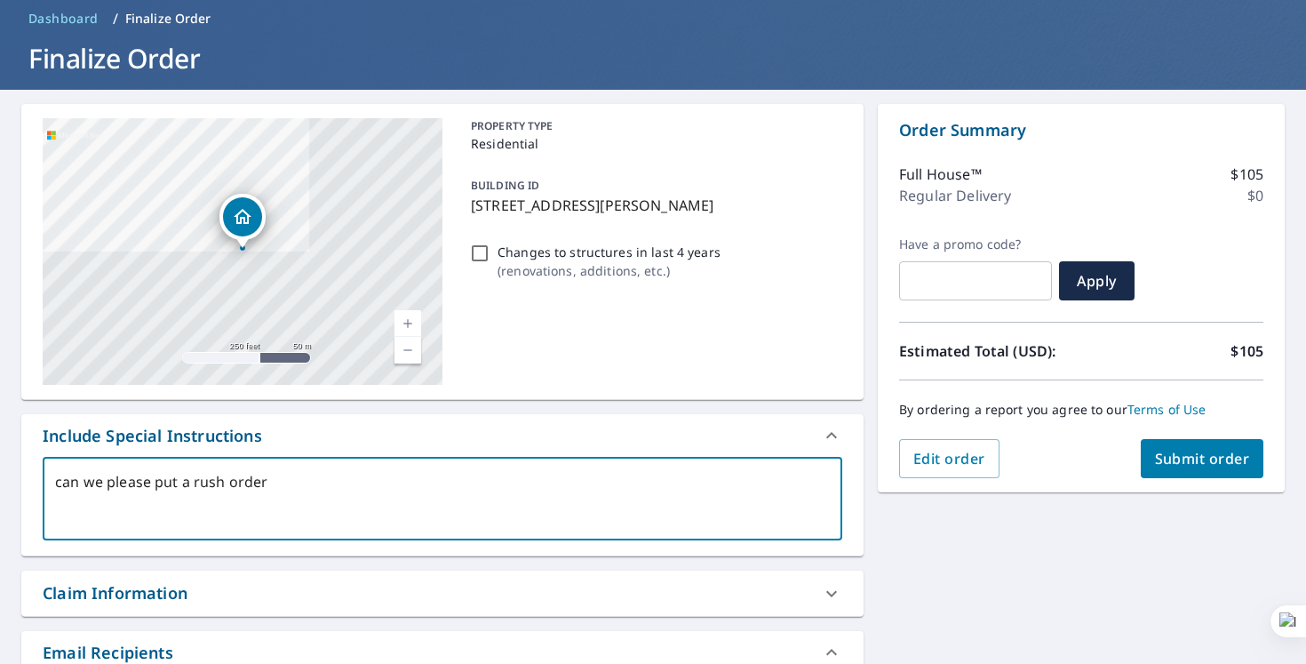
type textarea "can we please put a rush order o"
type textarea "x"
type textarea "can we please put a rush order on"
type textarea "x"
type textarea "can we please put a rush order on"
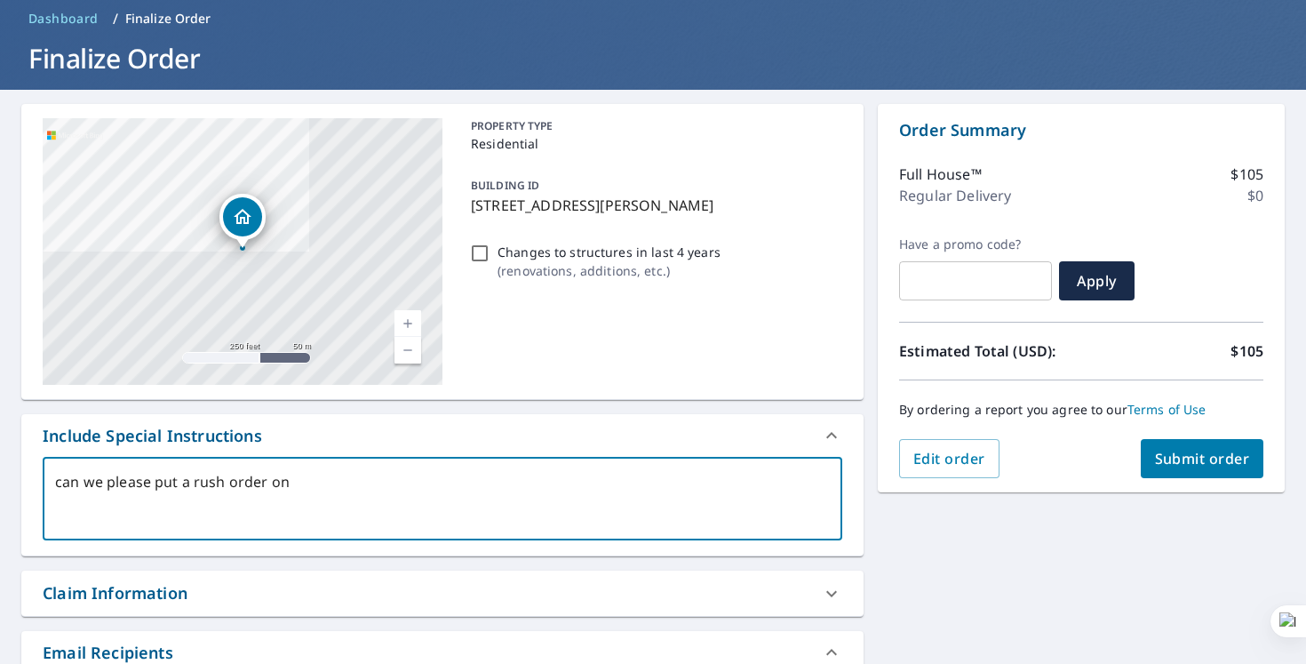
type textarea "x"
type textarea "can we please put a rush order on t"
type textarea "x"
type textarea "can we please put a rush order on th"
type textarea "x"
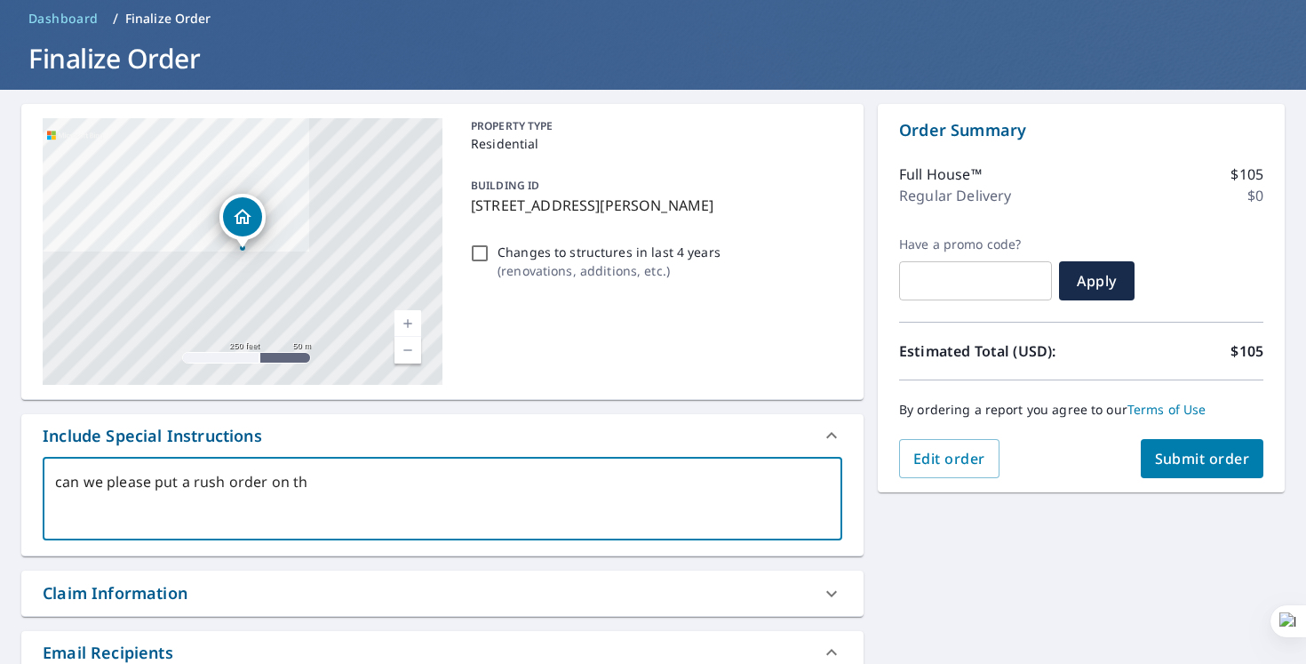
type textarea "can we please put a rush order on thi"
type textarea "x"
type textarea "can we please put a rush order on this"
type textarea "x"
type textarea "can we please put a rush order on this"
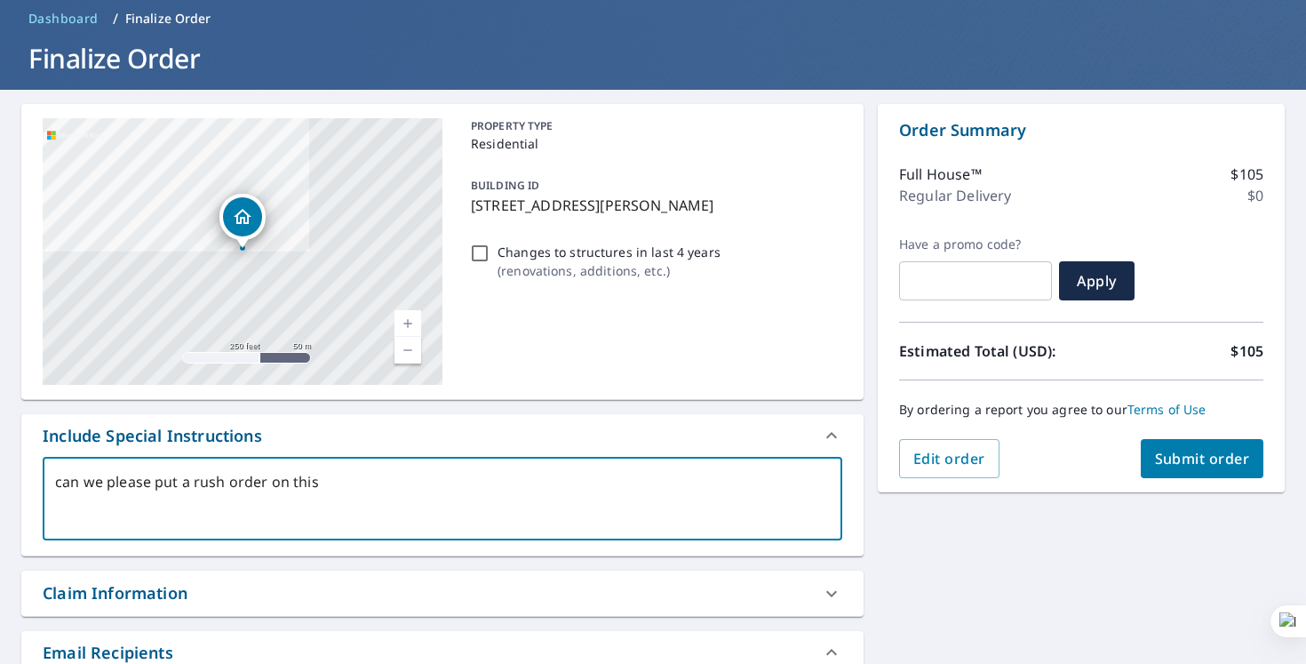
type textarea "x"
type textarea "can we please put a rush order on this o"
type textarea "x"
type textarea "can we please put a rush order on this on"
type textarea "x"
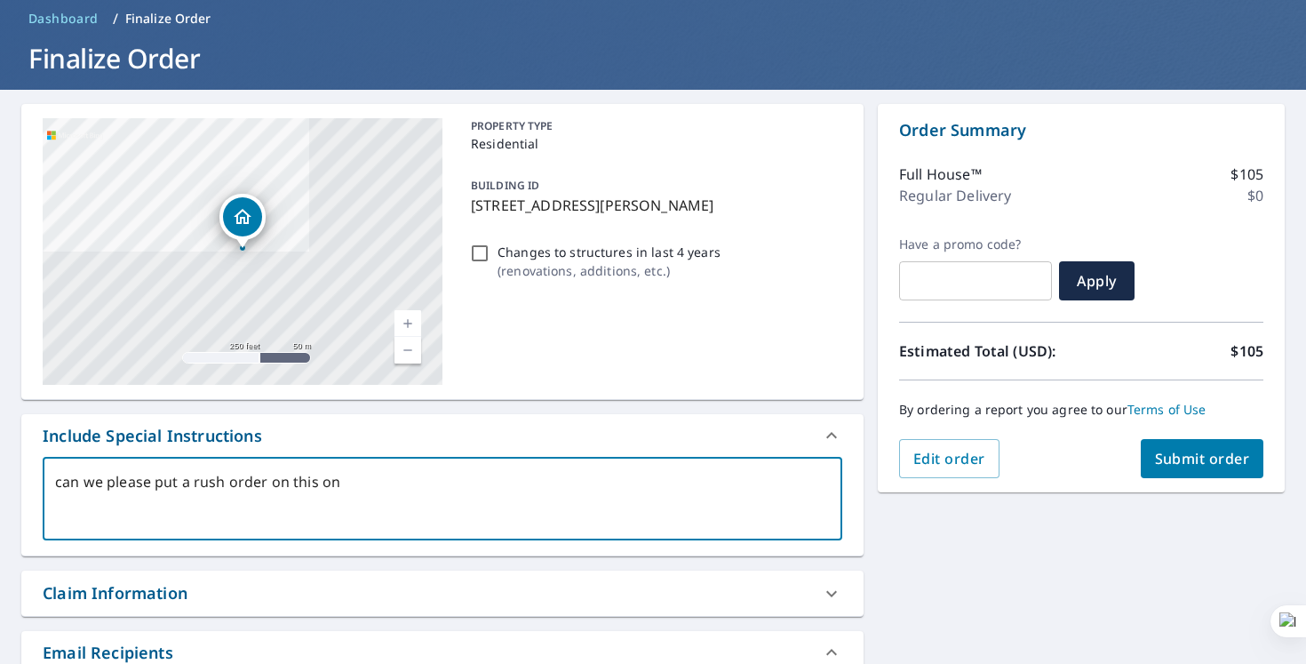
type textarea "can we please put a rush order on this one"
type textarea "x"
type textarea "can we please put a rush order on this one."
type textarea "x"
type textarea "can we please put a rush order on this one."
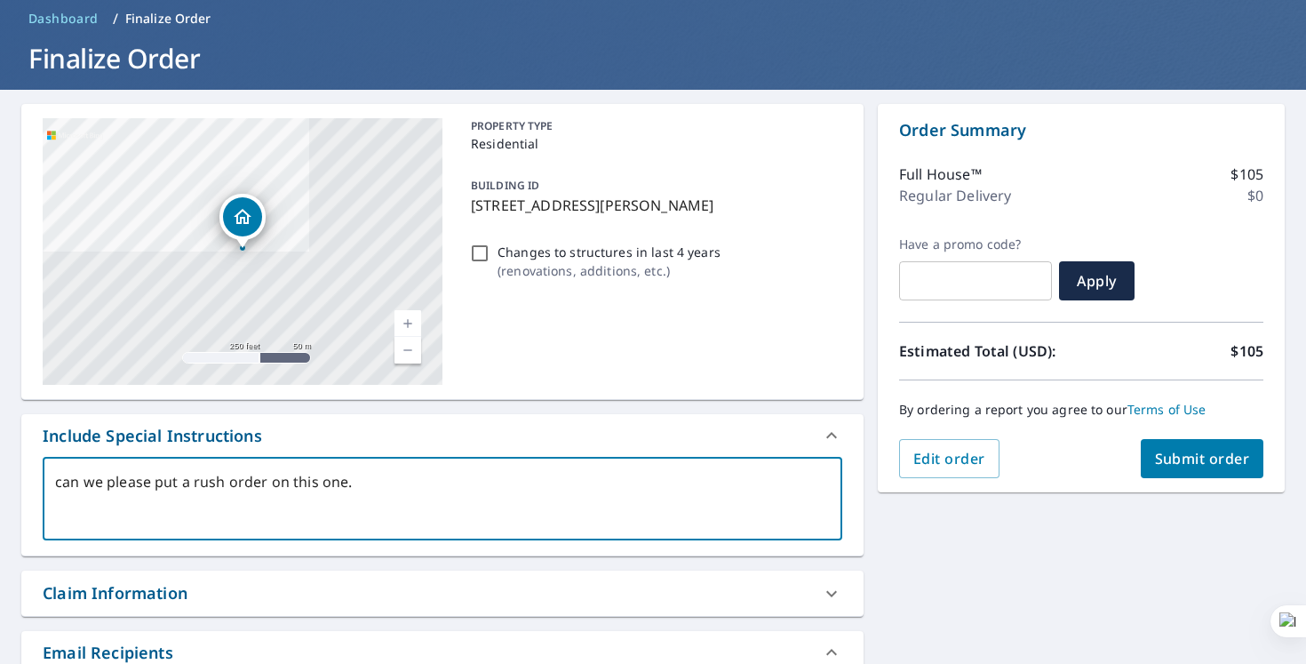
type textarea "x"
type textarea "can we please put a rush order on this one. p"
type textarea "x"
type textarea "can we please put a rush order on this one. pl"
type textarea "x"
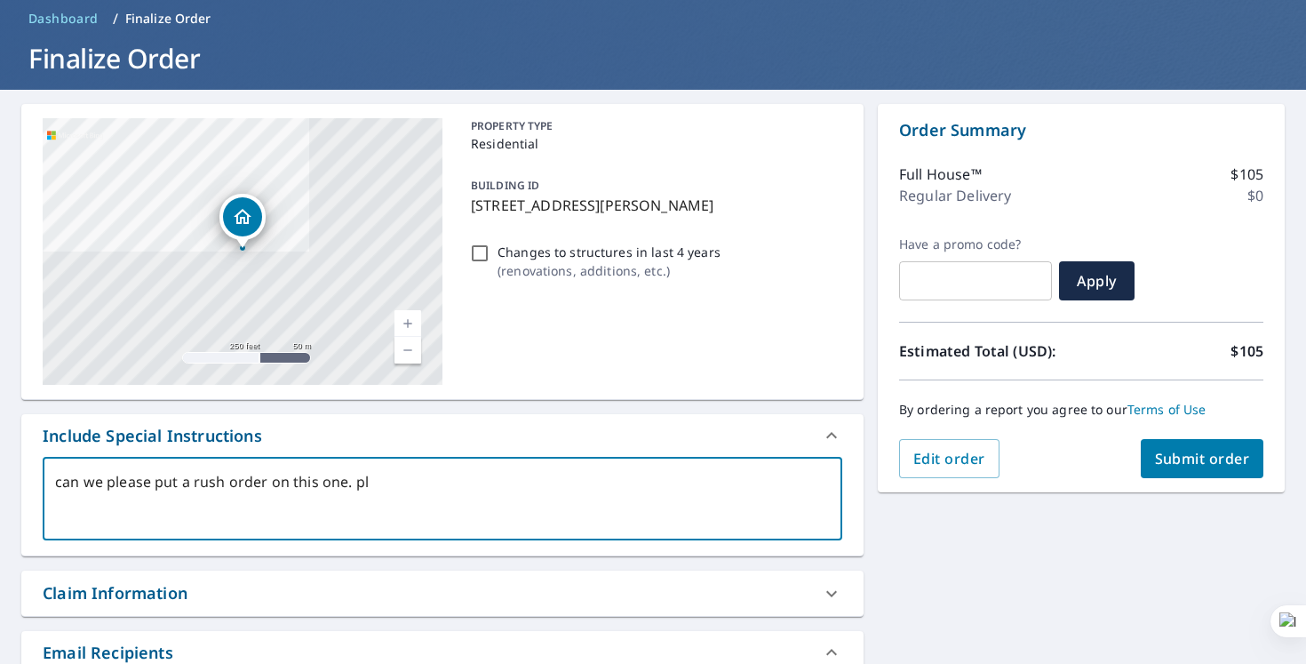
type textarea "can we please put a rush order on this one. ple"
type textarea "x"
type textarea "can we please put a rush order on this one. plea"
type textarea "x"
type textarea "can we please put a rush order on this one. [GEOGRAPHIC_DATA]"
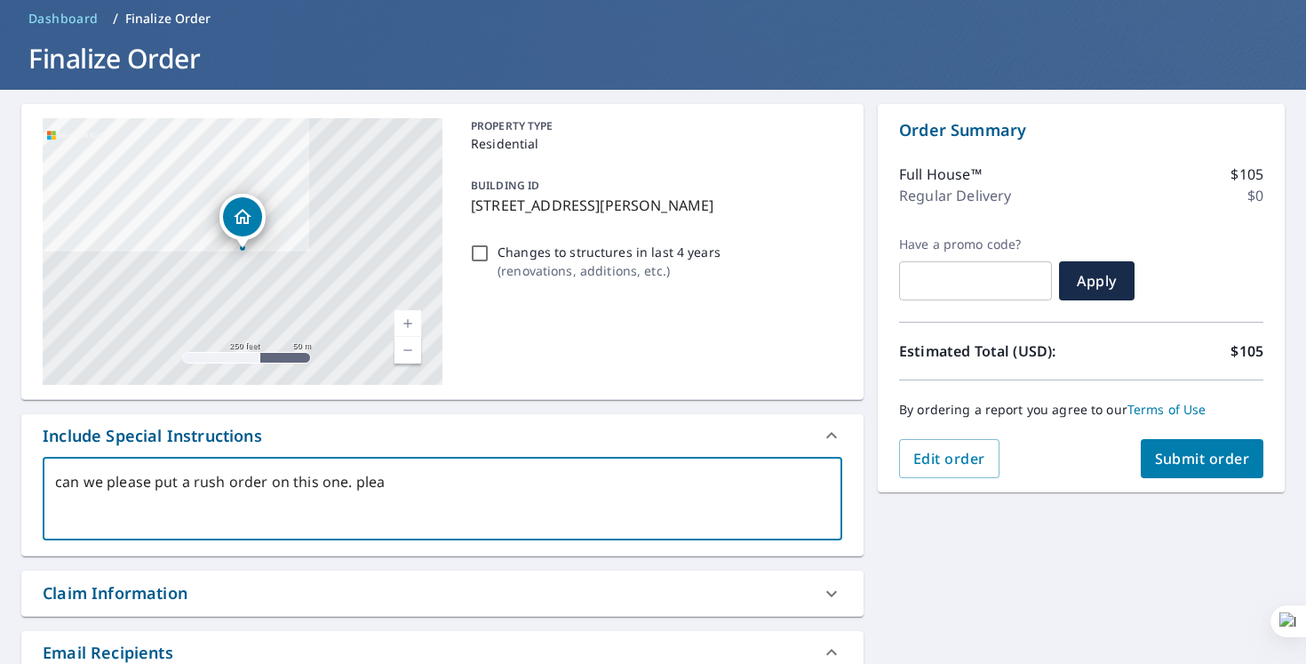
type textarea "x"
type textarea "can we please put a rush order on this one. please"
type textarea "x"
type textarea "can we please put a rush order on this one. please"
type textarea "x"
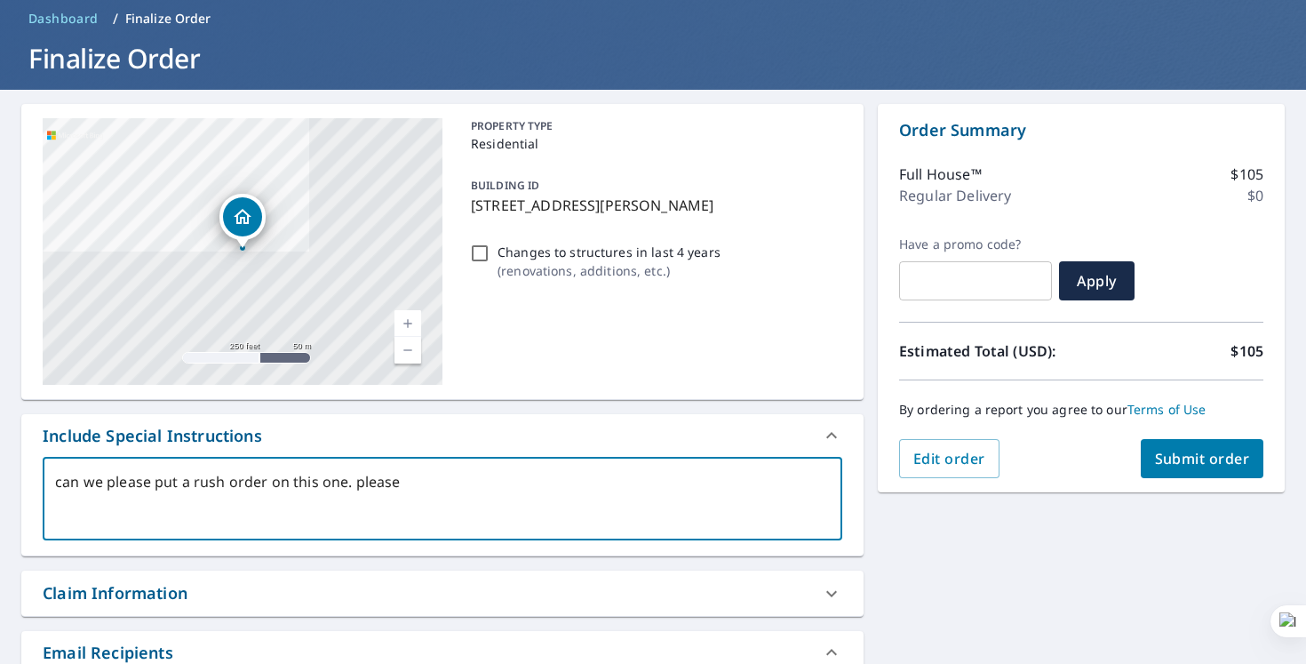
type textarea "can we please put a rush order on this one. please c"
type textarea "x"
type textarea "can we please put a rush order on this one. please ch"
type textarea "x"
type textarea "can we please put a rush order on this one. please cha"
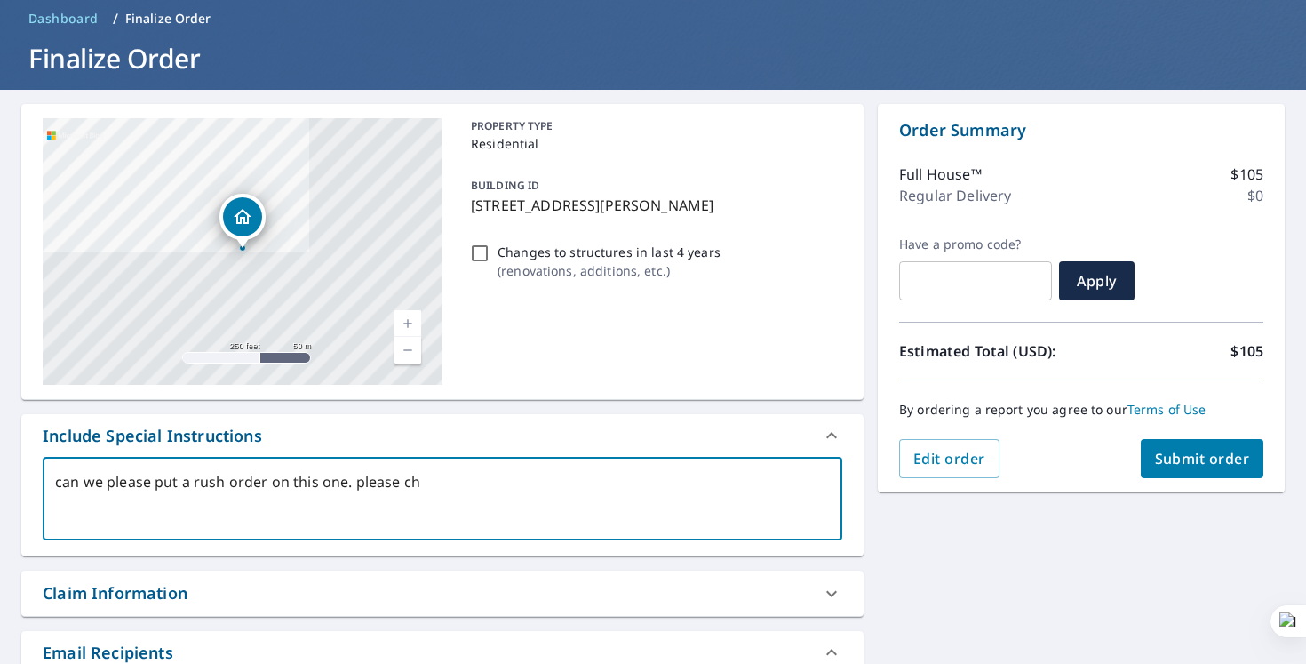
type textarea "x"
type textarea "can we please put a rush order on this one. please char"
type textarea "x"
type textarea "can we please put a rush order on this one. please charg"
type textarea "x"
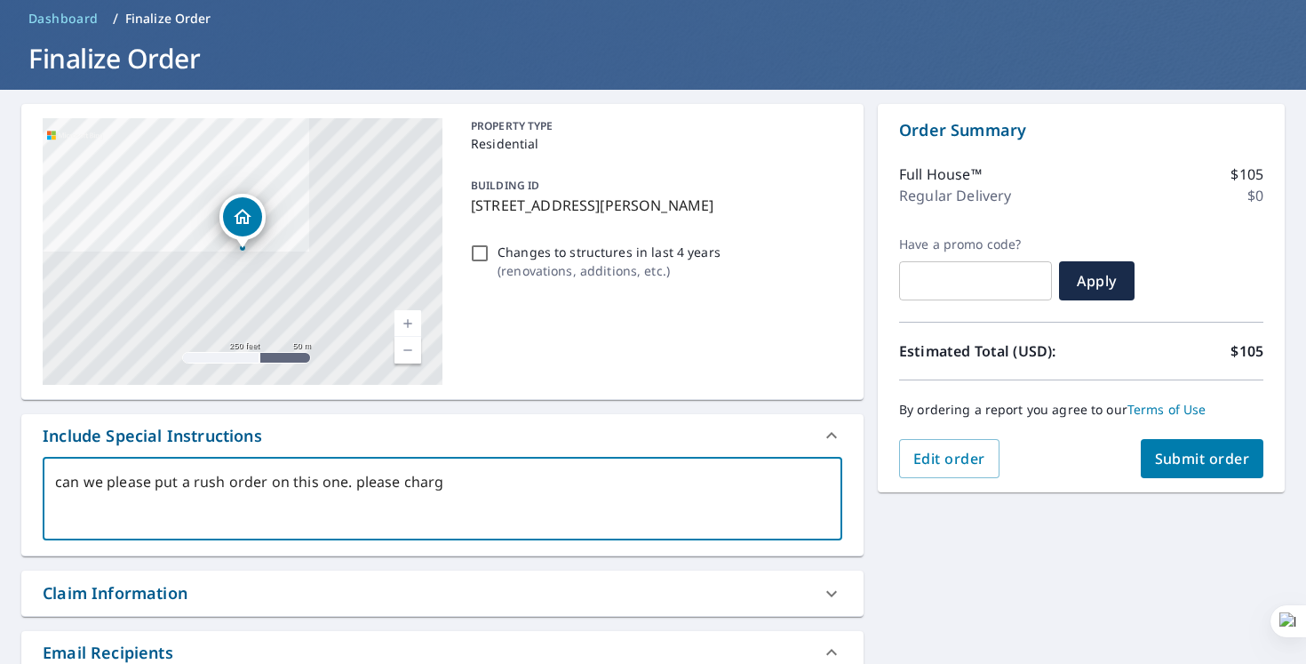
type textarea "can we please put a rush order on this one. please charge"
type textarea "x"
type textarea "can we please put a rush order on this one. please chargeu"
type textarea "x"
type textarea "can we please put a rush order on this one. please chargeus"
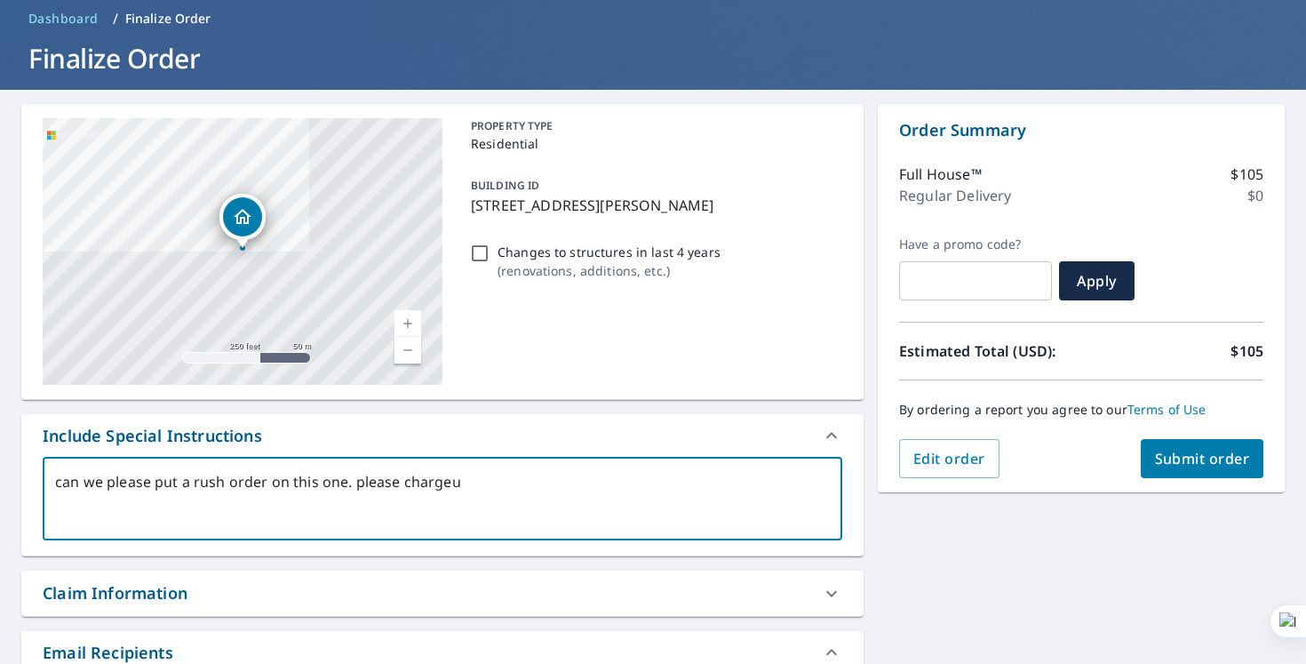
type textarea "x"
type textarea "can we please put a rush order on this one. please chargeus"
type textarea "x"
type textarea "can we please put a rush order on this one. please chargeus"
type textarea "x"
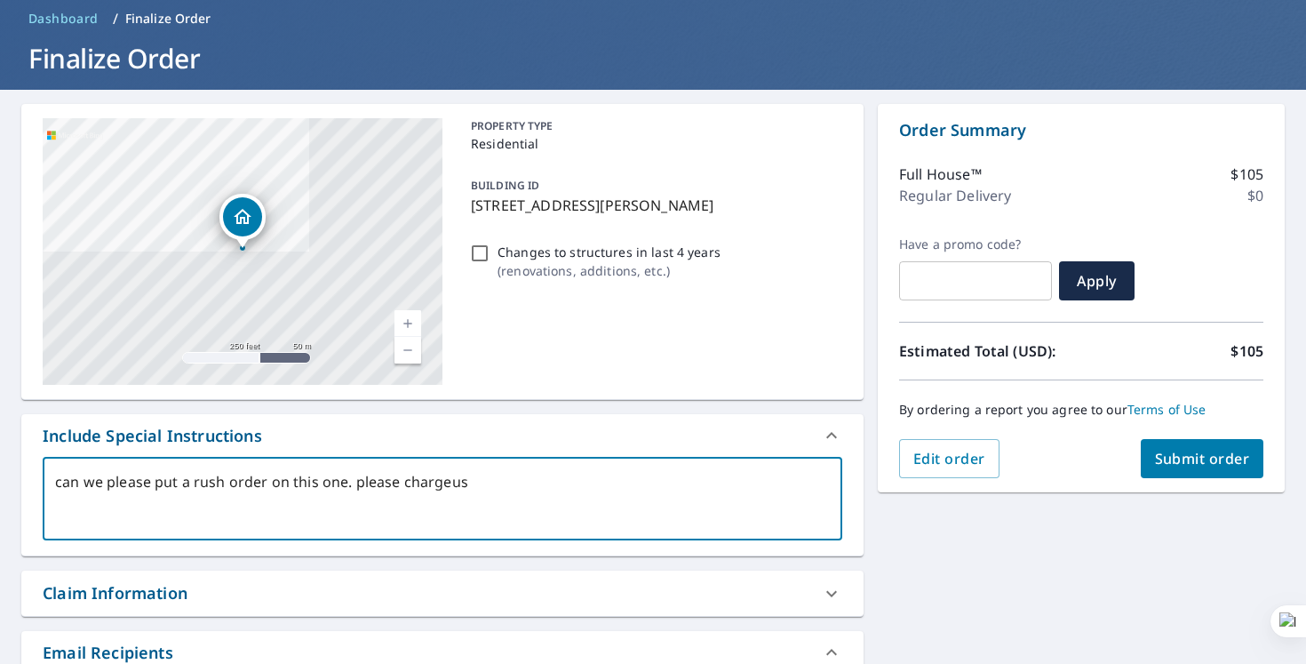
type textarea "can we please put a rush order on this one. please chargeu"
type textarea "x"
type textarea "can we please put a rush order on this one. please charge"
type textarea "x"
type textarea "can we please put a rush order on this one. please charge"
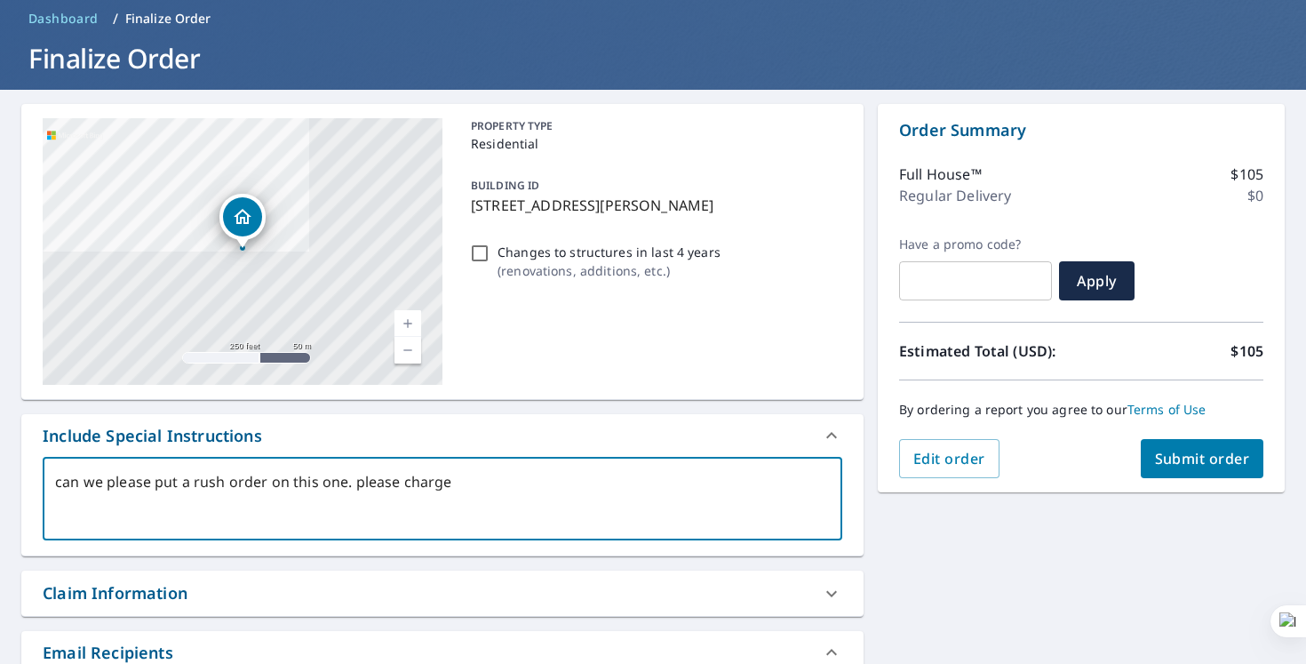
type textarea "x"
type textarea "can we please put a rush order on this one. please charge u"
type textarea "x"
type textarea "can we please put a rush order on this one. please charge us"
type textarea "x"
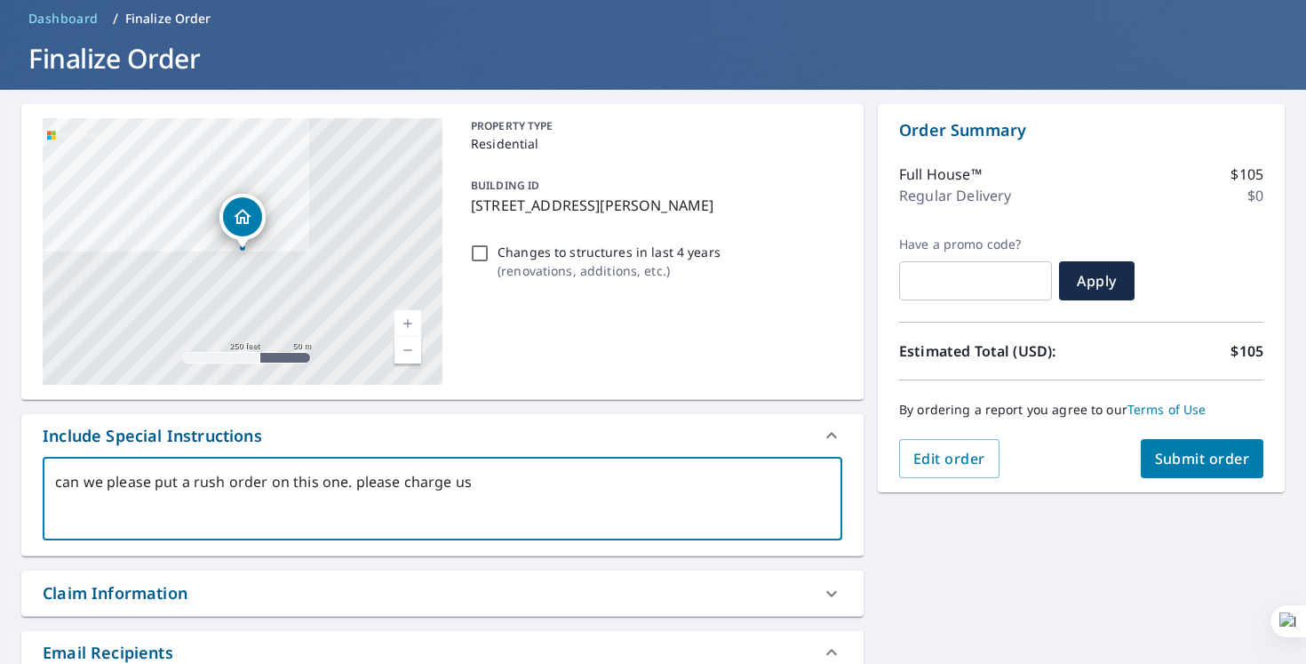
type textarea "can we please put a rush order on this one. please charge us"
type textarea "x"
type textarea "can we please put a rush order on this one. please charge us a"
type textarea "x"
type textarea "can we please put a rush order on this one. please charge us ac"
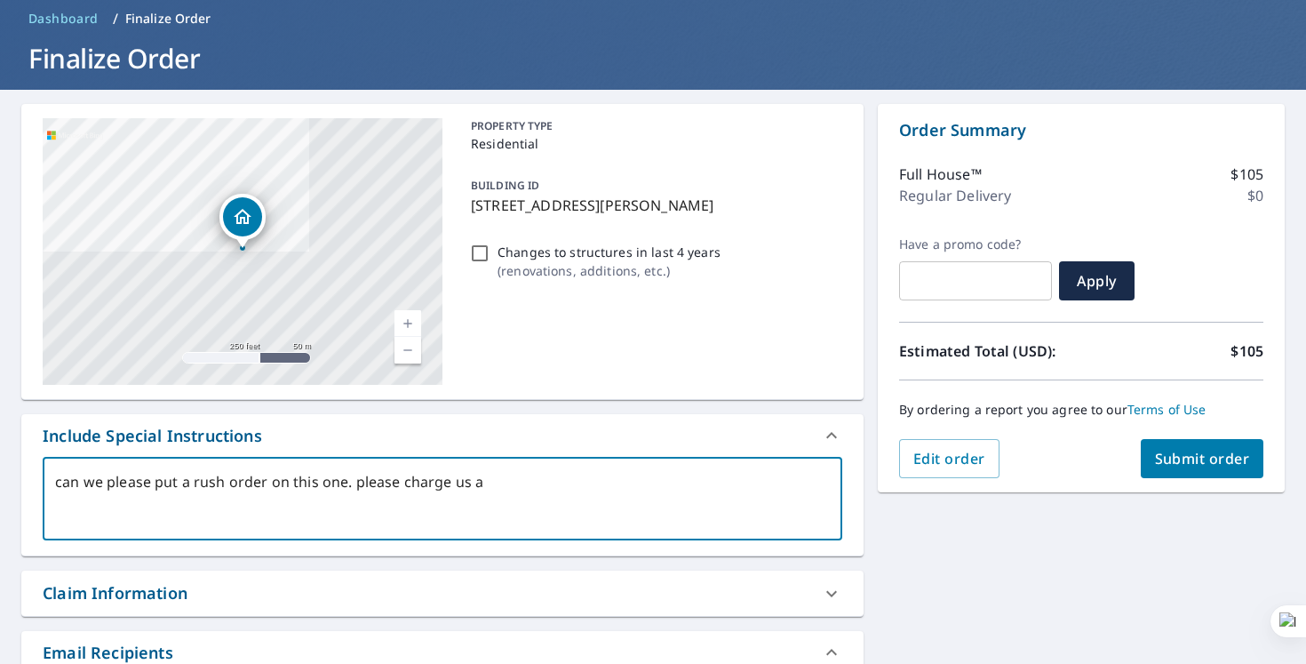
type textarea "x"
type textarea "can we please put a rush order on this one. please charge us acc"
type textarea "x"
type textarea "can we please put a rush order on this one. please charge us acco"
type textarea "x"
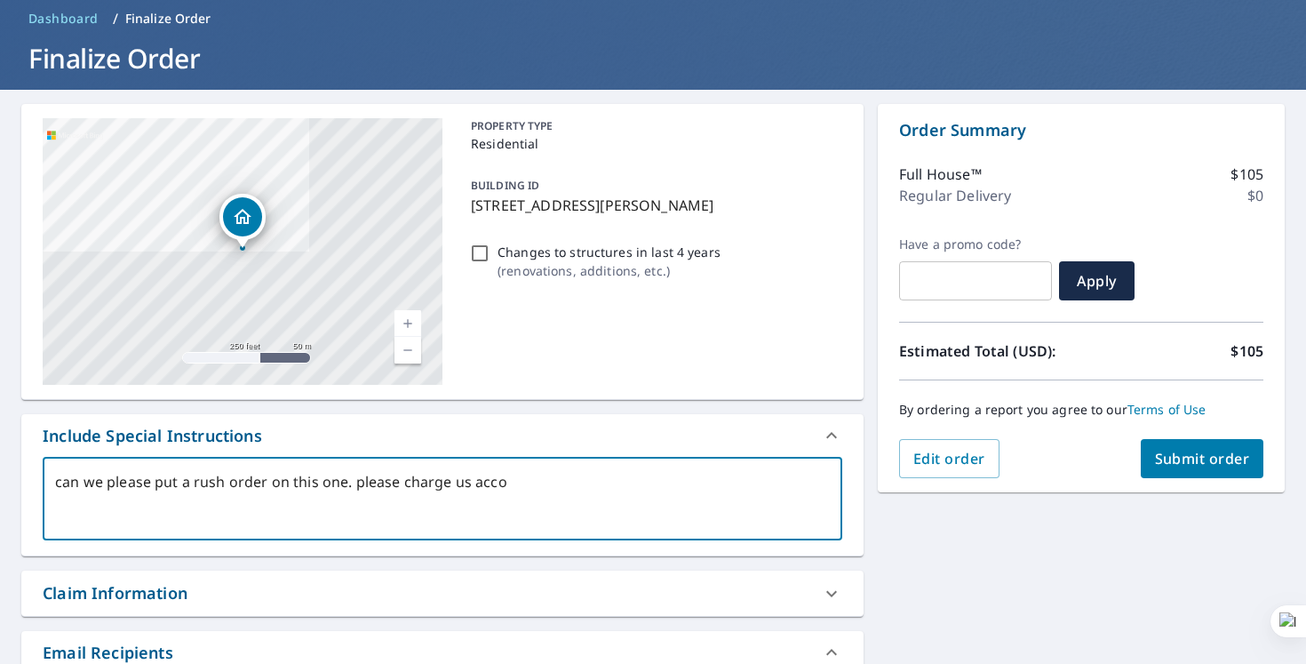
type textarea "can we please put a rush order on this one. please charge us accor"
type textarea "x"
type textarea "can we please put a rush order on this one. please charge us accord"
type textarea "x"
type textarea "can we please put a rush order on this one. please charge us accordl"
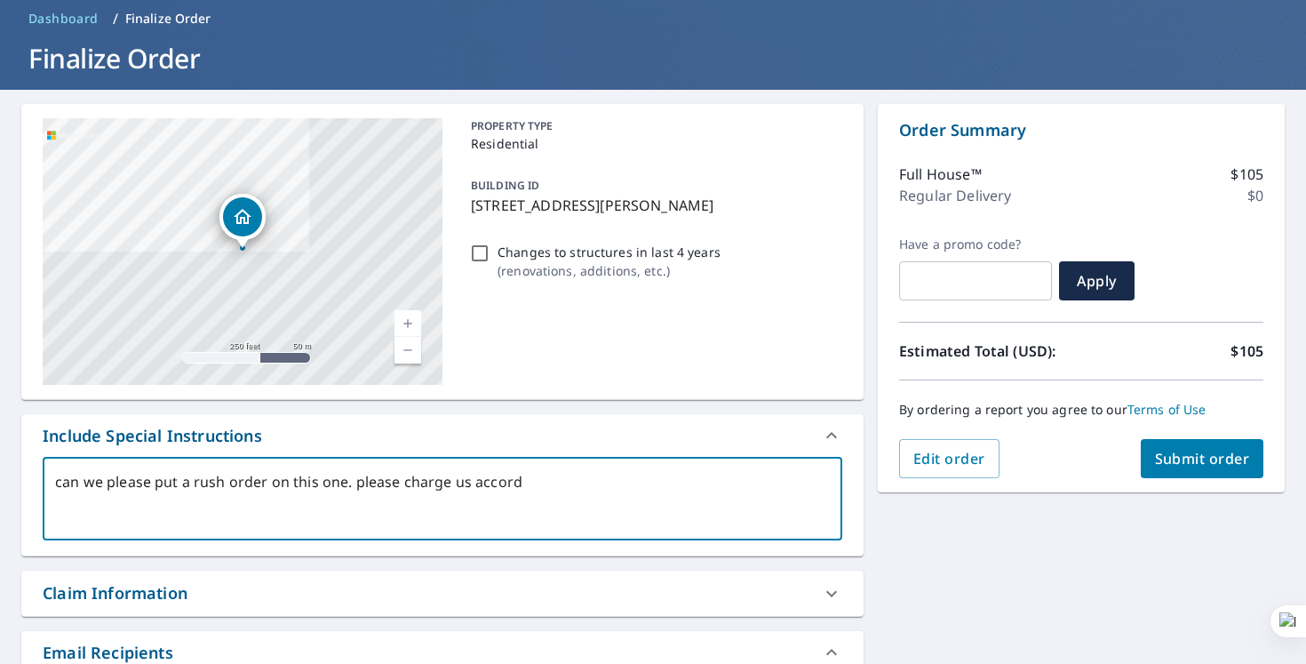
type textarea "x"
type textarea "can we please put a rush order on this one. please charge us accordly"
type textarea "x"
type textarea "can we please put a rush order on this one. please charge us accordl"
type textarea "x"
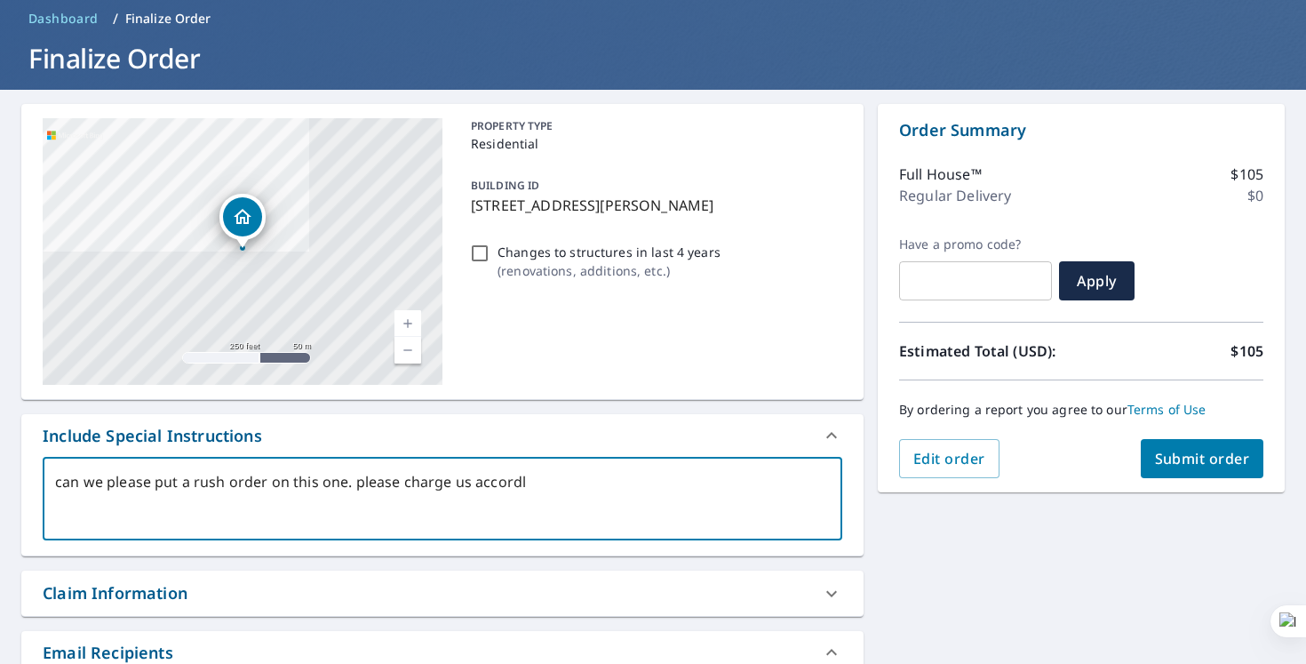
type textarea "can we please put a rush order on this one. please charge us accord"
type textarea "x"
type textarea "can we please put a rush order on this one. please charge us accor"
type textarea "x"
type textarea "can we please put a rush order on this one. please charge us acco"
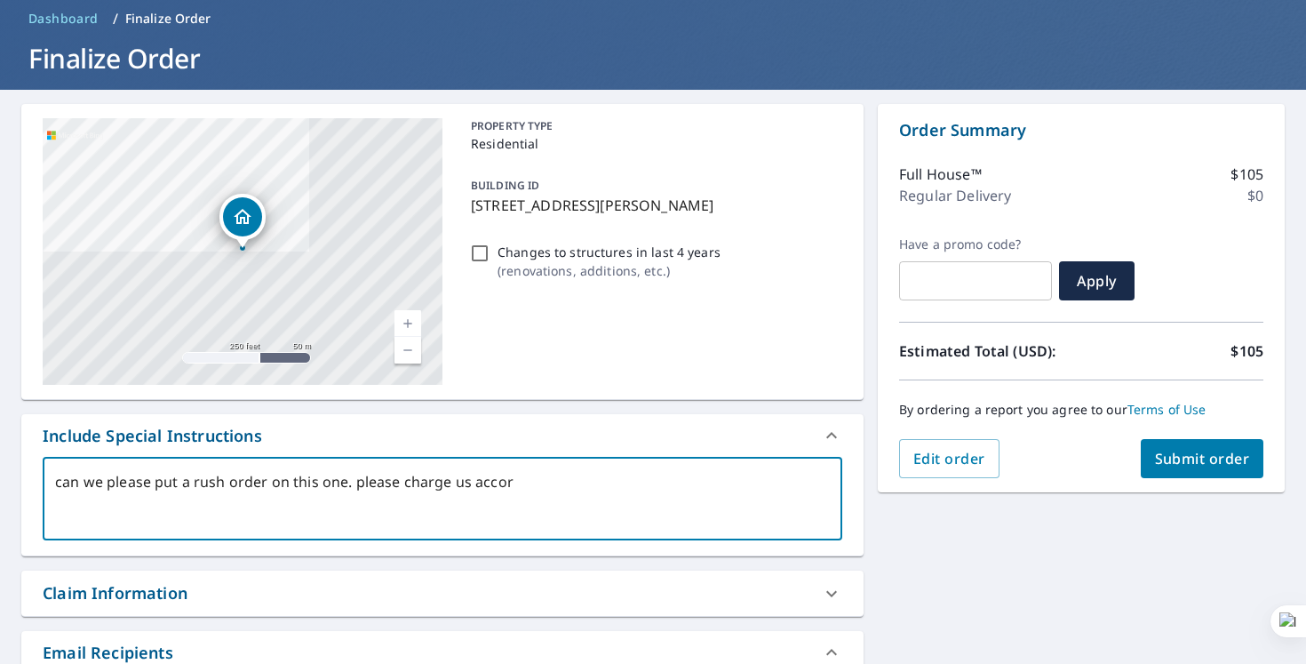
type textarea "x"
type textarea "can we please put a rush order on this one. please charge us acc"
type textarea "x"
type textarea "can we please put a rush order on this one. please charge us ac"
type textarea "x"
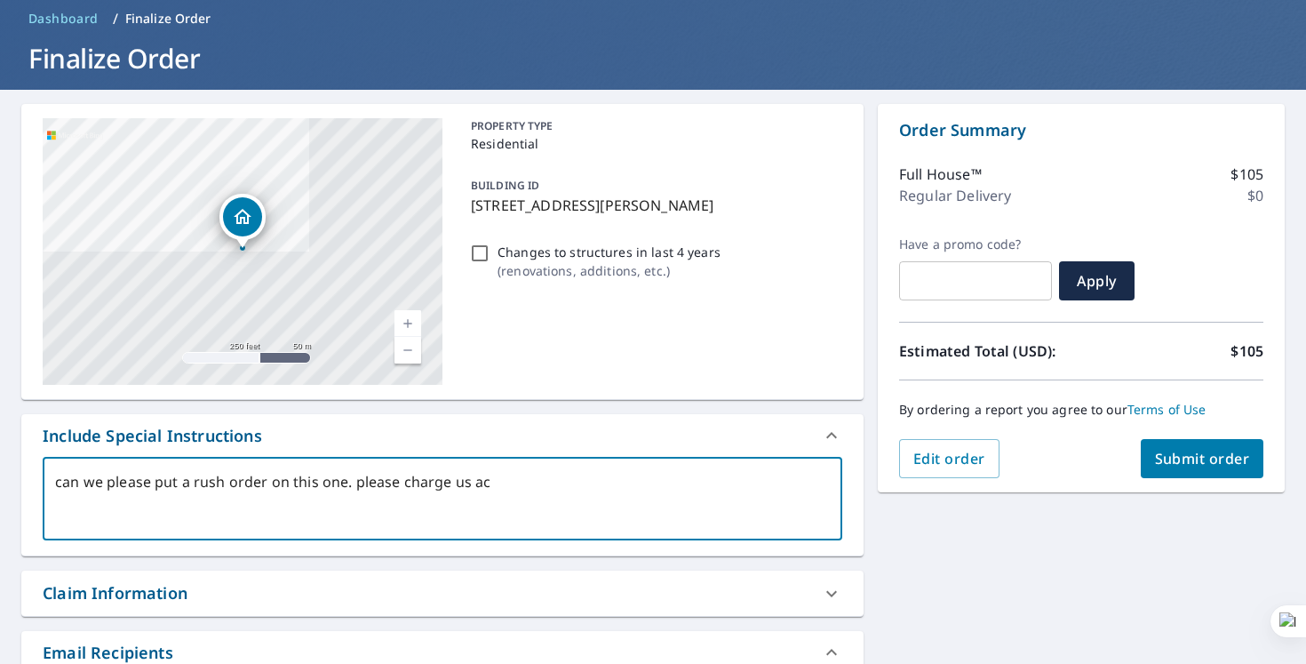
type textarea "can we please put a rush order on this one. please charge us a"
type textarea "x"
type textarea "can we please put a rush order on this one. please charge us"
type textarea "x"
type textarea "can we please put a rush order on this one. please charge us"
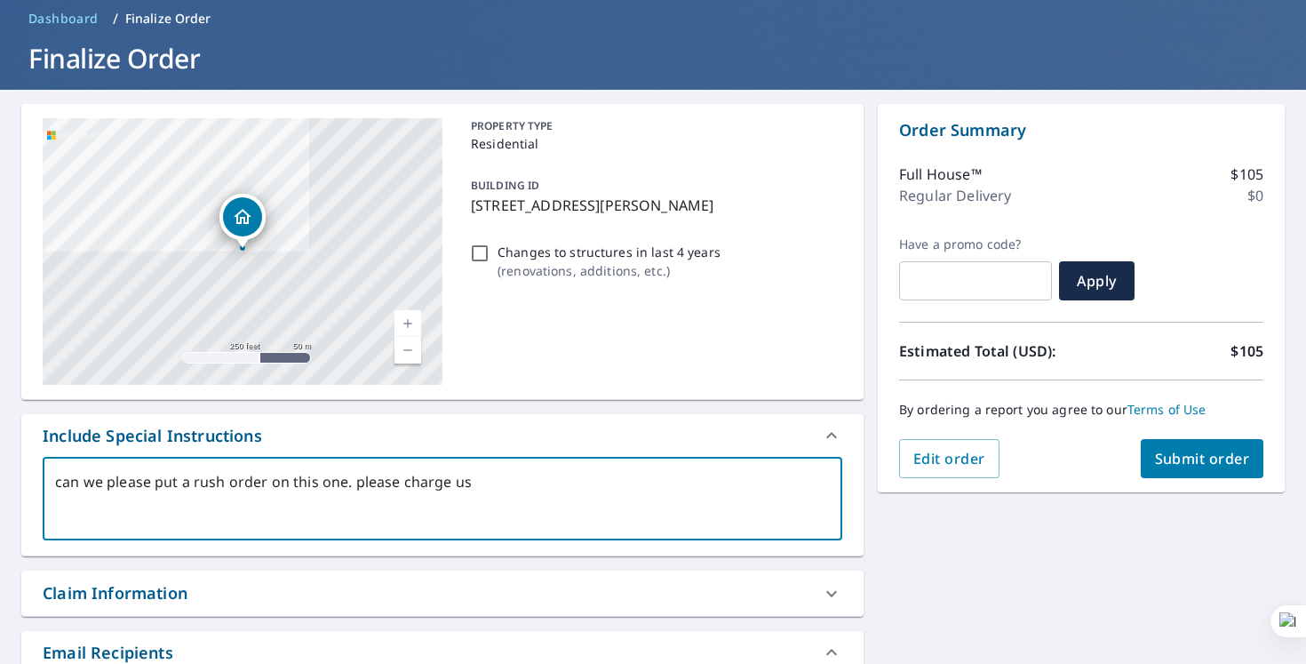
type textarea "x"
type textarea "can we please put a rush order on this one. please charge u"
type textarea "x"
type textarea "can we please put a rush order on this one. please charge"
type textarea "x"
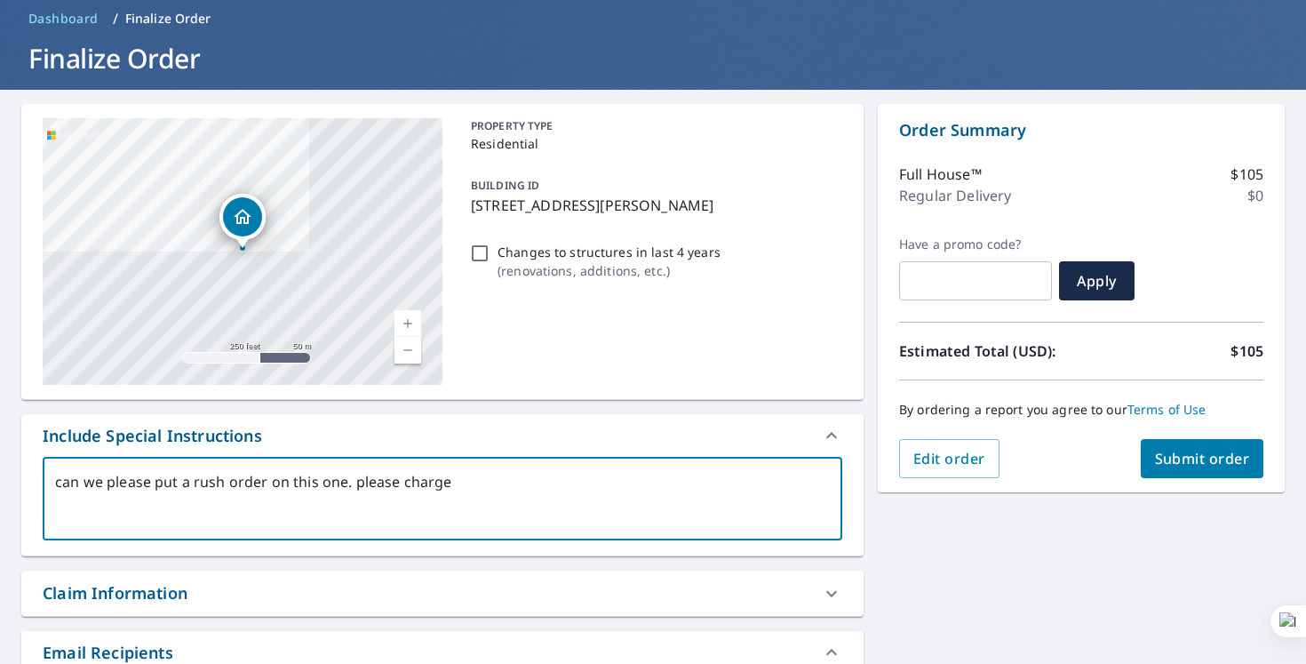
type textarea "can we please put a rush order on this one. please charge"
type textarea "x"
type textarea "can we please put a rush order on this one. please charg"
type textarea "x"
type textarea "can we please put a rush order on this one. please char"
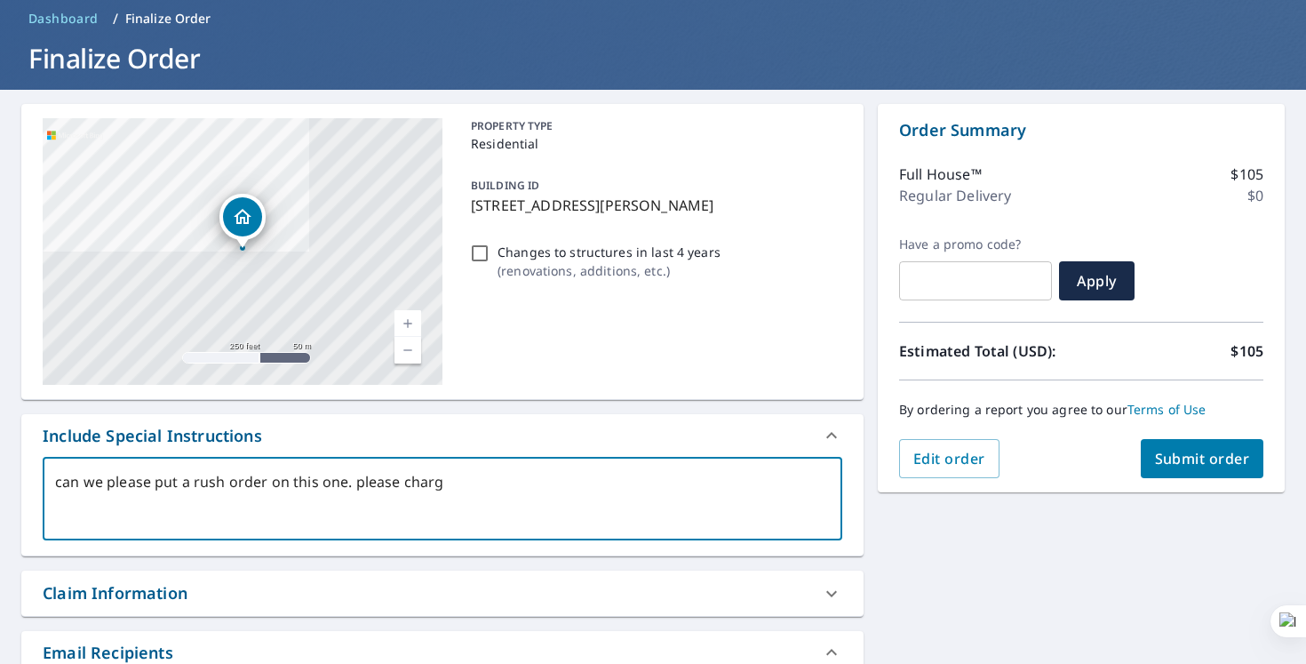
type textarea "x"
type textarea "can we please put a rush order on this one. please cha"
type textarea "x"
type textarea "can we please put a rush order on this one. please ch"
type textarea "x"
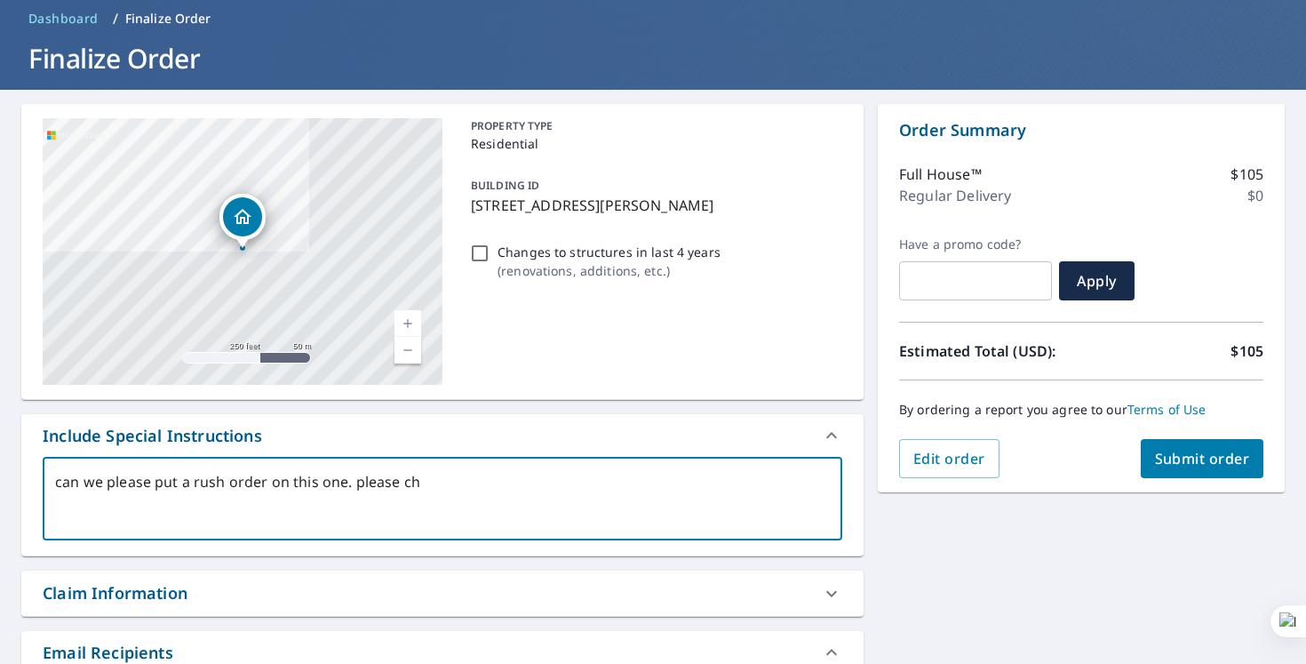
type textarea "can we please put a rush order on this one. please c"
type textarea "x"
type textarea "can we please put a rush order on this one. please"
type textarea "x"
type textarea "can we please put a rush order on this one. please"
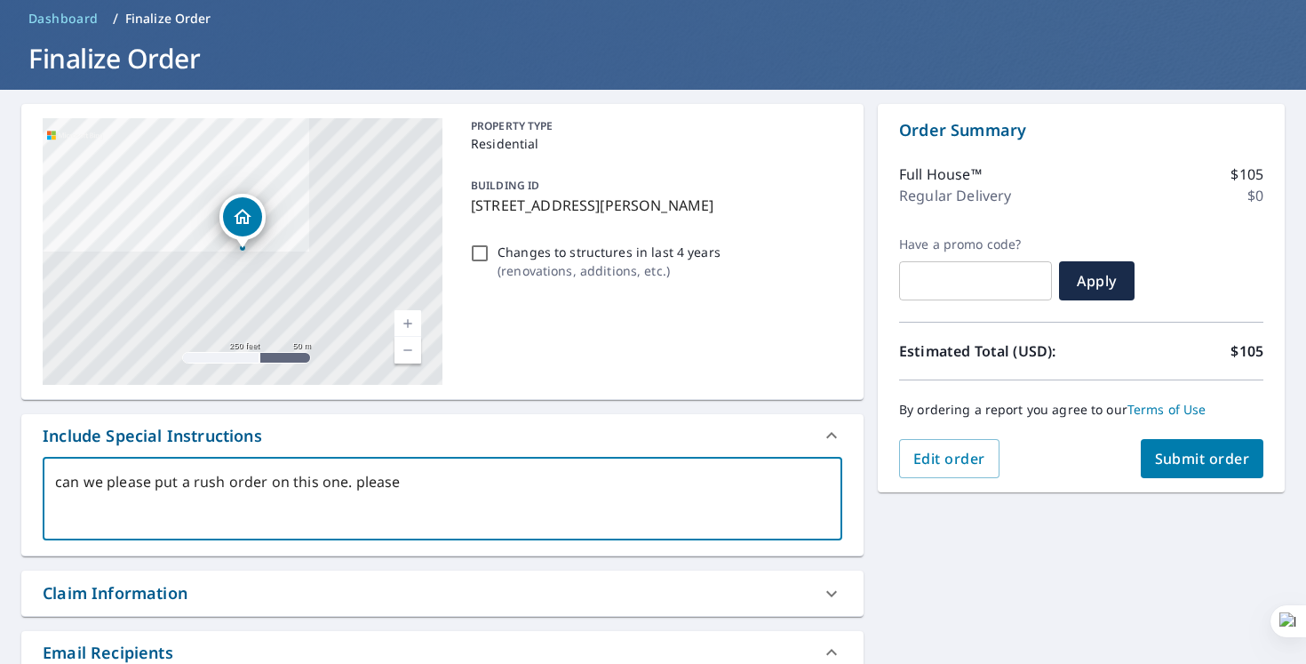
type textarea "x"
type textarea "can we please put a rush order on this one. [GEOGRAPHIC_DATA]"
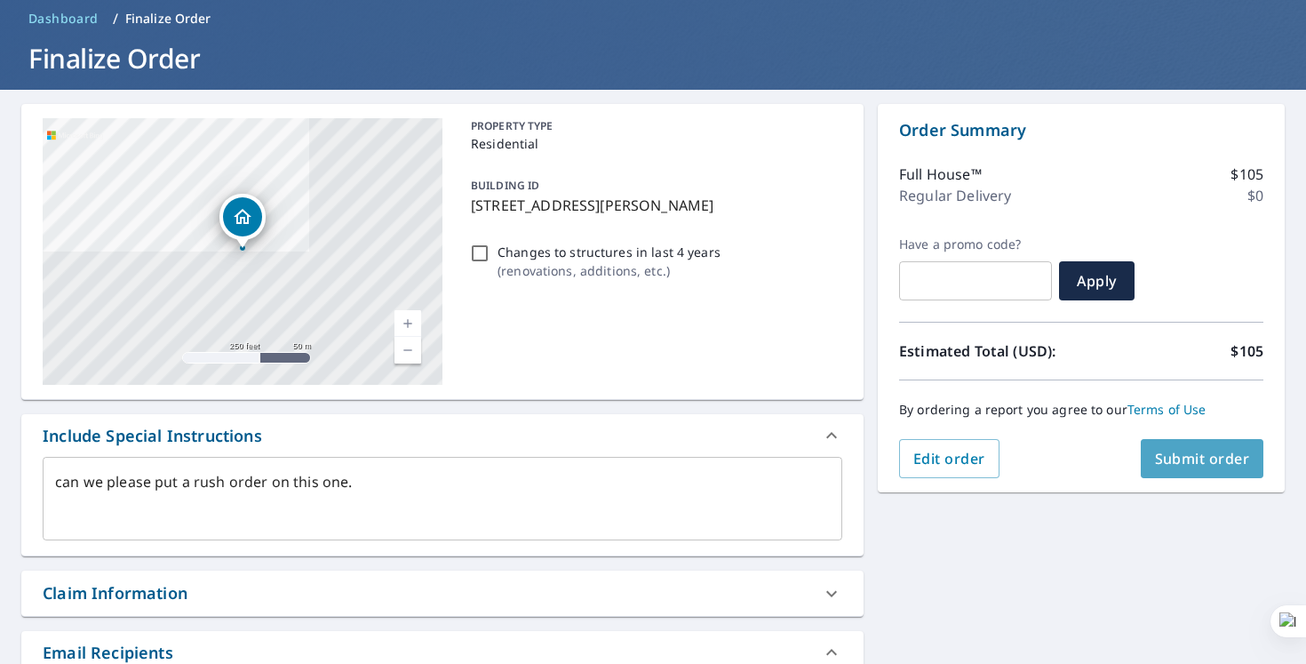
click at [1182, 468] on button "Submit order" at bounding box center [1203, 458] width 124 height 39
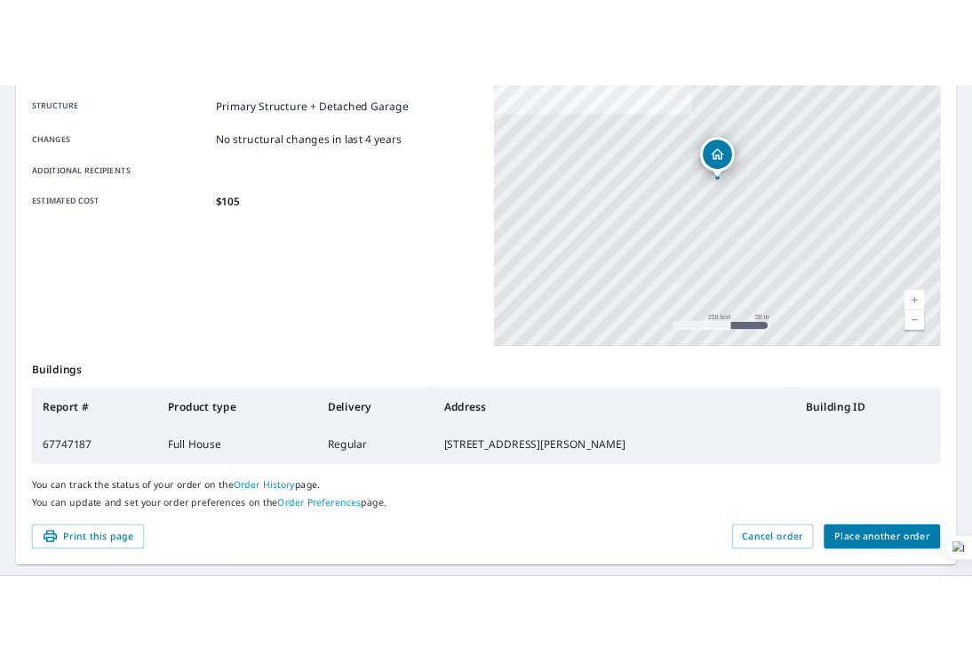
scroll to position [381, 0]
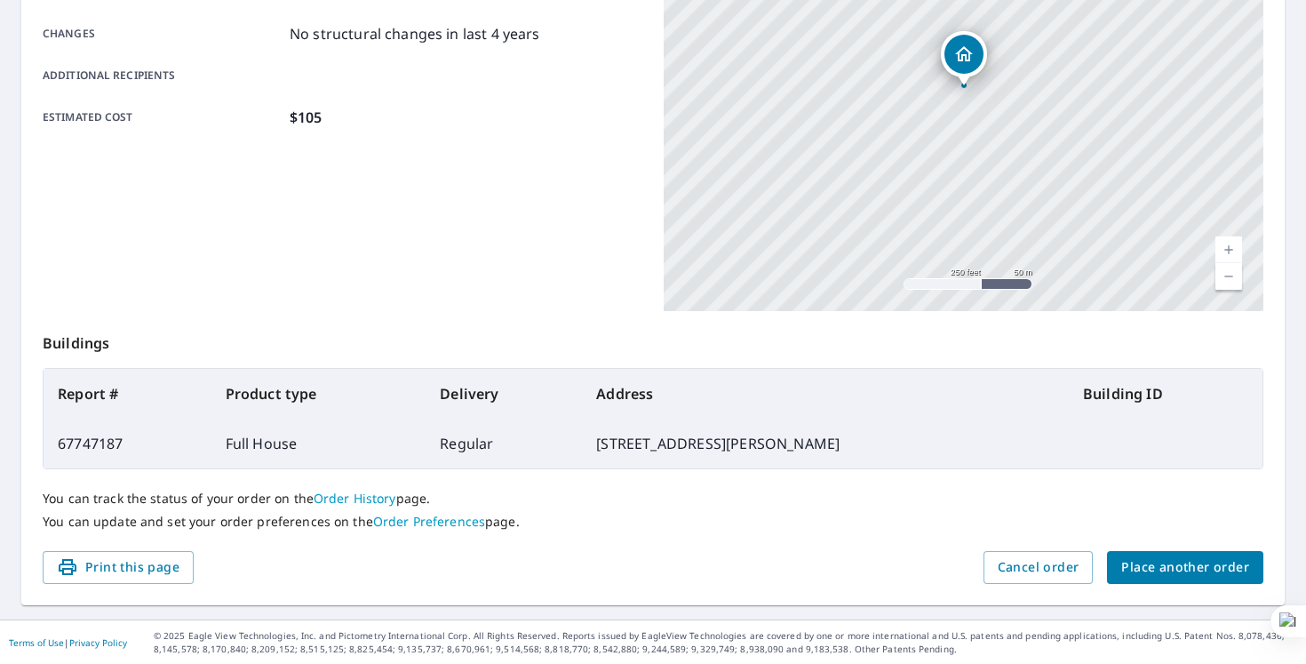
click at [1288, 615] on div at bounding box center [1289, 621] width 36 height 32
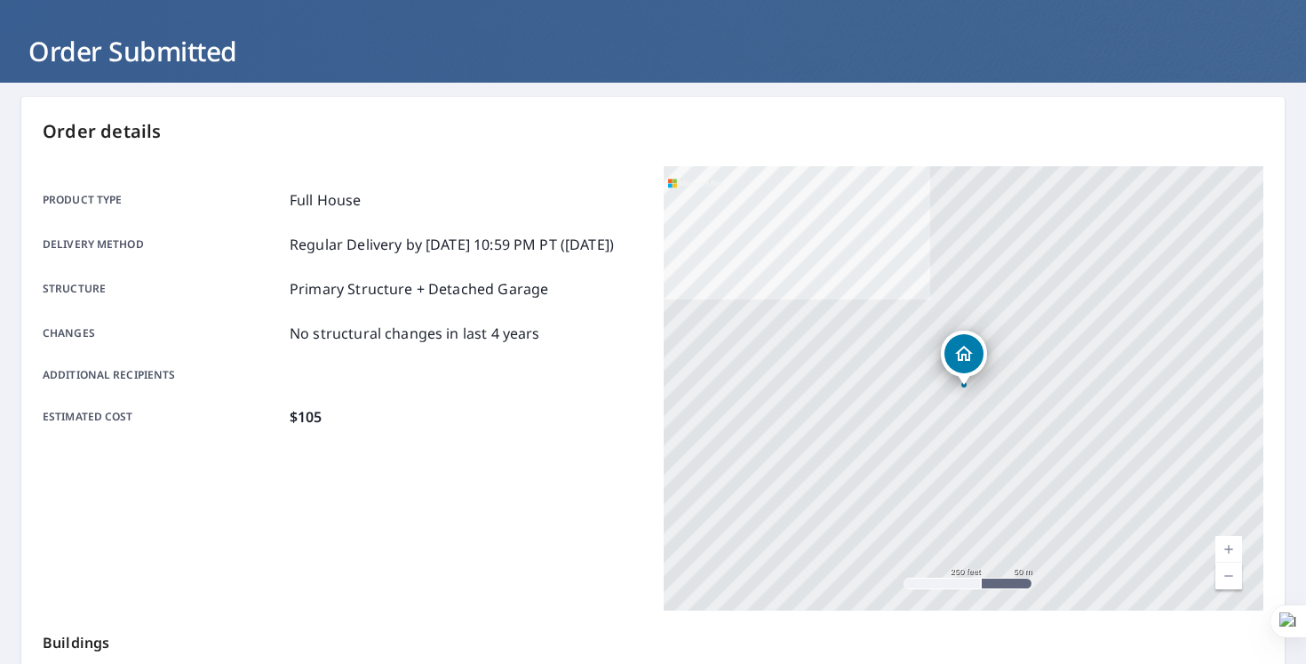
scroll to position [0, 0]
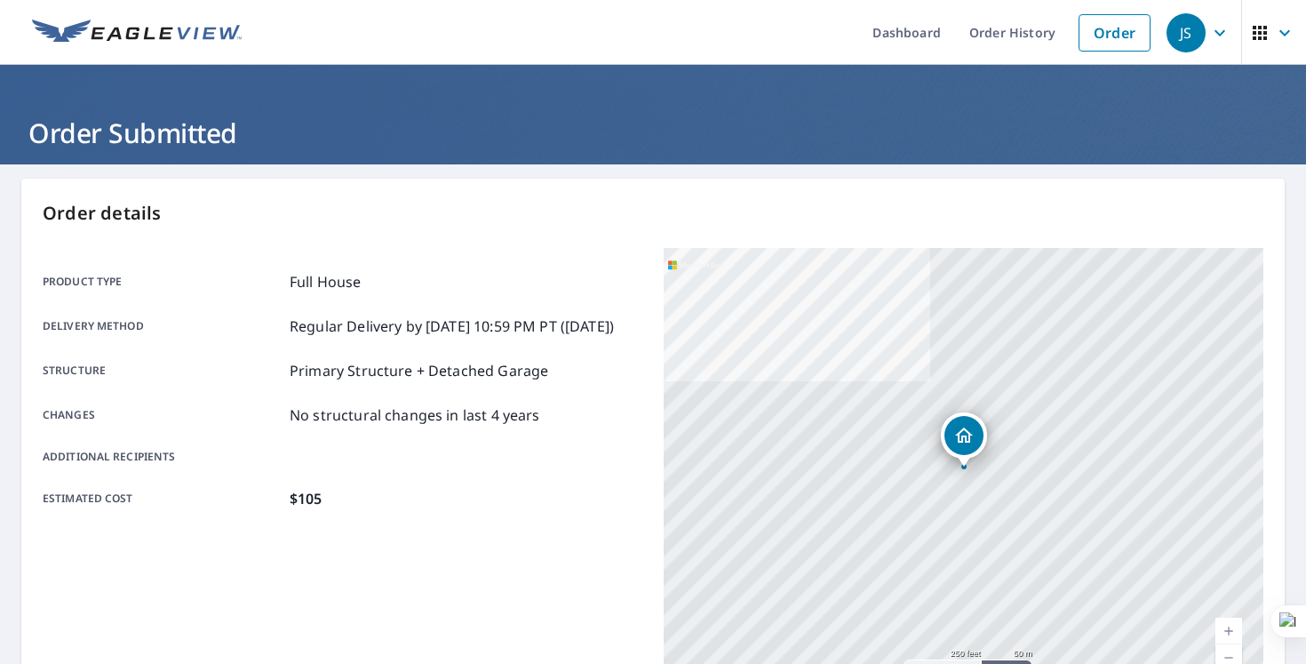
click at [1274, 47] on span "button" at bounding box center [1275, 33] width 50 height 43
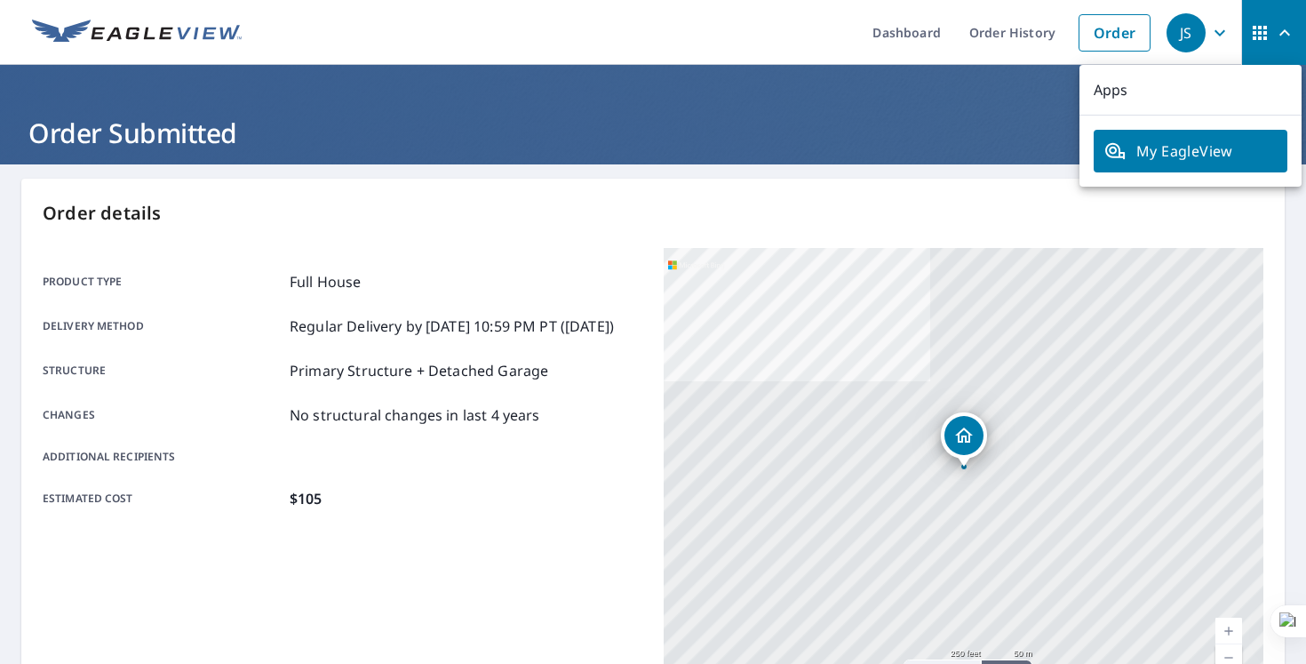
click at [1223, 34] on icon "button" at bounding box center [1220, 32] width 21 height 21
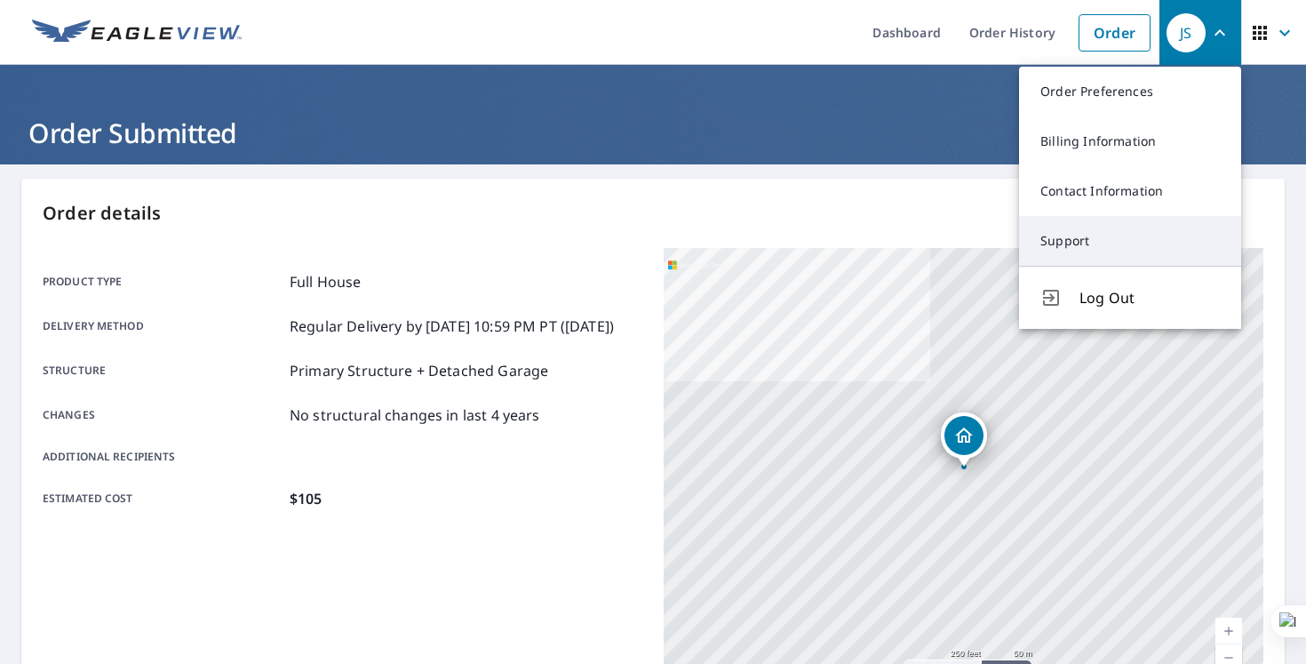
click at [1059, 236] on link "Support" at bounding box center [1130, 241] width 222 height 50
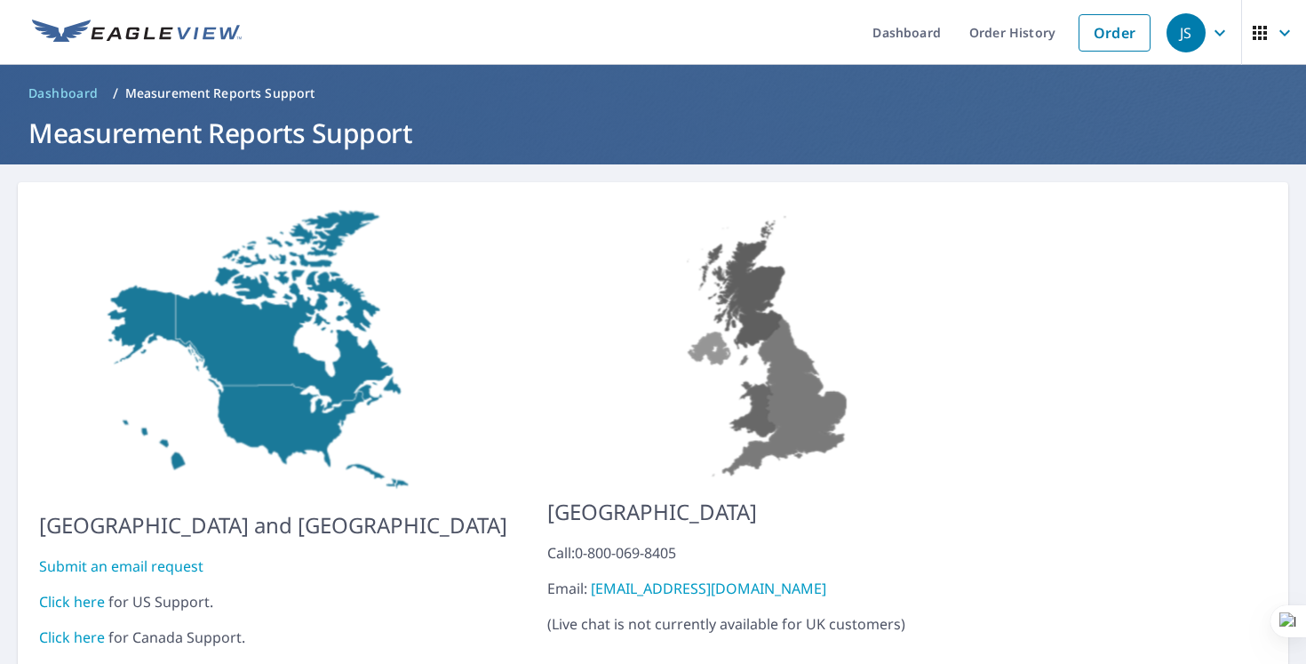
scroll to position [55, 0]
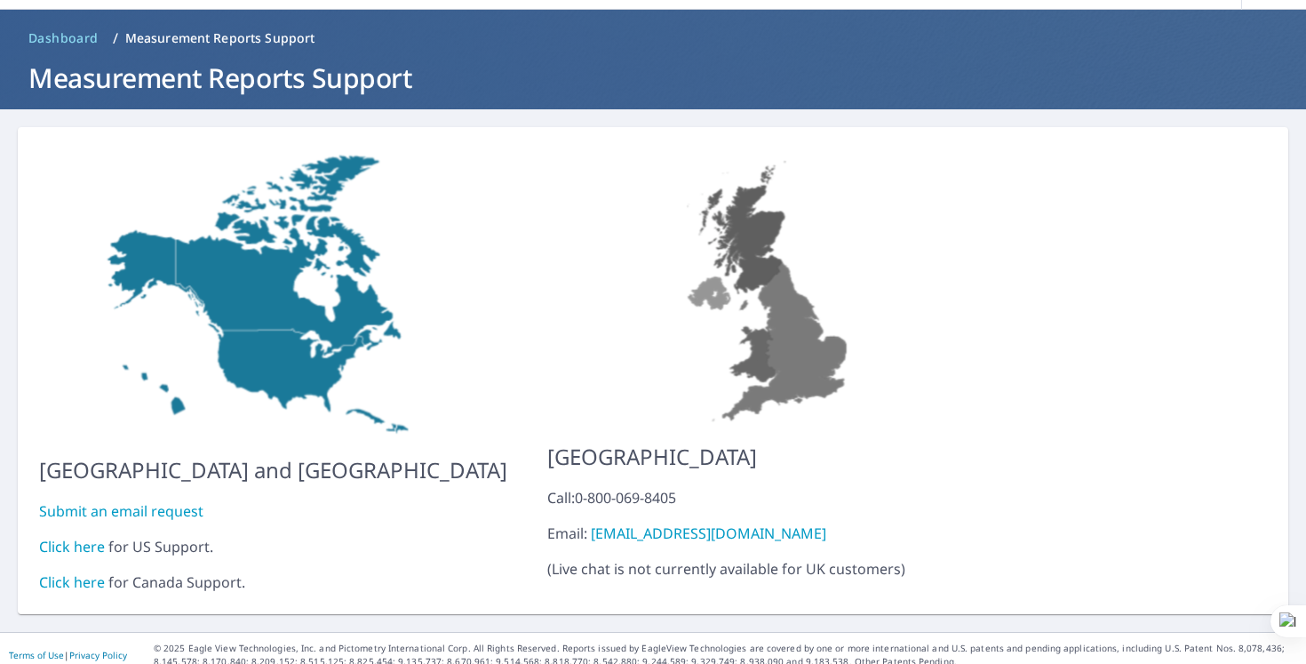
click at [83, 537] on link "Click here" at bounding box center [72, 547] width 66 height 20
